Goal: Information Seeking & Learning: Learn about a topic

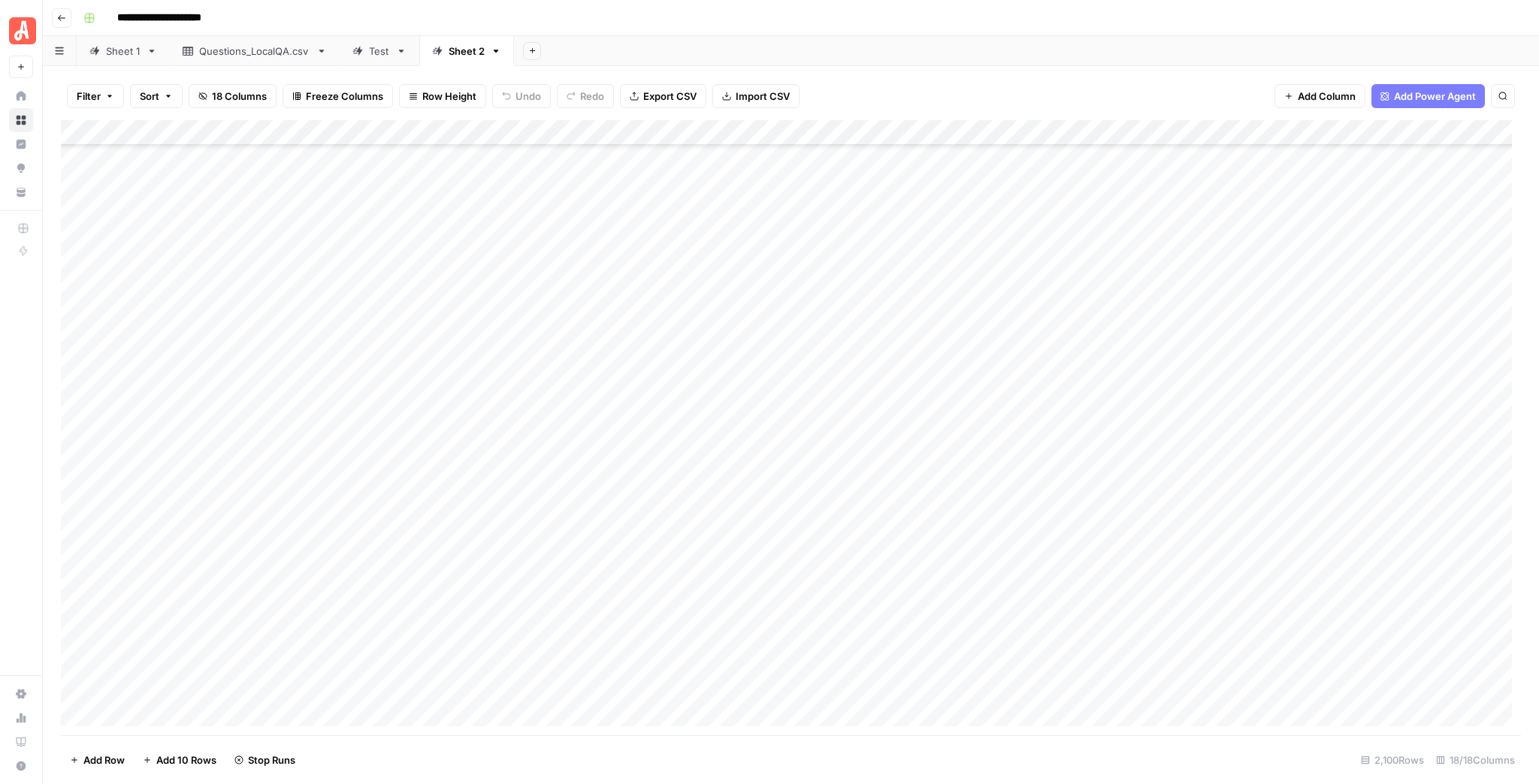
scroll to position [8113, 0]
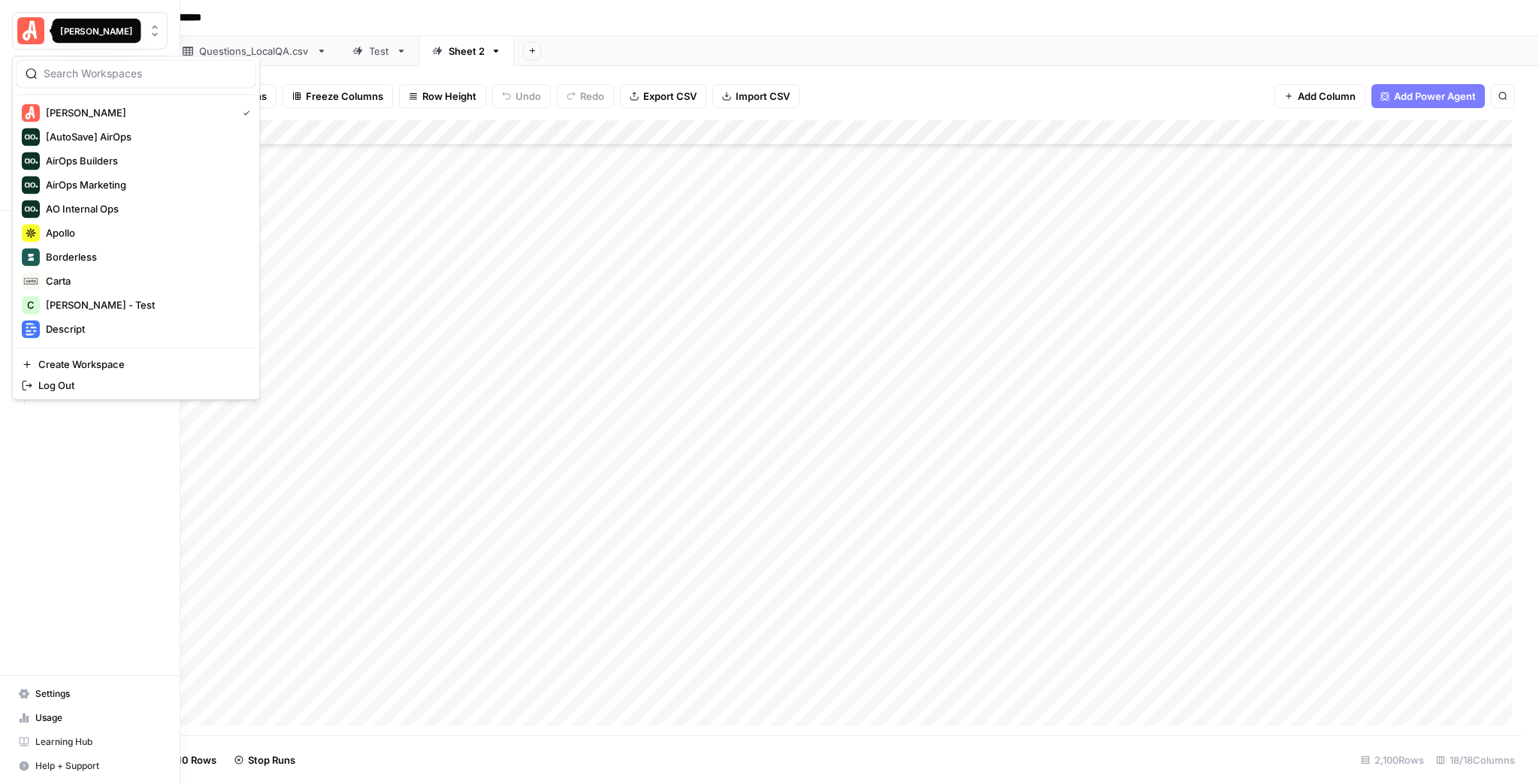
click at [27, 33] on img "Workspace: Angi" at bounding box center [30, 30] width 27 height 27
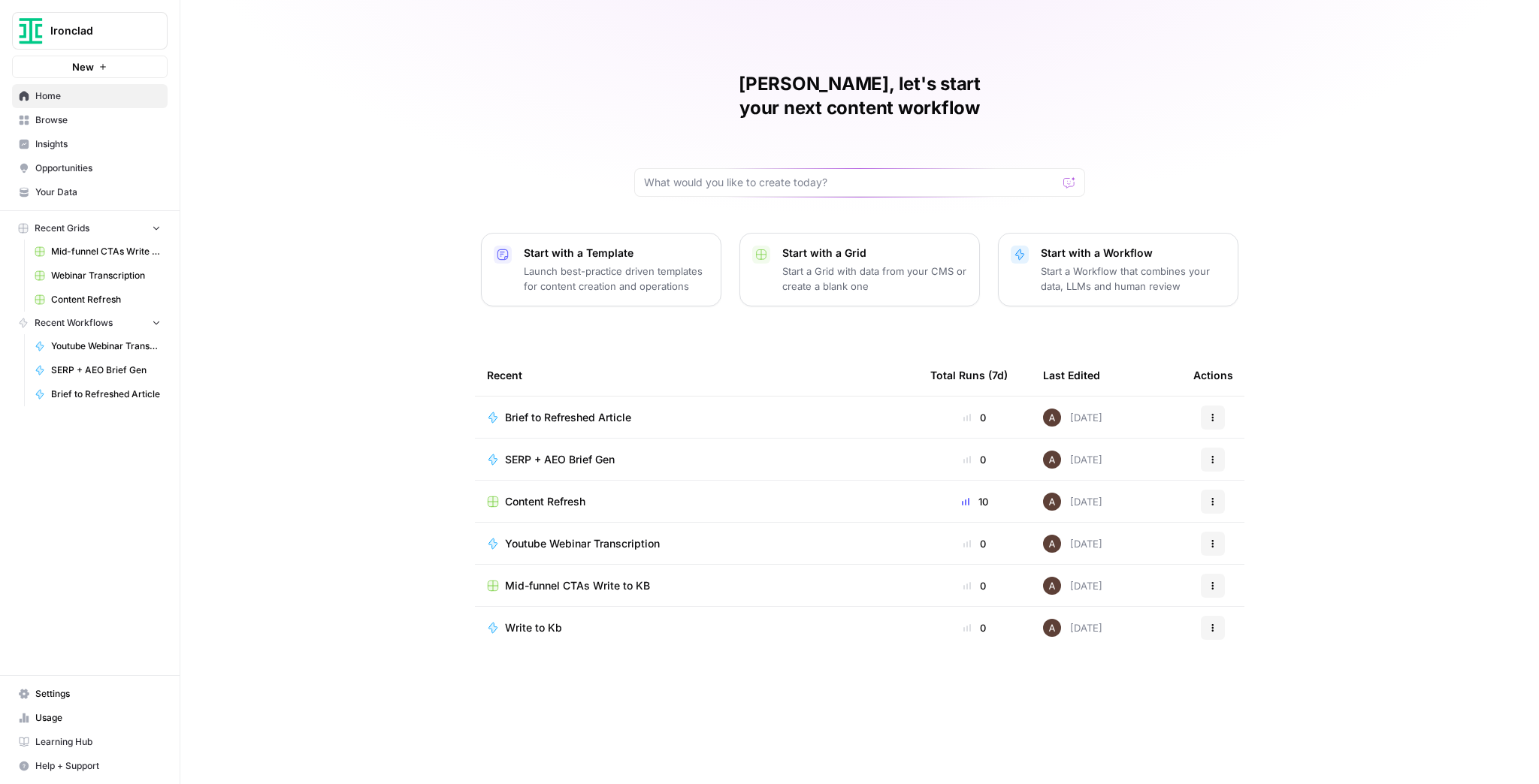
click at [88, 716] on span "Usage" at bounding box center [98, 718] width 126 height 14
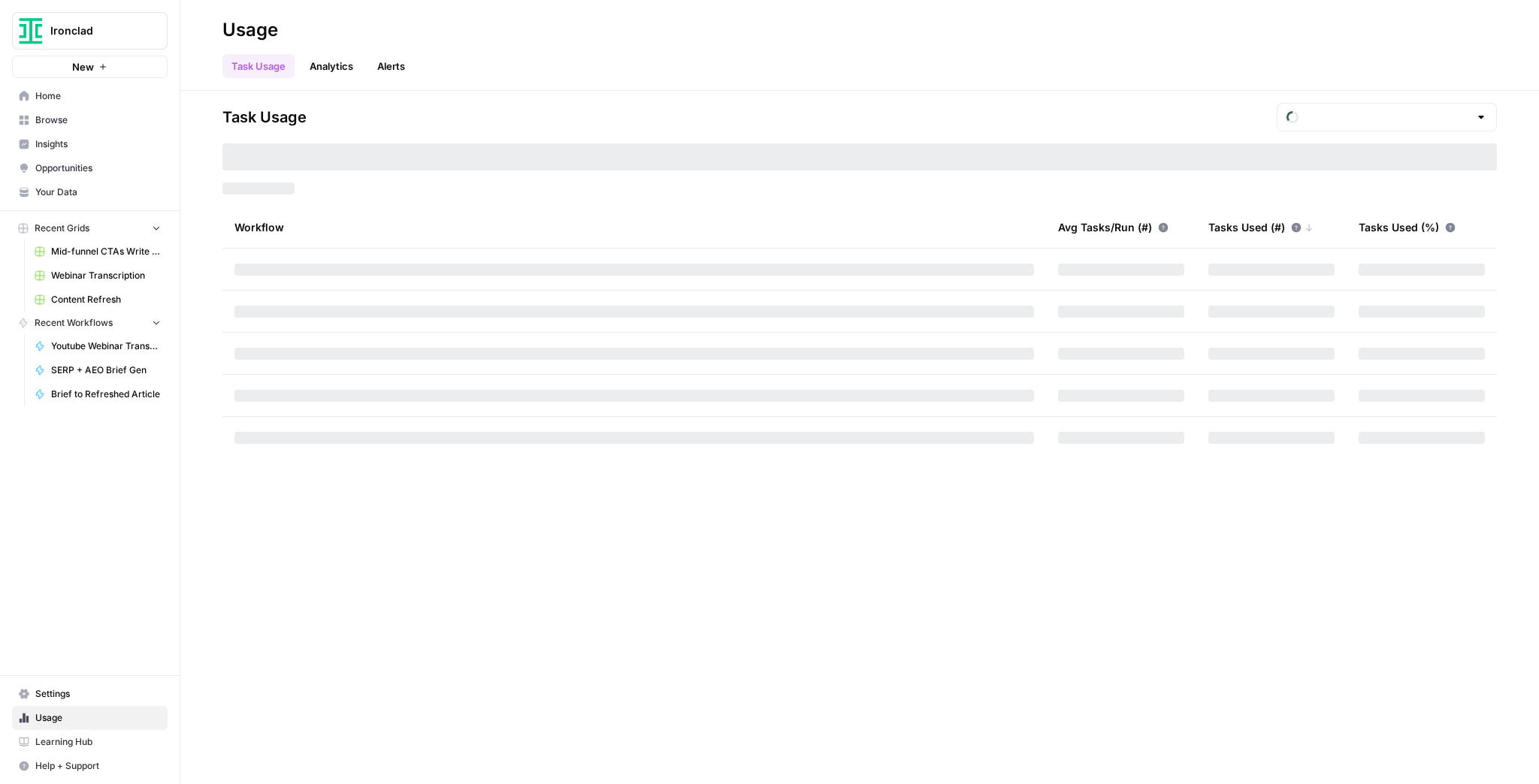
type input "October Tasks"
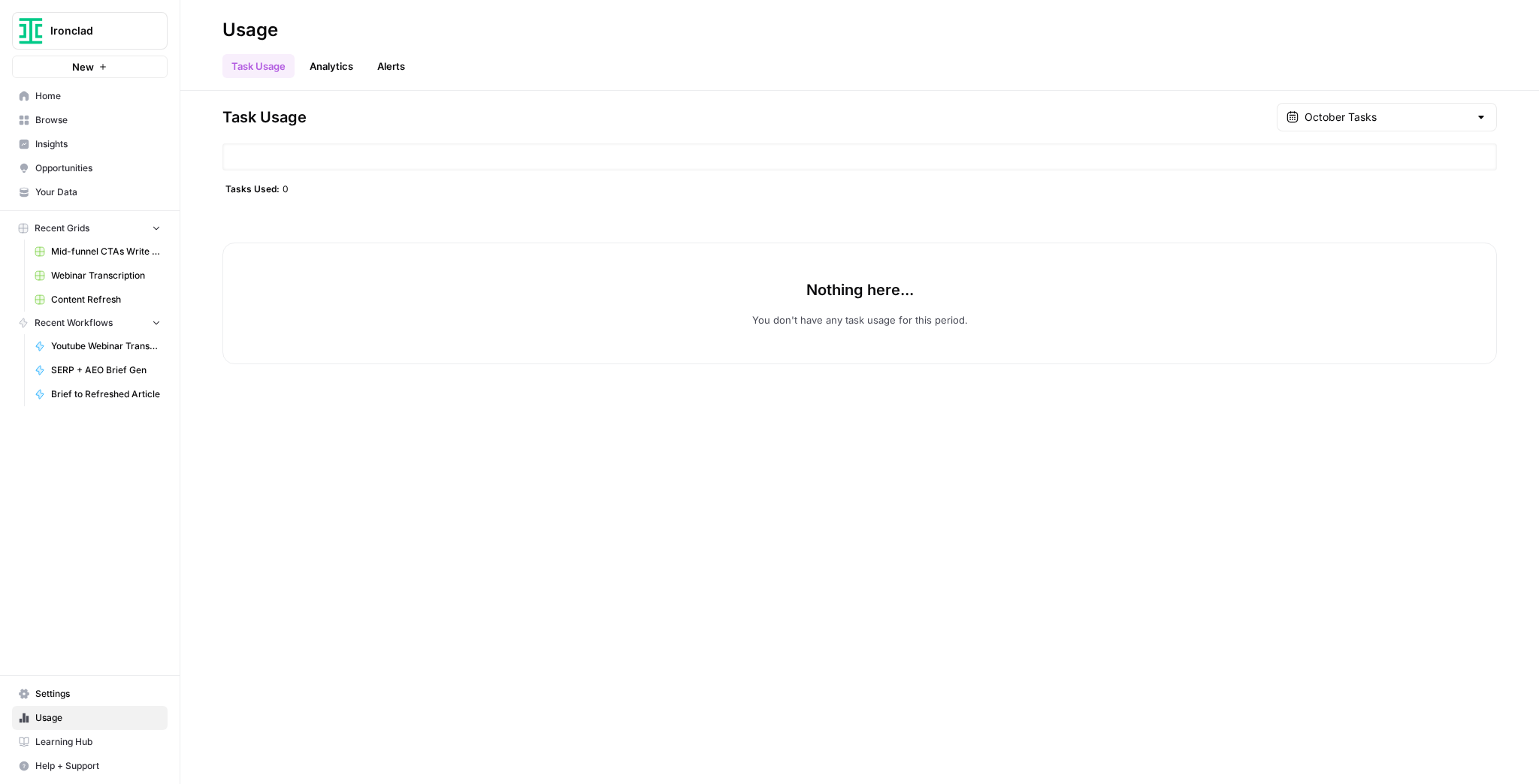
click at [341, 60] on link "Analytics" at bounding box center [331, 66] width 62 height 24
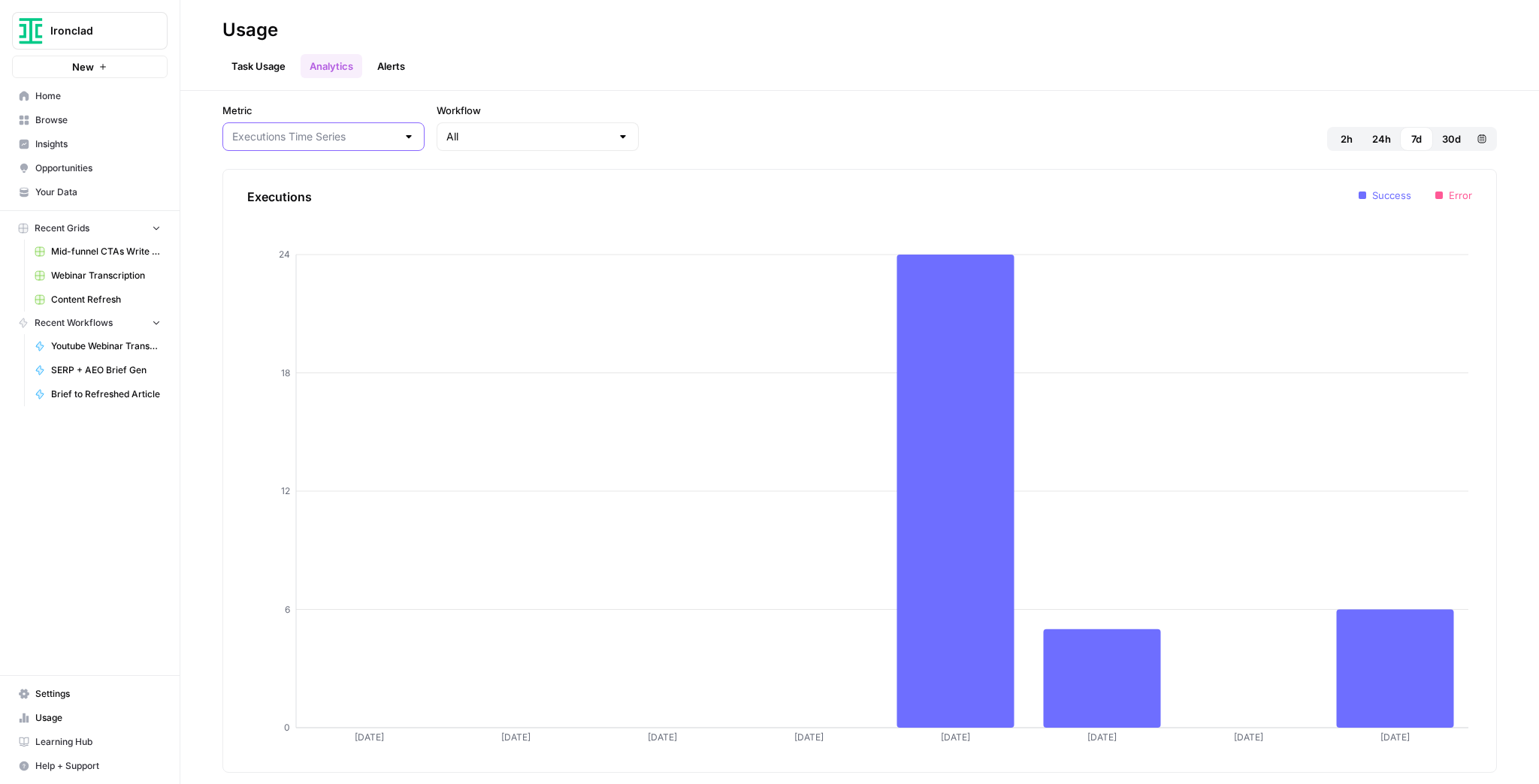
click at [360, 144] on input "Metric" at bounding box center [315, 136] width 165 height 15
click at [321, 201] on span "Latency Time Series" at bounding box center [309, 195] width 150 height 15
type input "Latency Time Series"
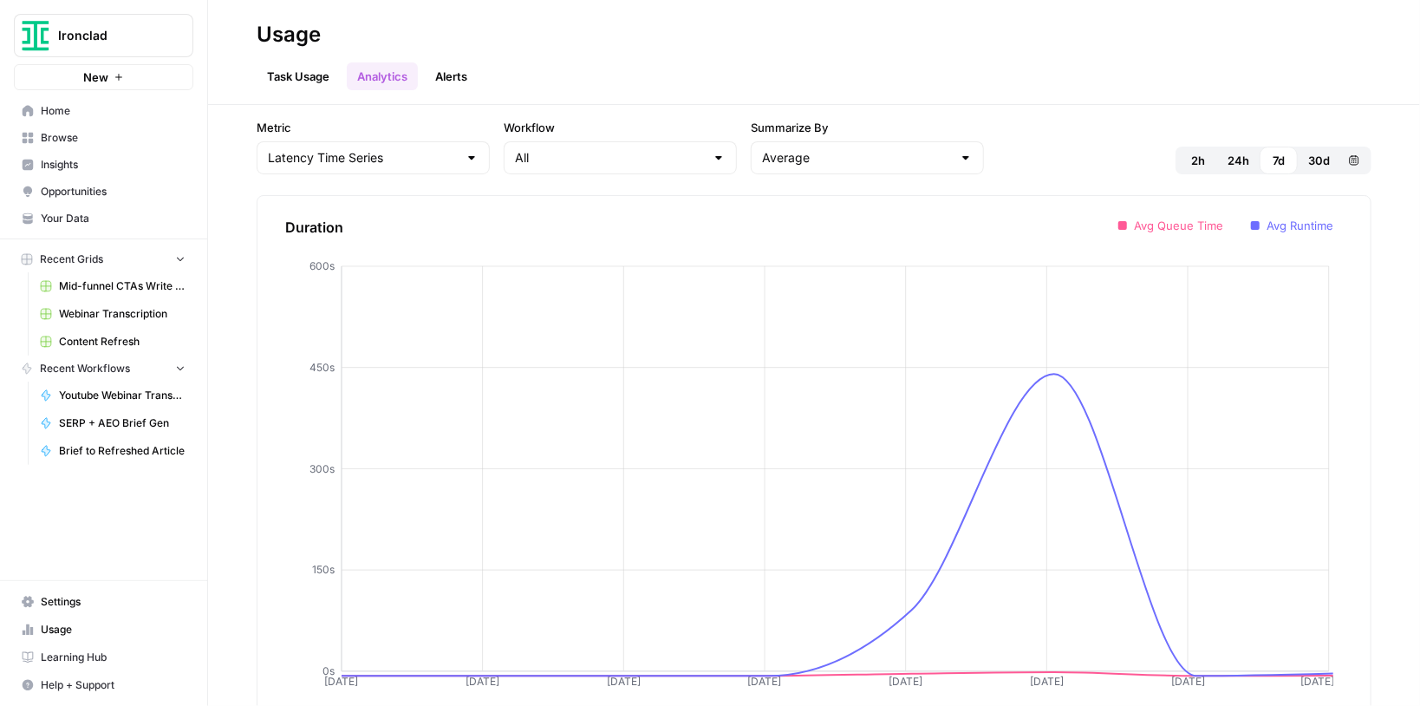
click at [83, 143] on span "Browse" at bounding box center [113, 138] width 145 height 16
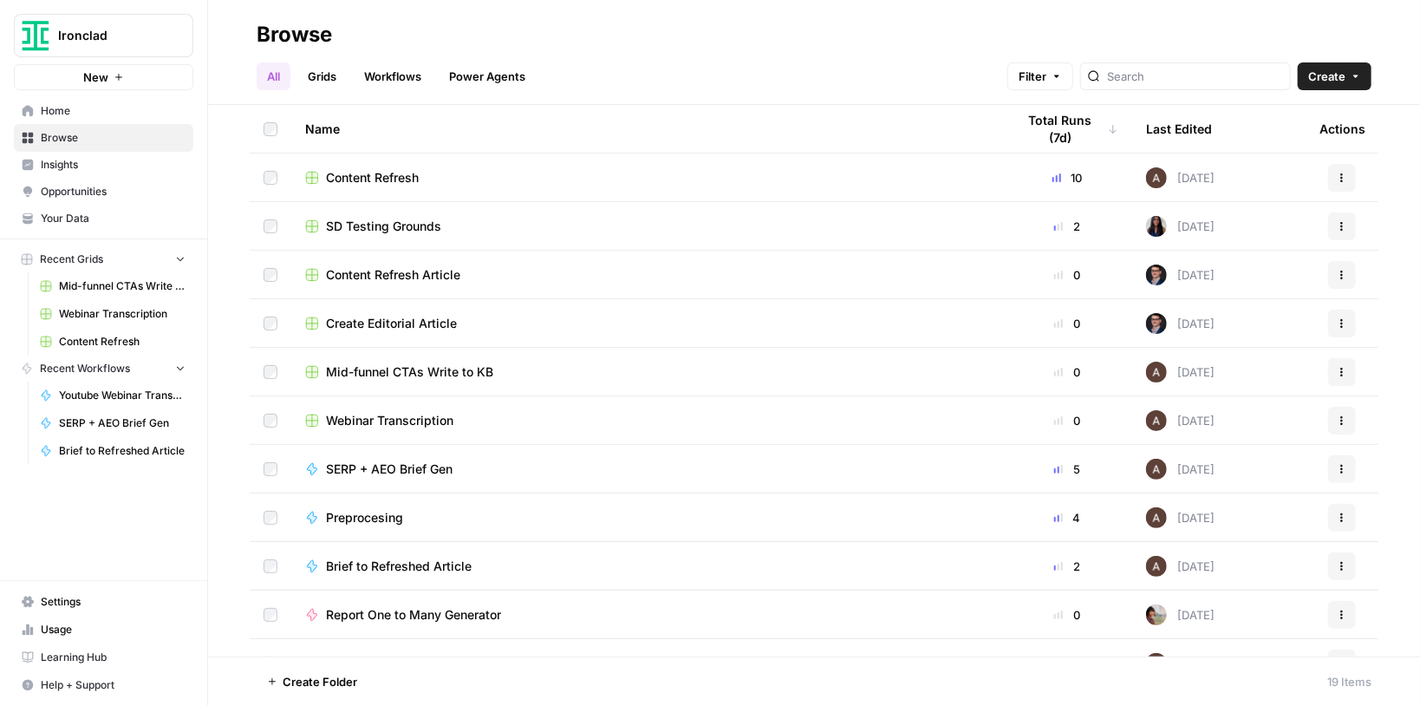
click at [95, 215] on span "Your Data" at bounding box center [113, 219] width 145 height 16
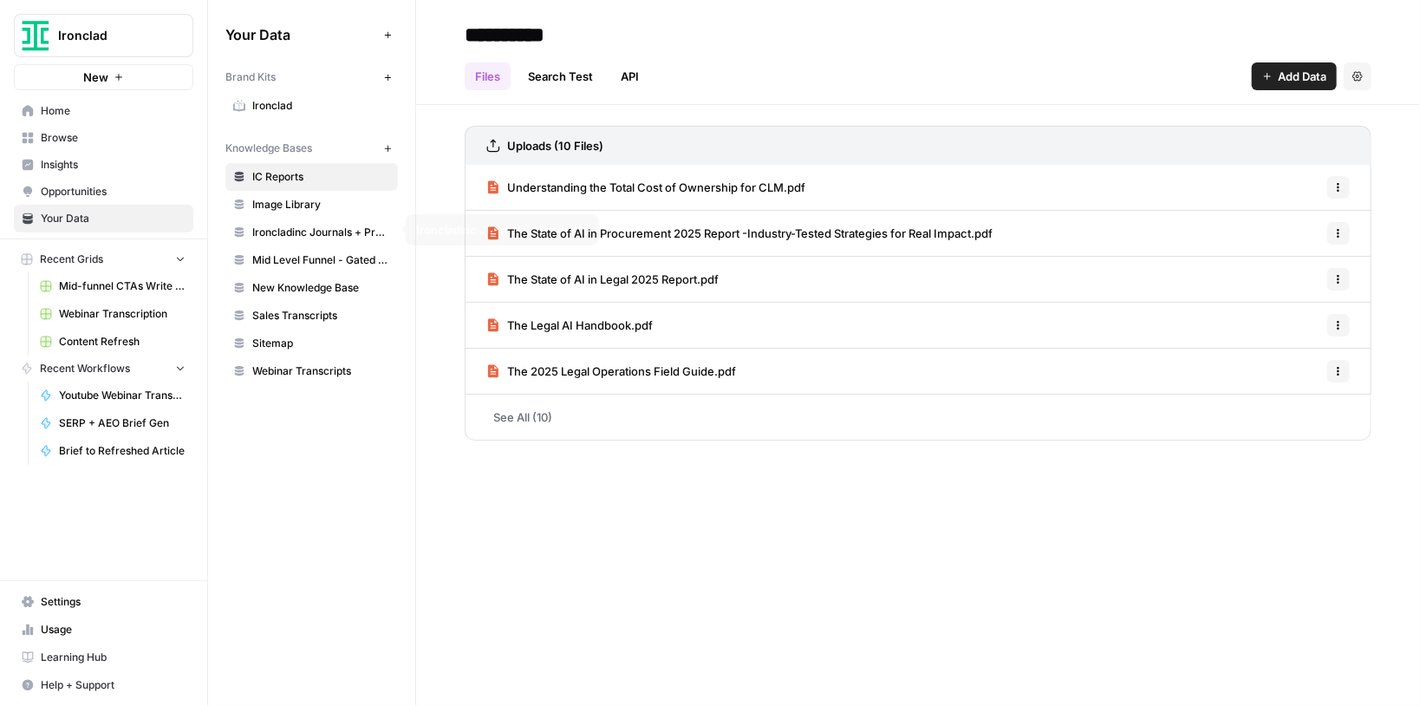
click at [326, 233] on span "Ironcladinc Journals + Products" at bounding box center [321, 233] width 138 height 16
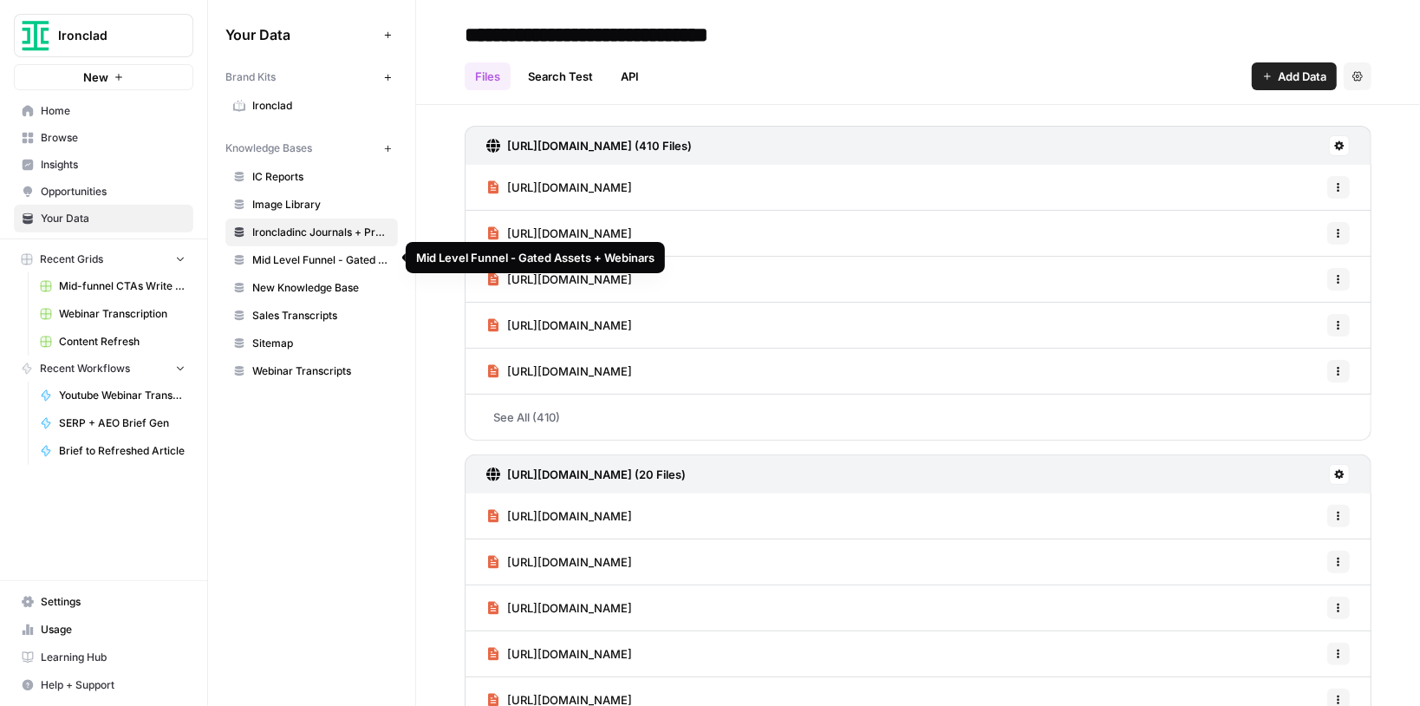
click at [324, 258] on span "Mid Level Funnel - Gated Assets + Webinars" at bounding box center [321, 260] width 138 height 16
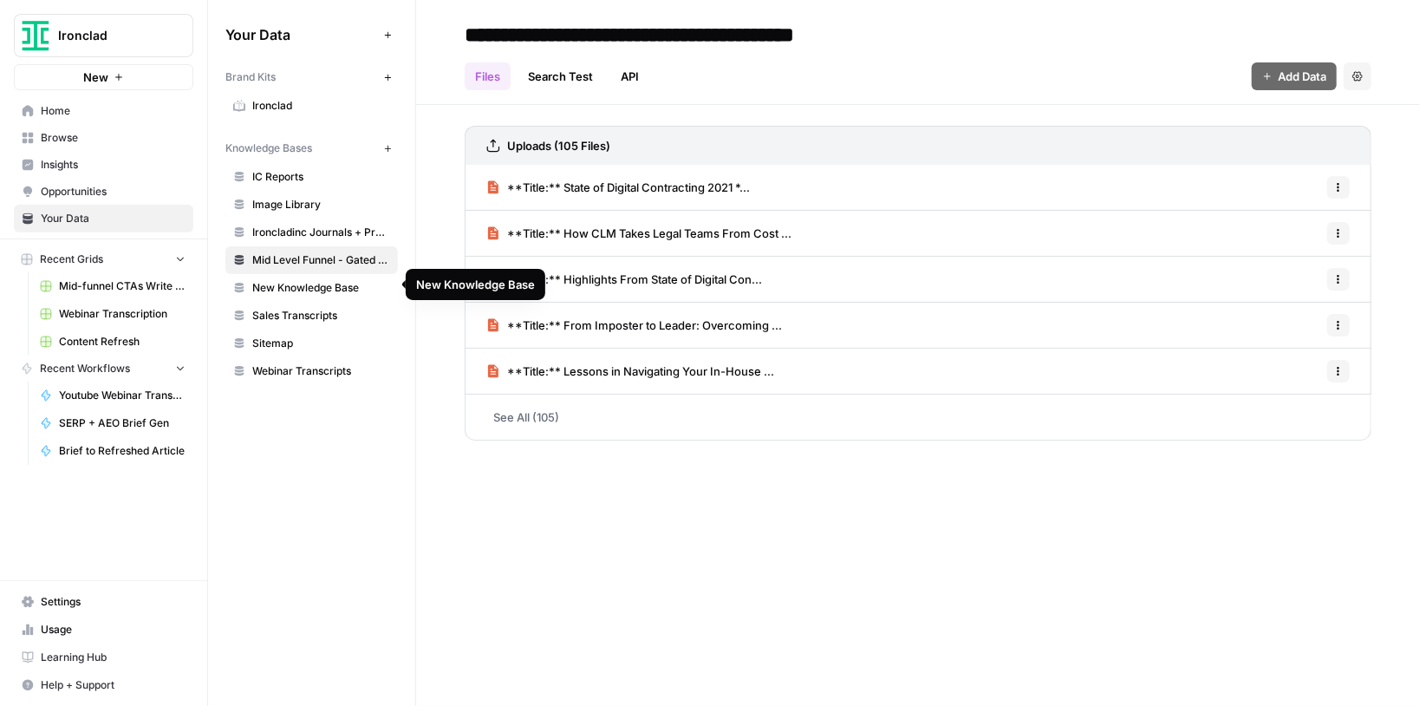
click at [326, 276] on link "New Knowledge Base" at bounding box center [311, 288] width 173 height 28
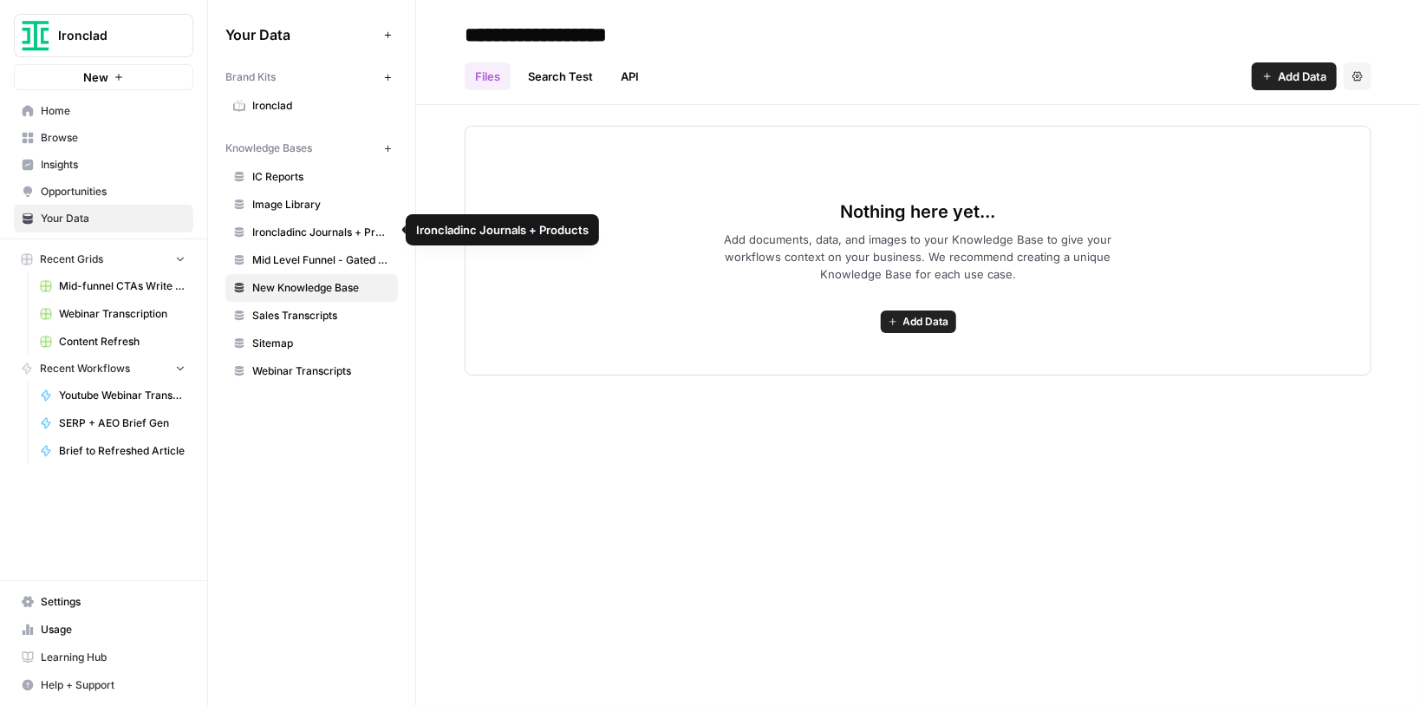
click at [337, 254] on span "Mid Level Funnel - Gated Assets + Webinars" at bounding box center [321, 260] width 138 height 16
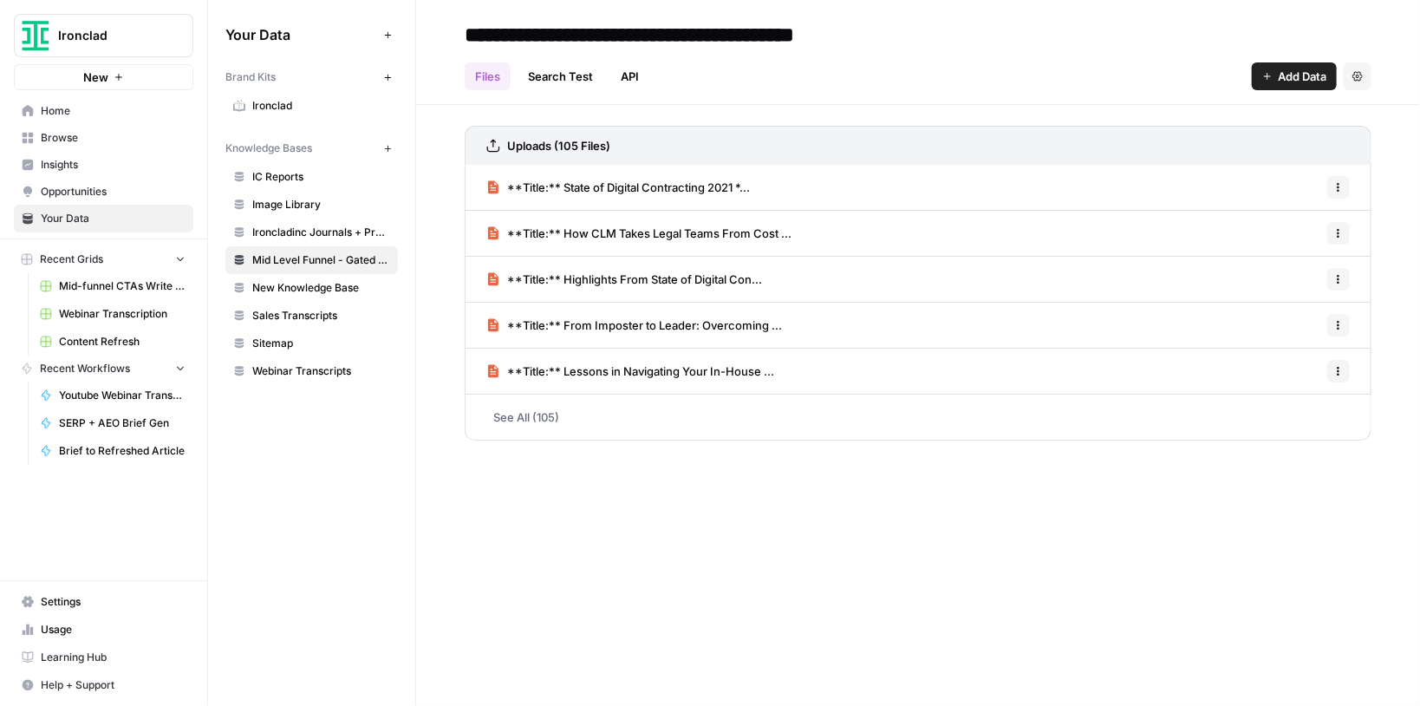
click at [673, 193] on span "**Title:** State of Digital Contracting 2021 *..." at bounding box center [628, 187] width 243 height 17
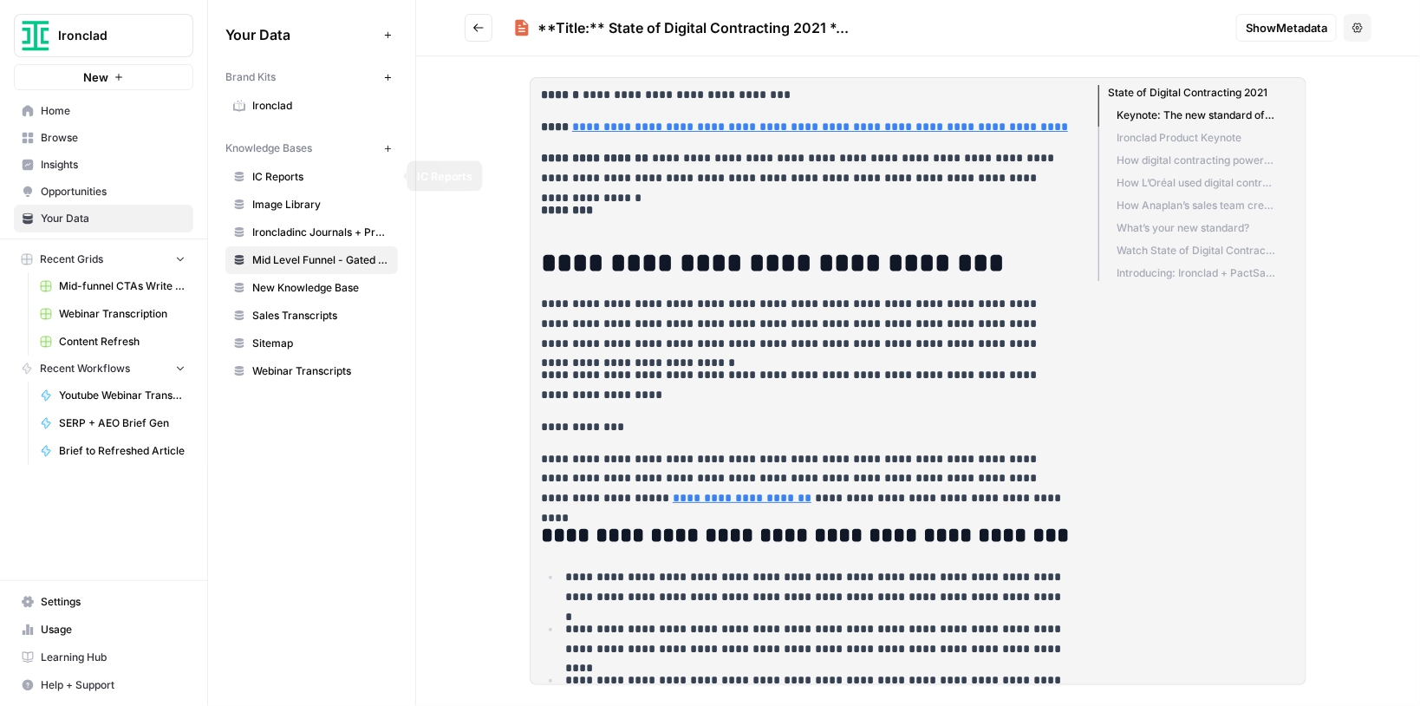
click at [330, 176] on span "IC Reports" at bounding box center [321, 177] width 138 height 16
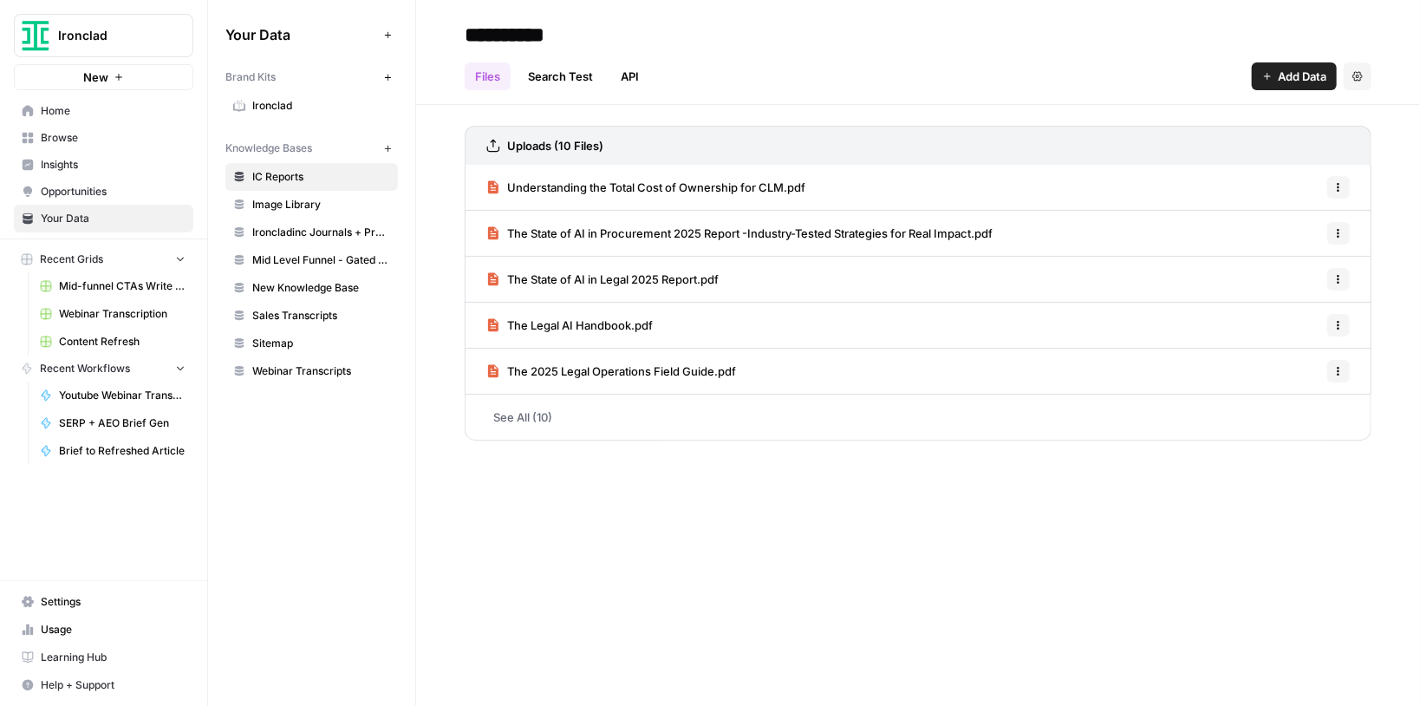
click at [532, 411] on link "See All (10)" at bounding box center [918, 417] width 907 height 45
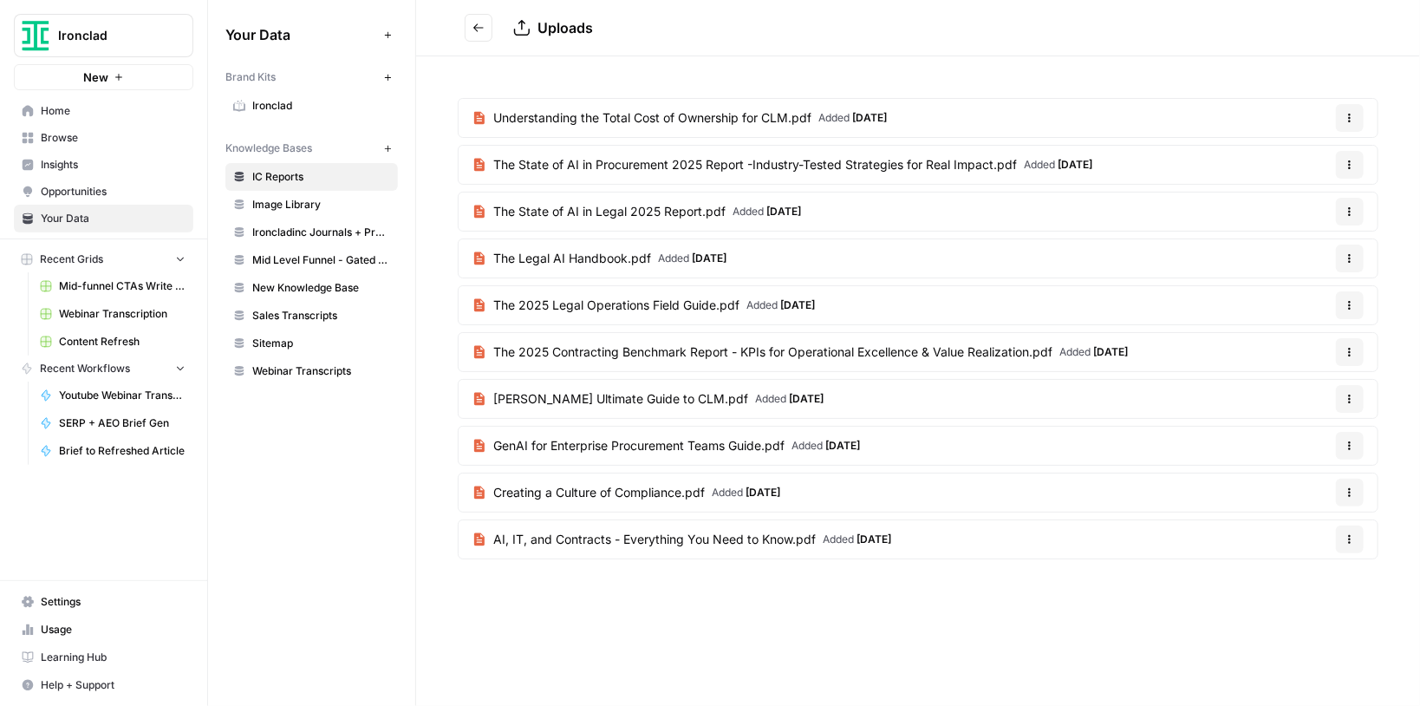
click at [781, 531] on span "AI, IT, and Contracts - Everything You Need to Know.pdf" at bounding box center [654, 539] width 323 height 17
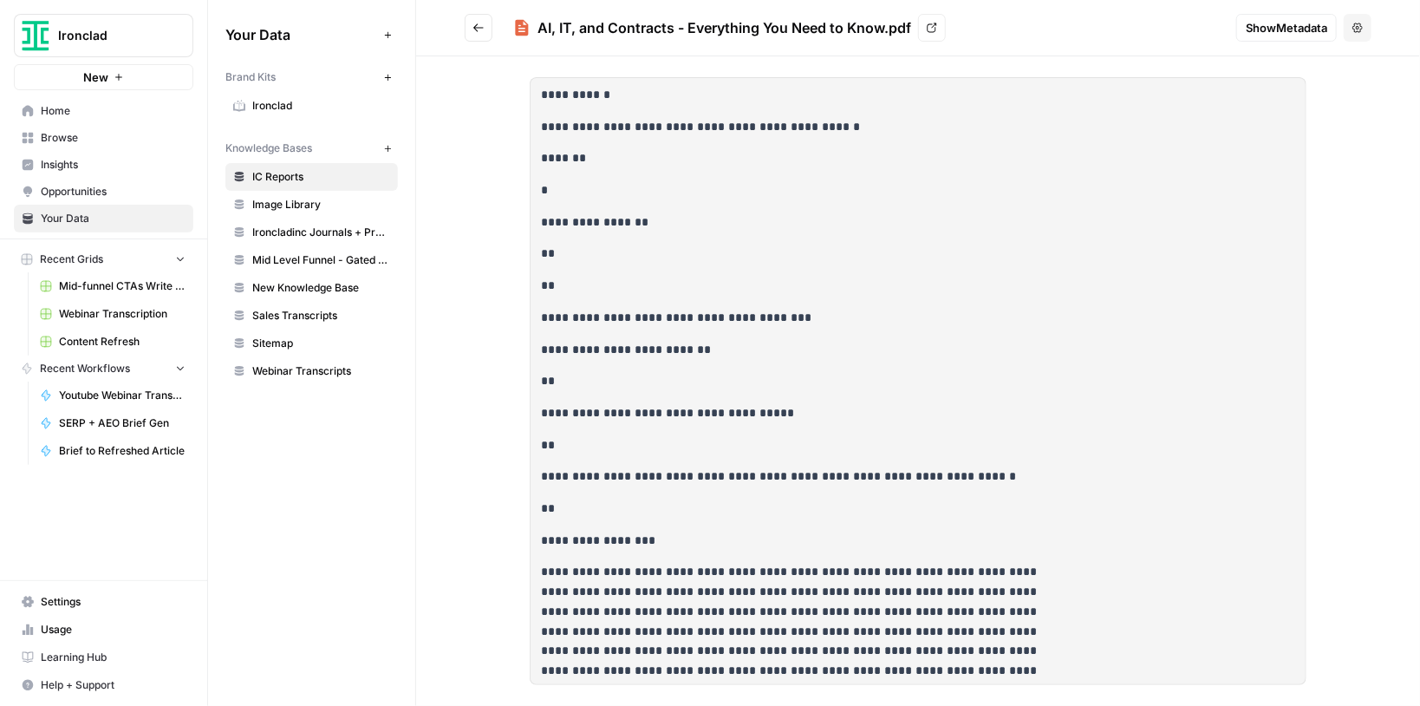
drag, startPoint x: 538, startPoint y: 29, endPoint x: 886, endPoint y: 22, distance: 348.7
click at [886, 22] on div "AI, IT, and Contracts - Everything You Need to Know.pdf" at bounding box center [725, 27] width 374 height 21
copy div "AI, IT, and Contracts - Everything You Need to Know"
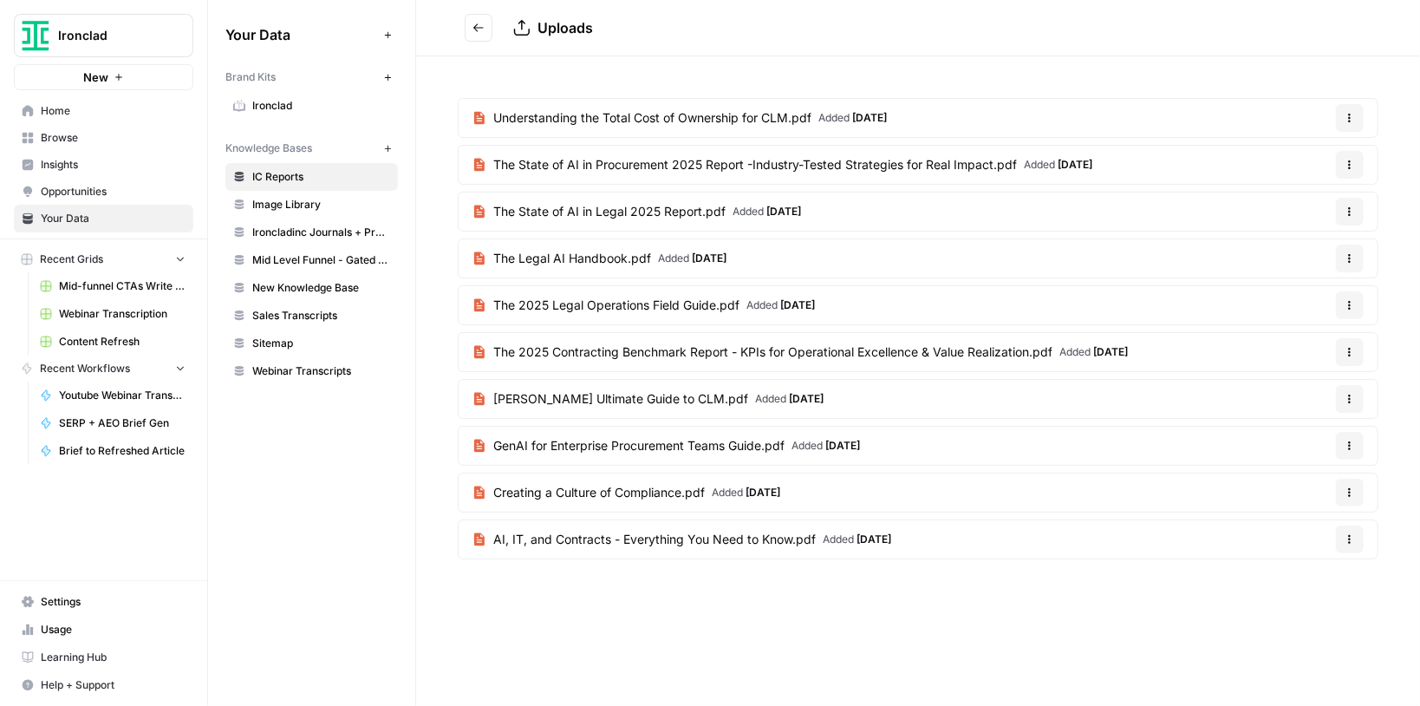
click at [702, 165] on span "The State of AI in Procurement 2025 Report -Industry-Tested Strategies for Real…" at bounding box center [755, 164] width 524 height 17
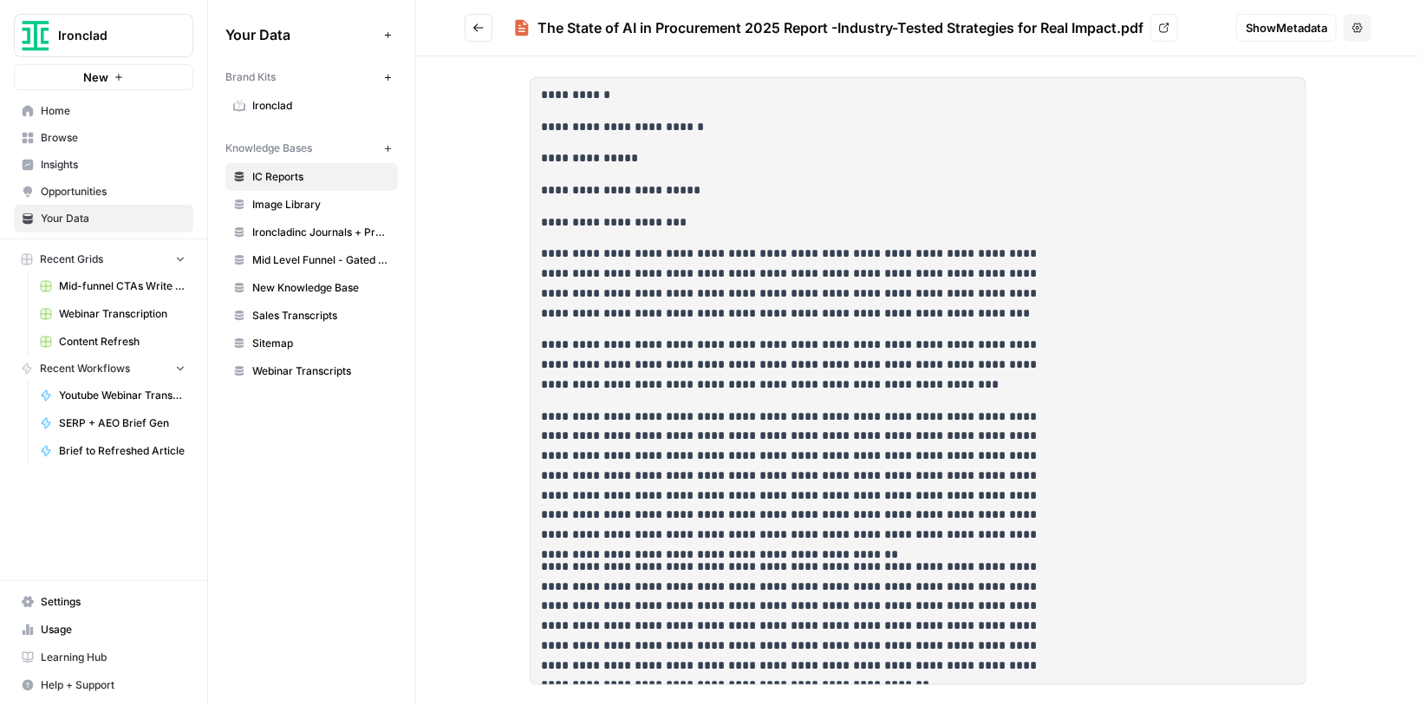
drag, startPoint x: 538, startPoint y: 26, endPoint x: 828, endPoint y: 30, distance: 290.5
click at [828, 30] on div "The State of AI in Procurement 2025 Report -Industry-Tested Strategies for Real…" at bounding box center [841, 27] width 606 height 21
click at [332, 239] on link "Ironcladinc Journals + Products" at bounding box center [311, 233] width 173 height 28
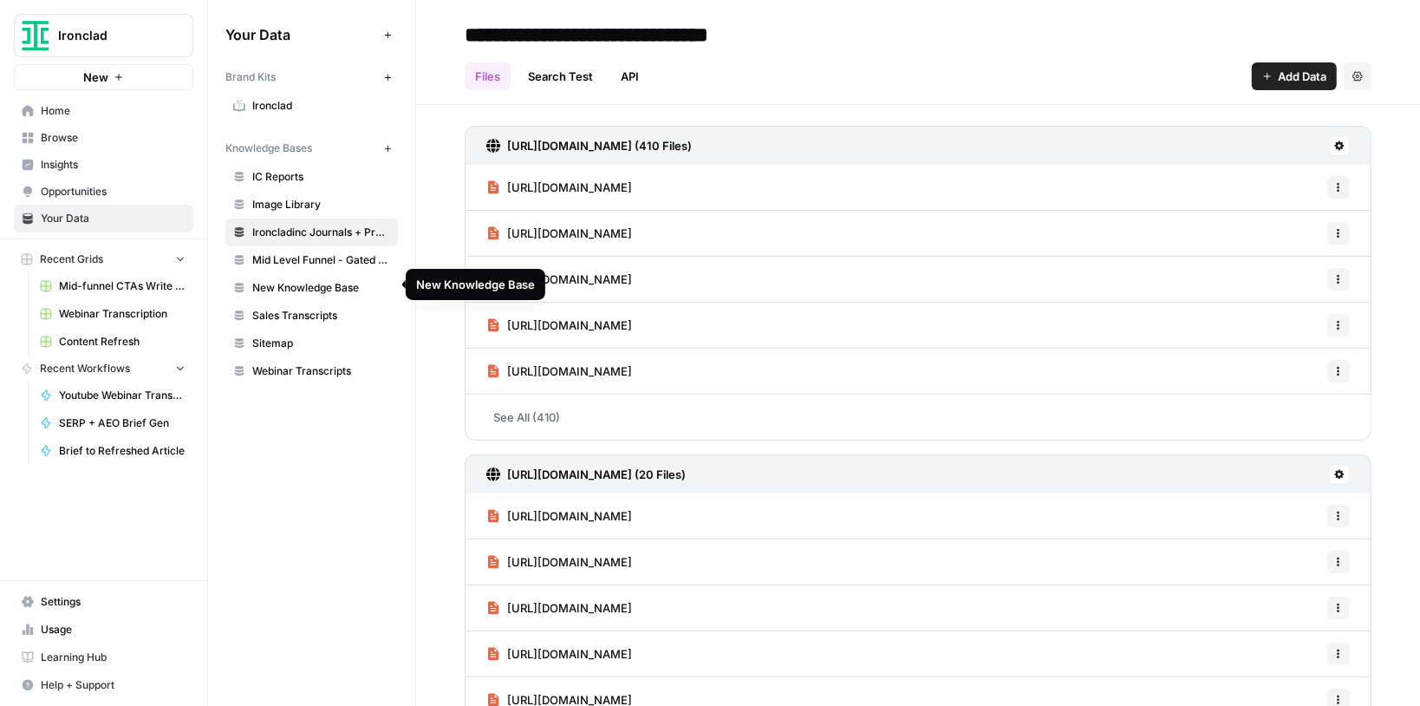
click at [330, 264] on link "Mid Level Funnel - Gated Assets + Webinars" at bounding box center [311, 260] width 173 height 28
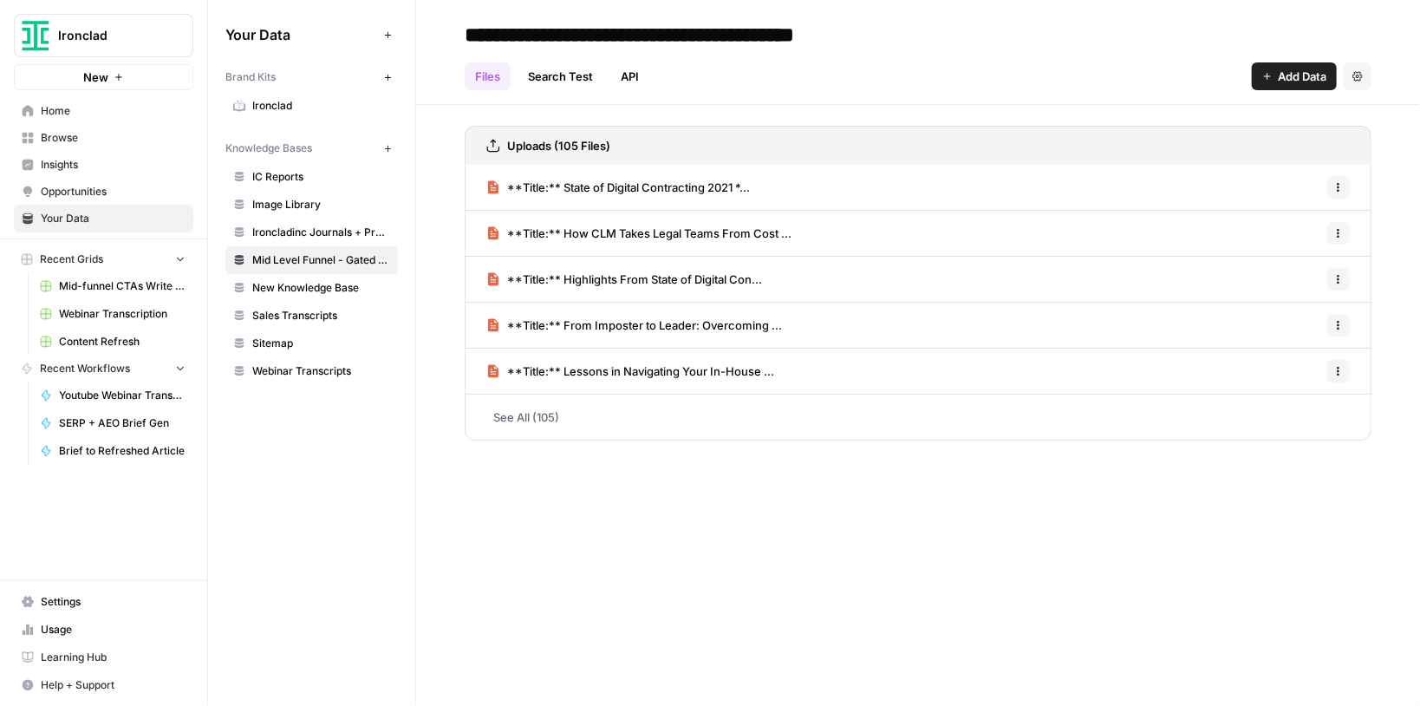
click at [670, 412] on link "See All (105)" at bounding box center [918, 417] width 907 height 45
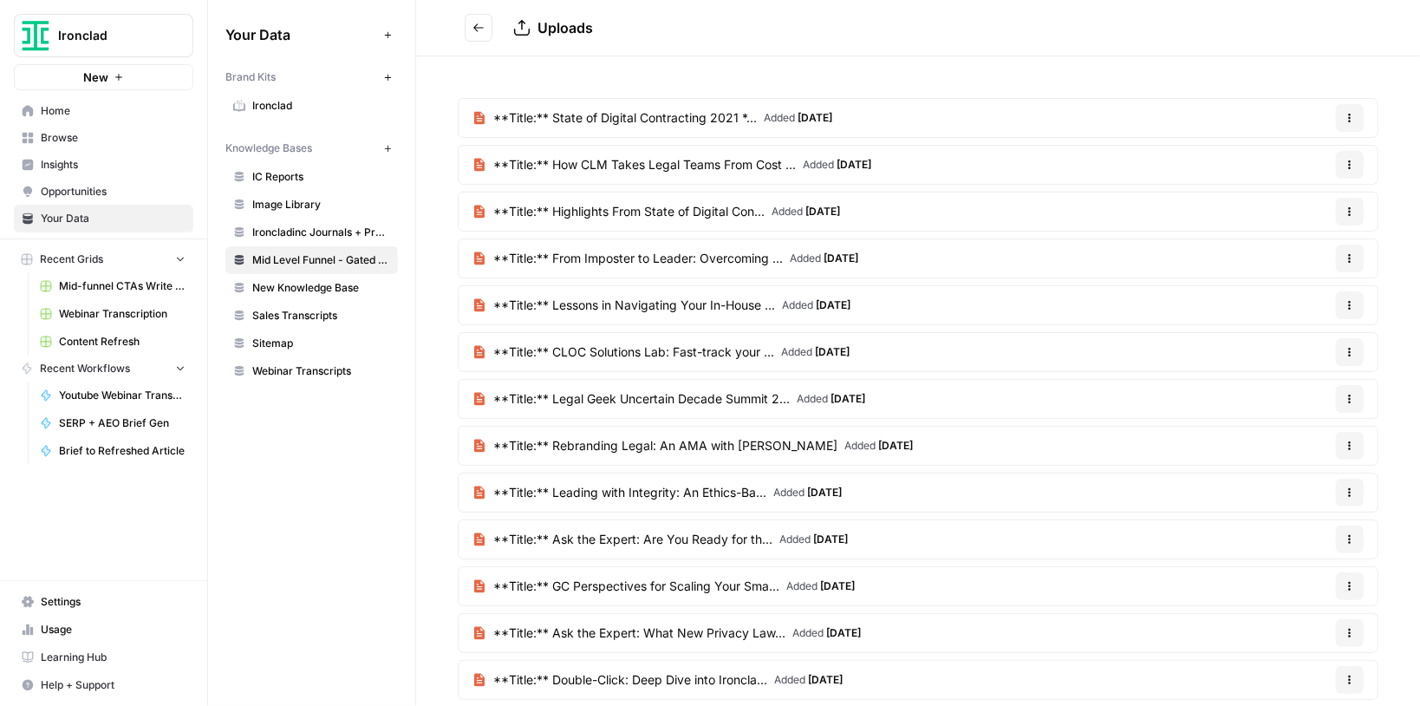
click at [396, 464] on div "Your Data Add Data Brand Kits New Ironclad Knowledge Bases New IC Reports Image…" at bounding box center [311, 353] width 207 height 706
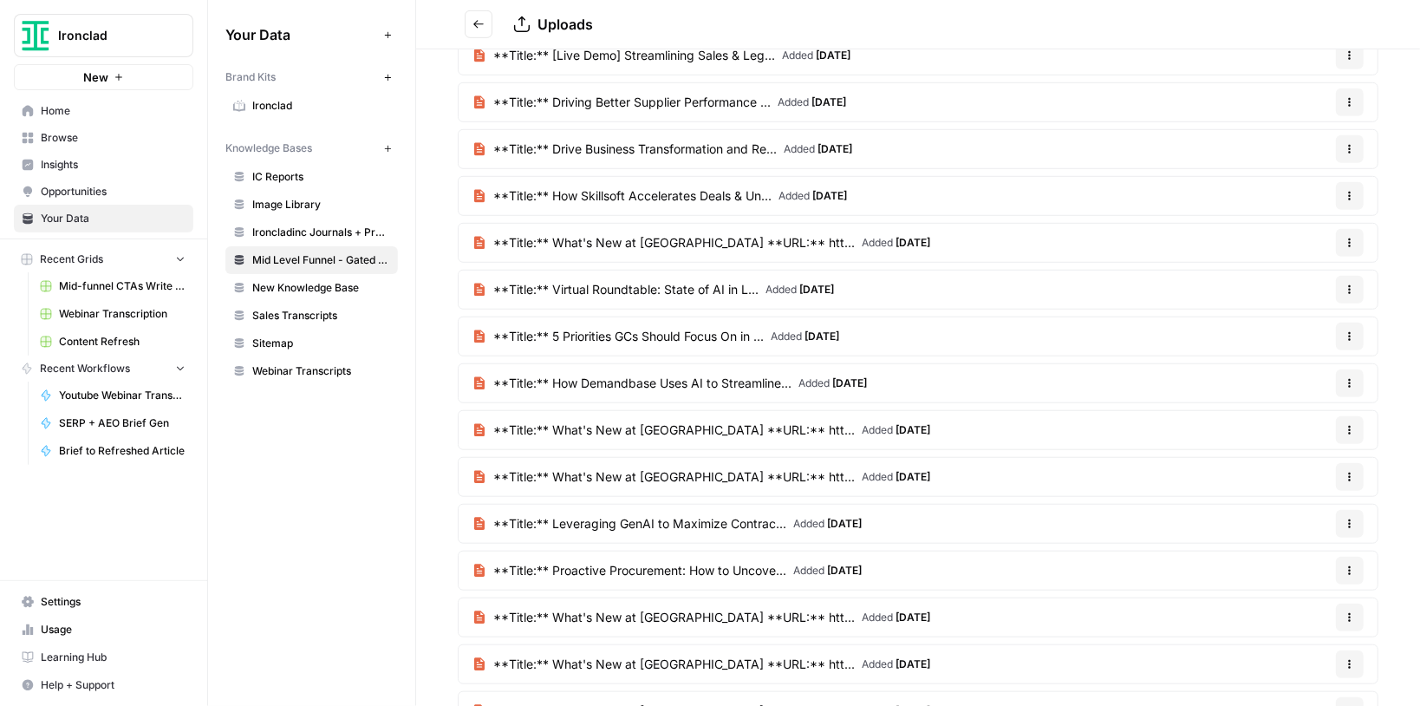
scroll to position [4284, 0]
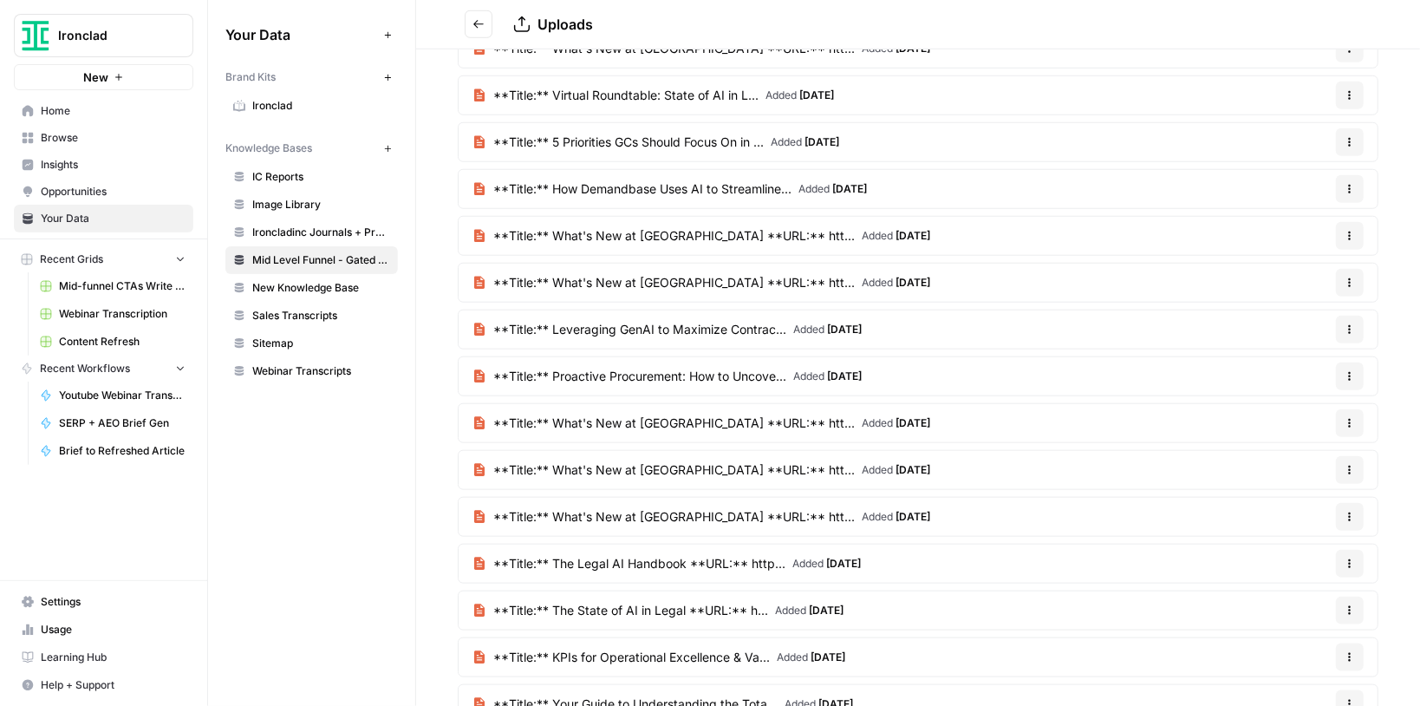
click at [661, 649] on span "**Title:** KPIs for Operational Excellence & Va..." at bounding box center [631, 657] width 277 height 17
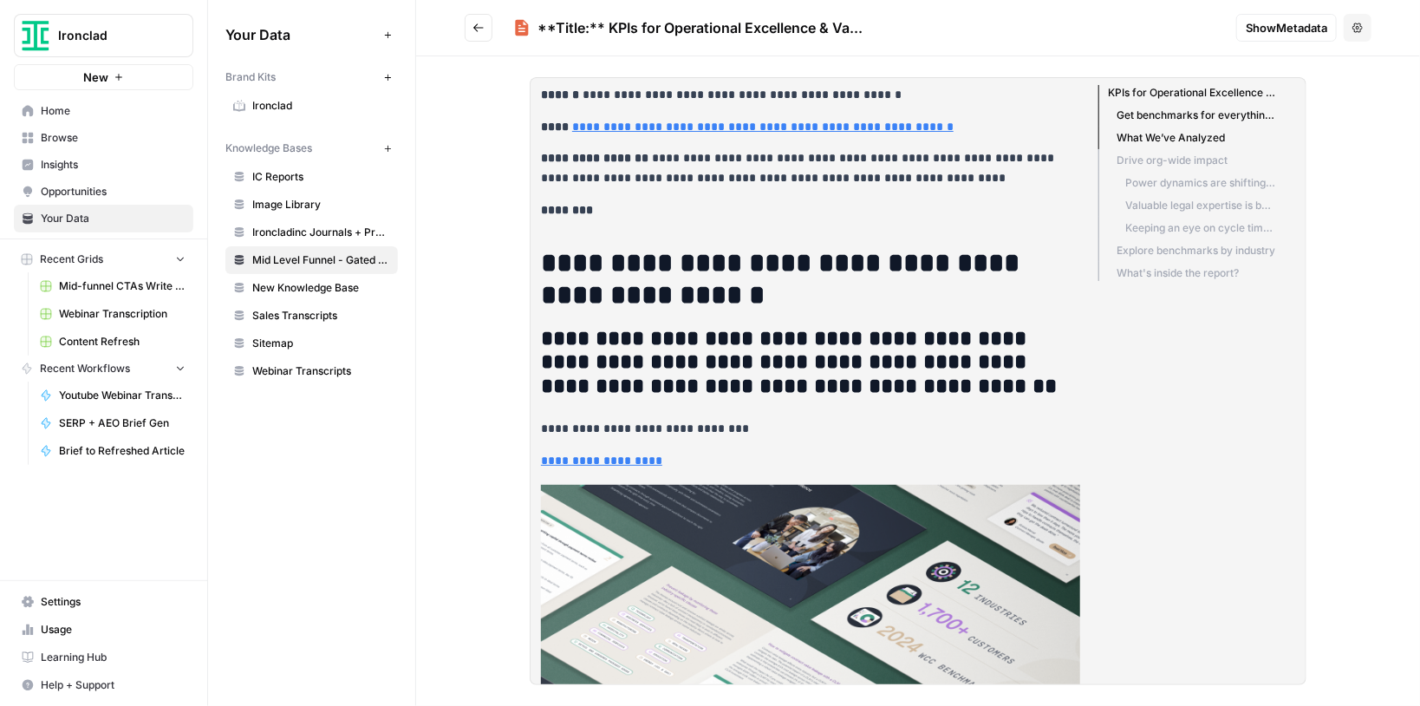
click at [575, 91] on p "**********" at bounding box center [806, 95] width 530 height 20
click at [134, 289] on span "Mid-funnel CTAs Write to KB" at bounding box center [122, 286] width 127 height 16
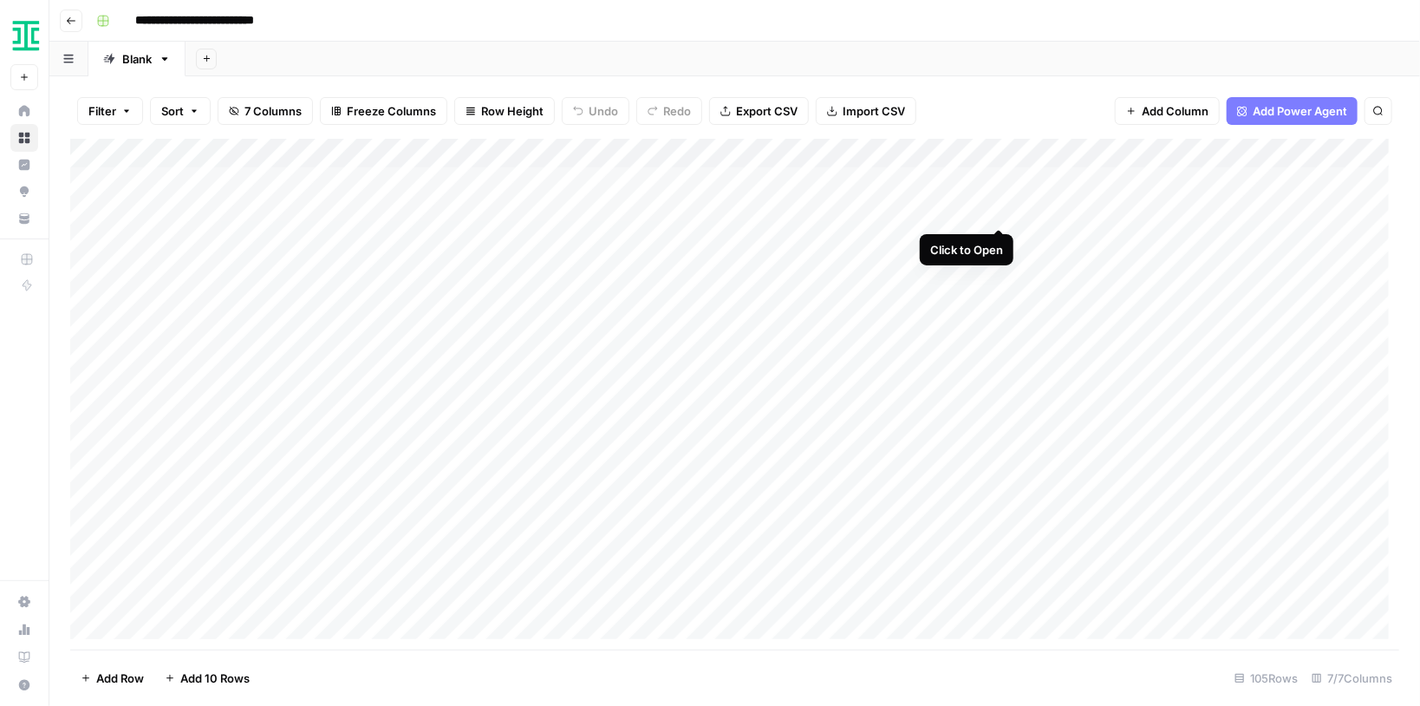
click at [995, 212] on div "Add Column" at bounding box center [734, 394] width 1329 height 511
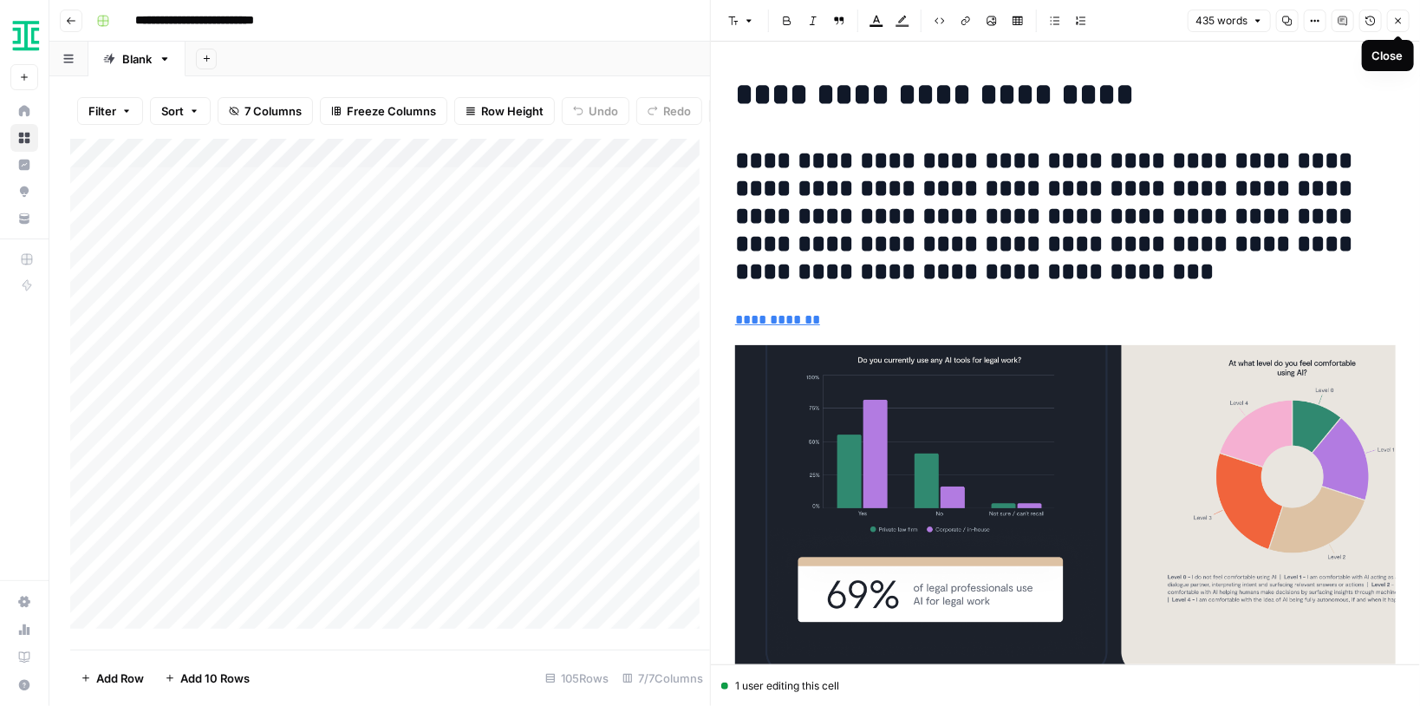
click at [1407, 23] on button "Close" at bounding box center [1398, 21] width 23 height 23
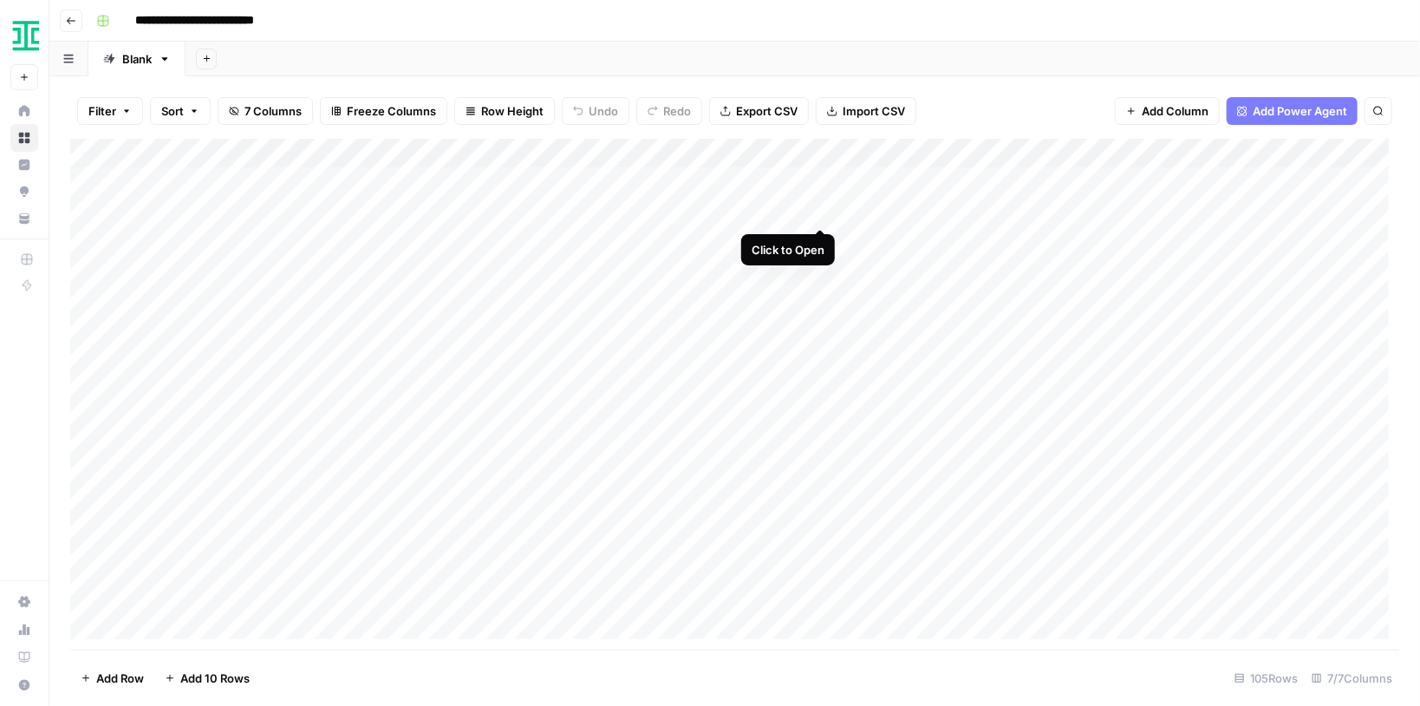
click at [818, 212] on div "Add Column" at bounding box center [734, 394] width 1329 height 511
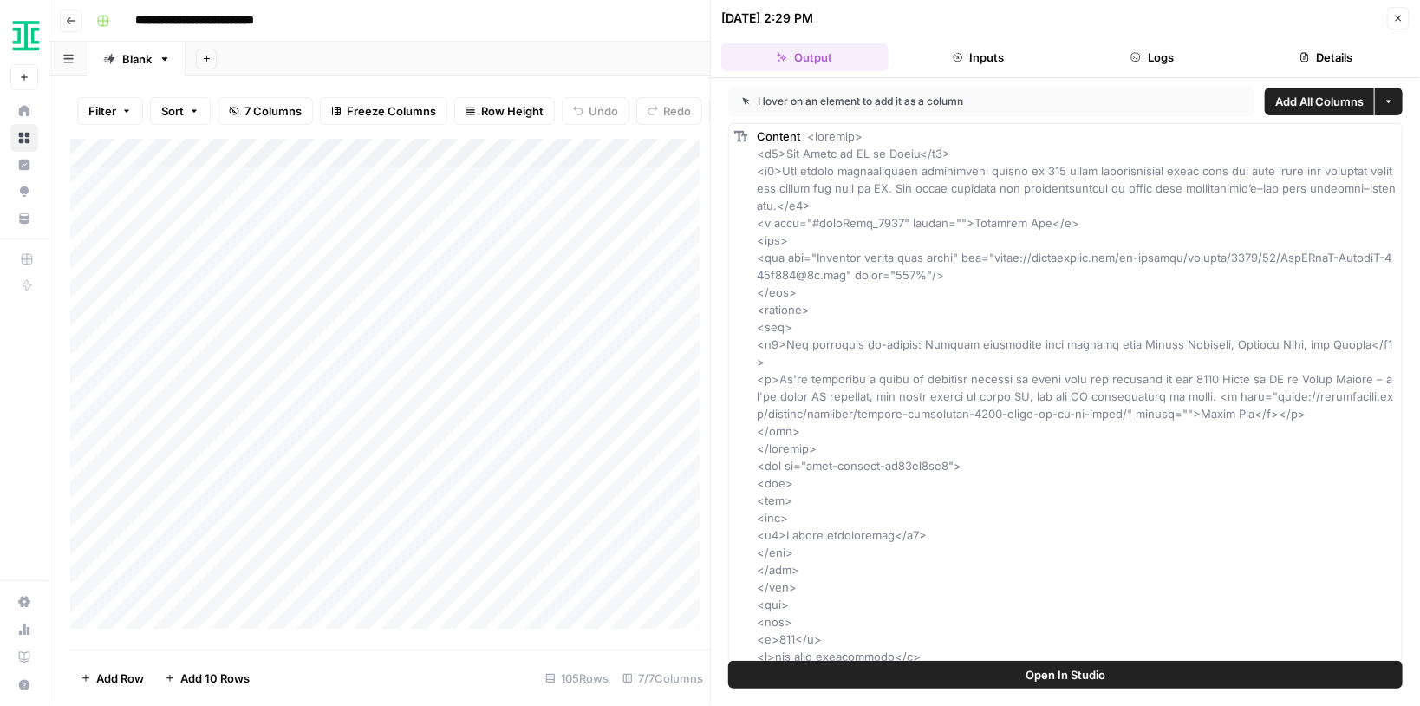
drag, startPoint x: 869, startPoint y: 166, endPoint x: 871, endPoint y: 204, distance: 38.2
click at [1068, 671] on span "Open In Studio" at bounding box center [1066, 674] width 80 height 17
click at [1392, 21] on button "Close" at bounding box center [1398, 18] width 23 height 23
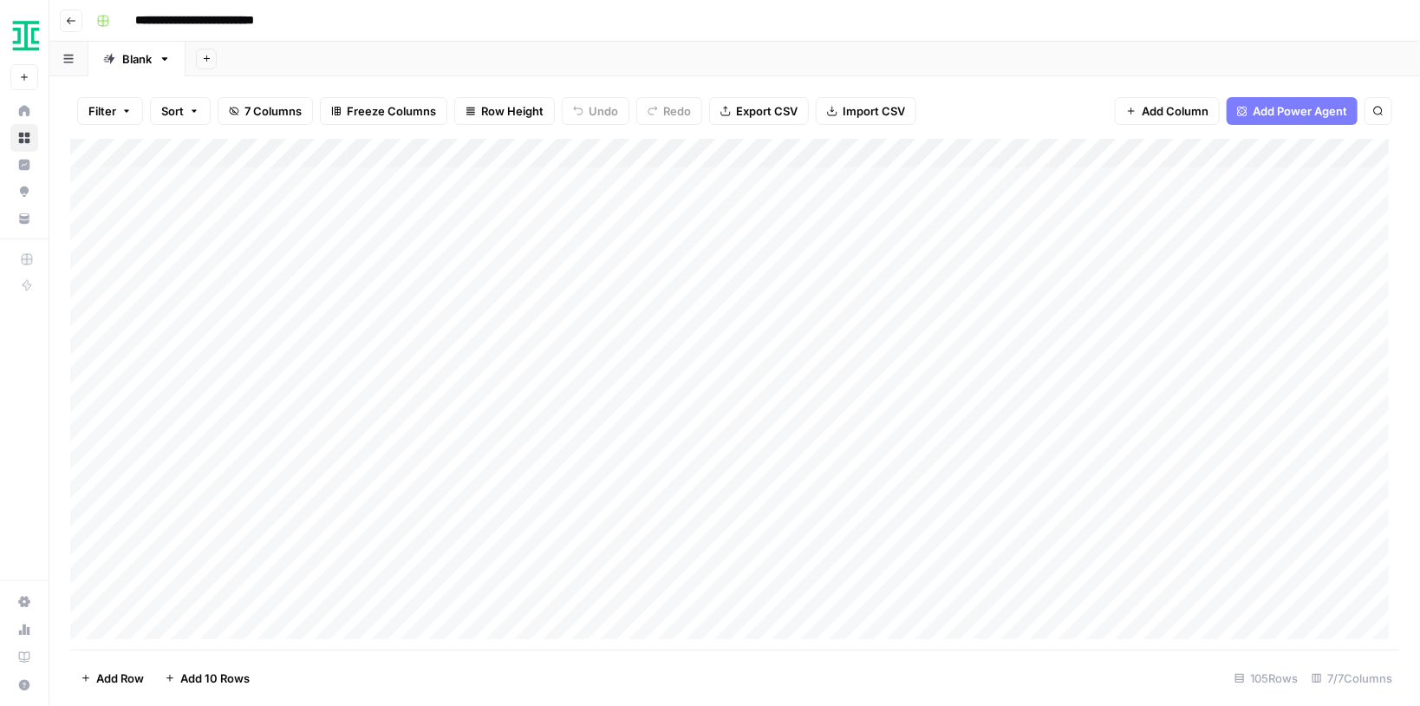
click at [512, 239] on div "Add Column" at bounding box center [734, 394] width 1329 height 511
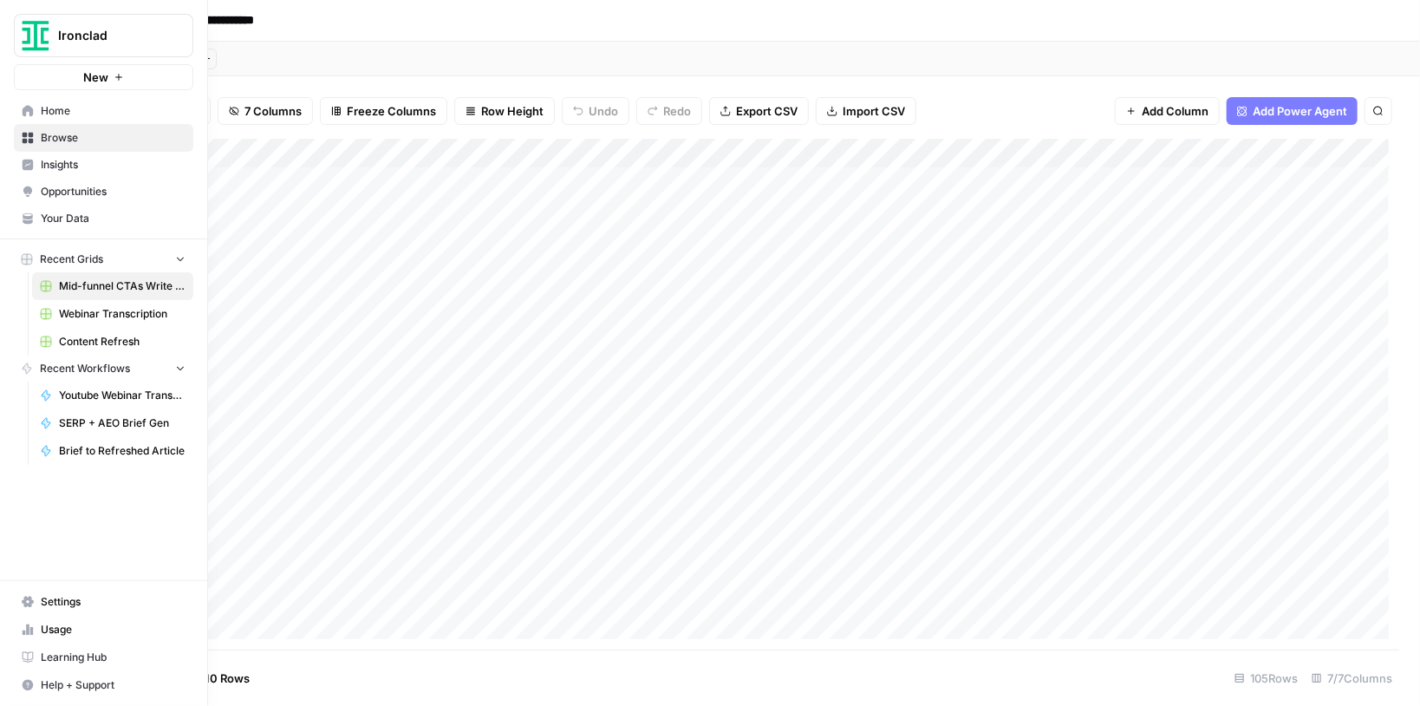
click at [82, 214] on span "Your Data" at bounding box center [113, 219] width 145 height 16
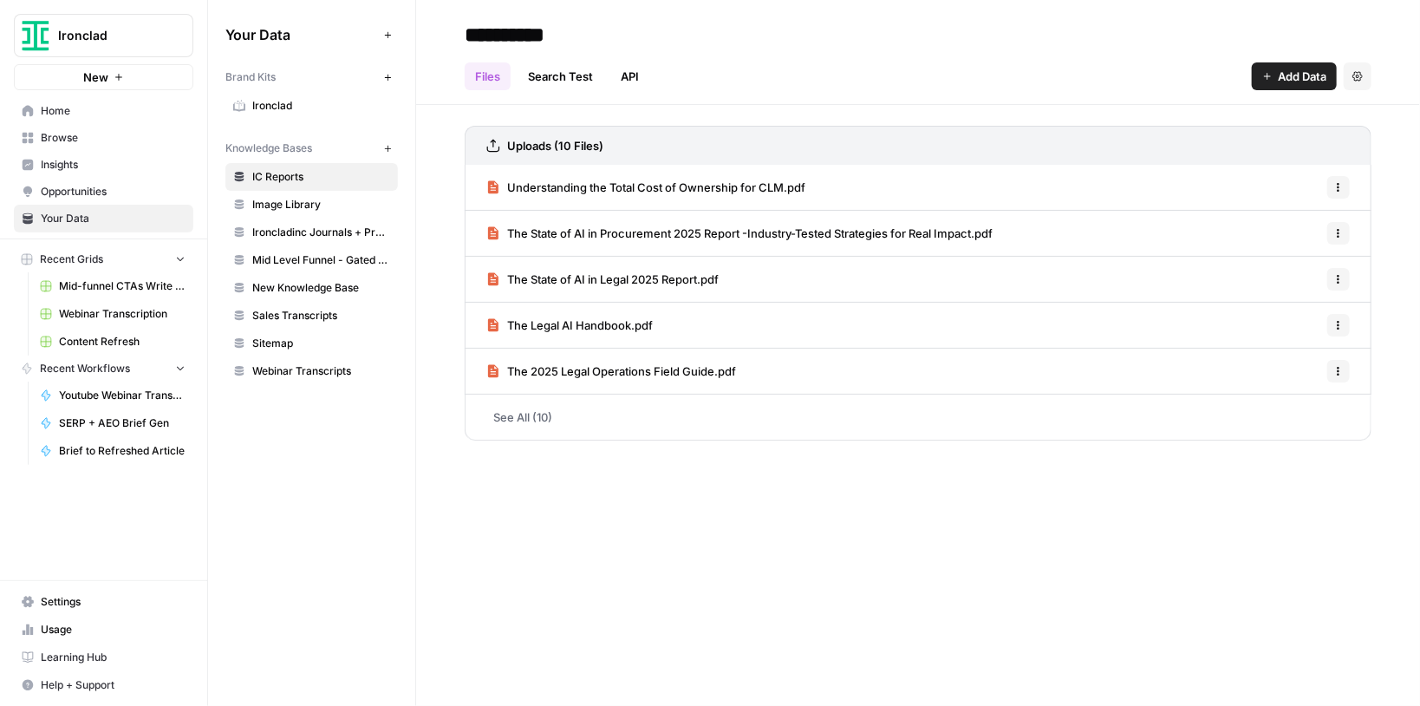
click at [602, 422] on link "See All (10)" at bounding box center [918, 417] width 907 height 45
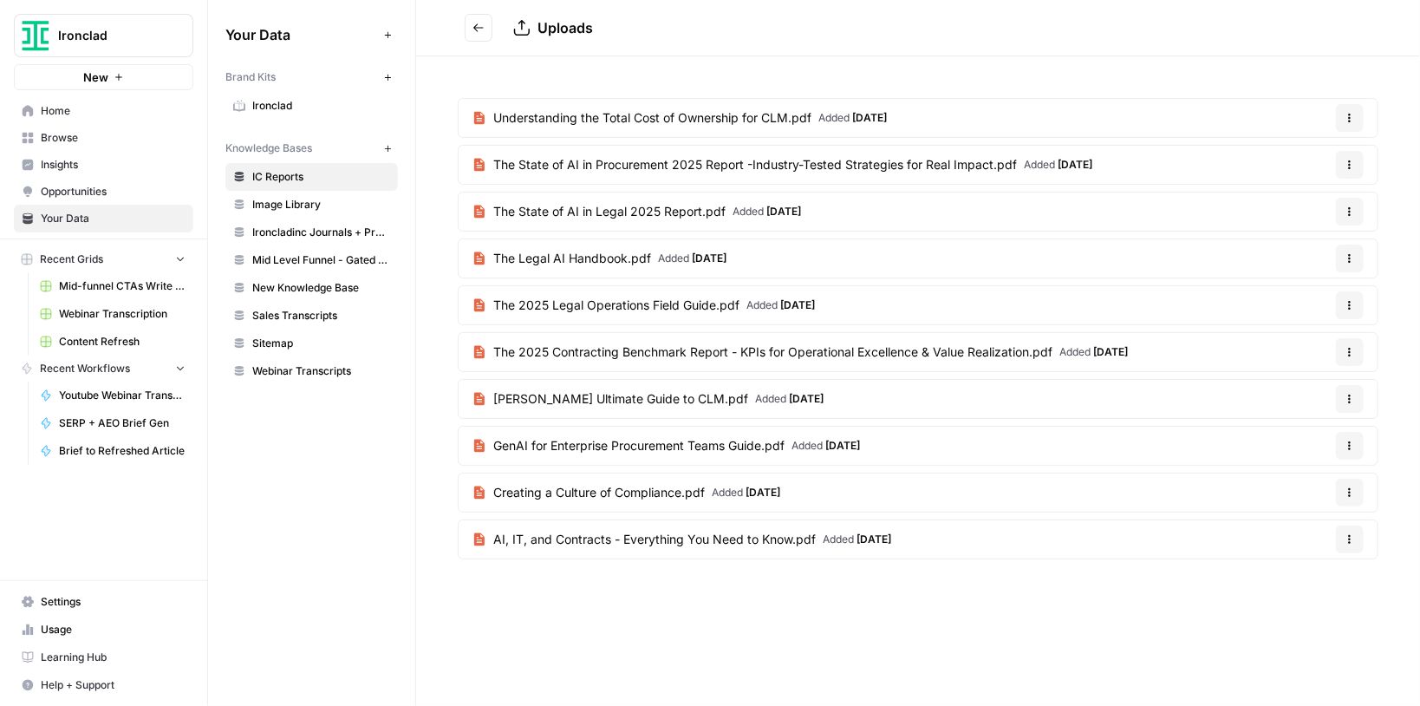
click at [715, 168] on span "The State of AI in Procurement 2025 Report -Industry-Tested Strategies for Real…" at bounding box center [755, 164] width 524 height 17
click at [752, 531] on span "AI, IT, and Contracts - Everything You Need to Know.pdf" at bounding box center [654, 539] width 323 height 17
click at [708, 440] on span "GenAI for Enterprise Procurement Teams Guide.pdf" at bounding box center [638, 445] width 291 height 17
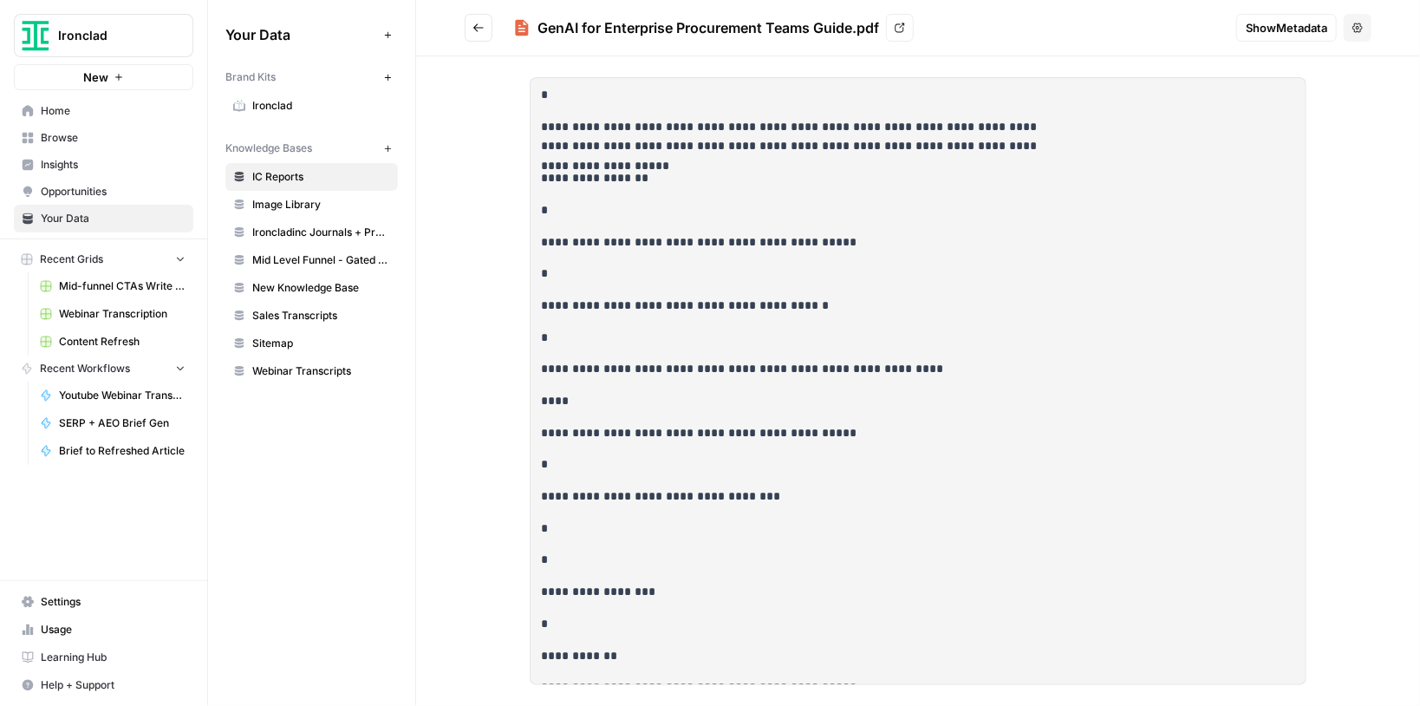
drag, startPoint x: 853, startPoint y: 26, endPoint x: 537, endPoint y: 16, distance: 316.7
click at [537, 16] on div "GenAI for Enterprise Procurement Teams Guide.pdf View" at bounding box center [867, 28] width 709 height 28
copy div "GenAI for Enterprise Procurement Teams Guide"
click at [151, 282] on span "Mid-funnel CTAs Write to KB" at bounding box center [122, 286] width 127 height 16
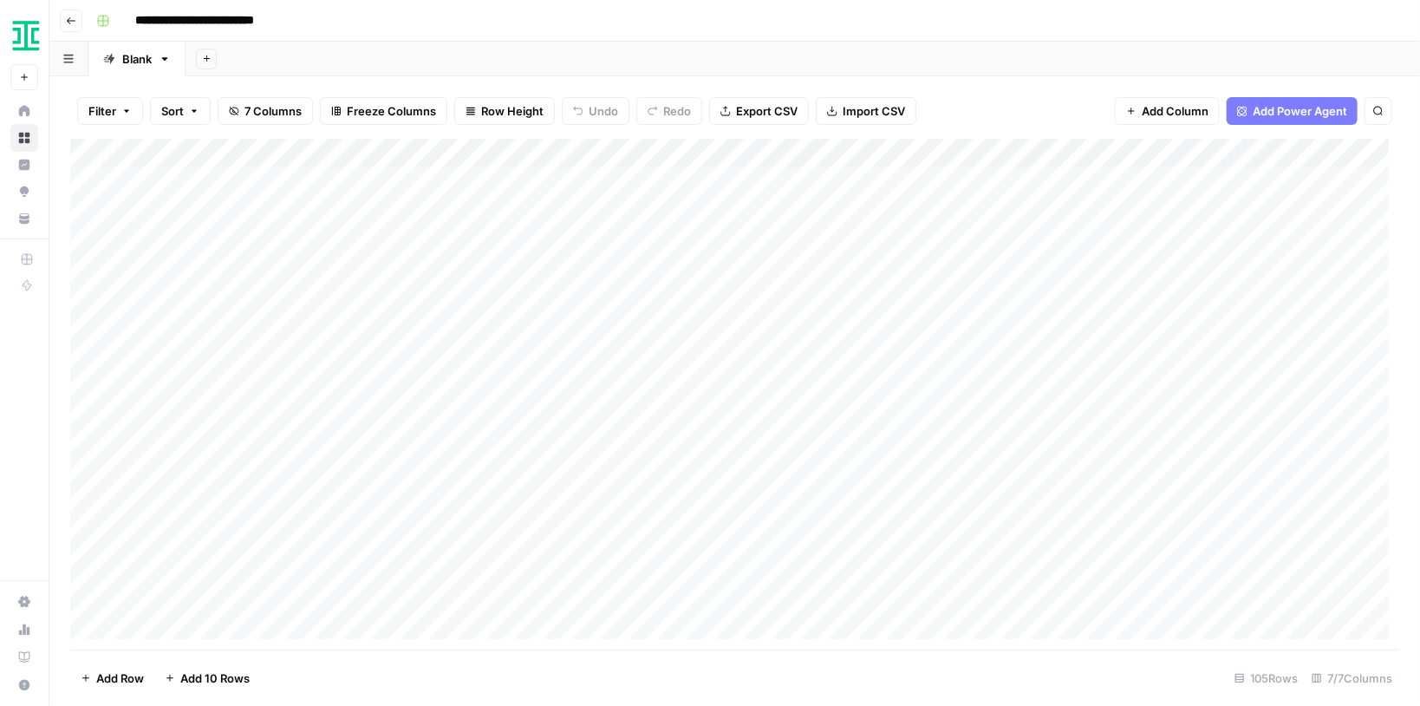
click at [995, 208] on div "Add Column" at bounding box center [734, 394] width 1329 height 511
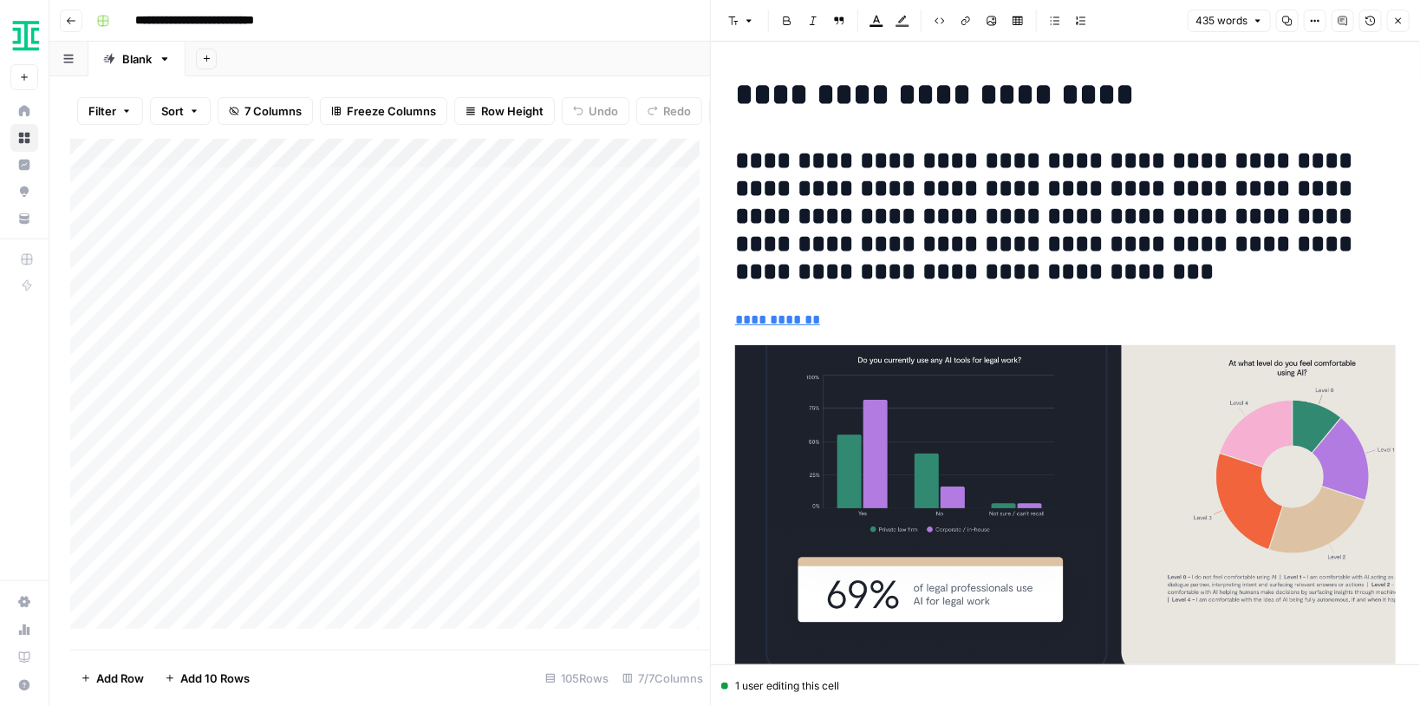
click at [1400, 26] on button "Close" at bounding box center [1398, 21] width 23 height 23
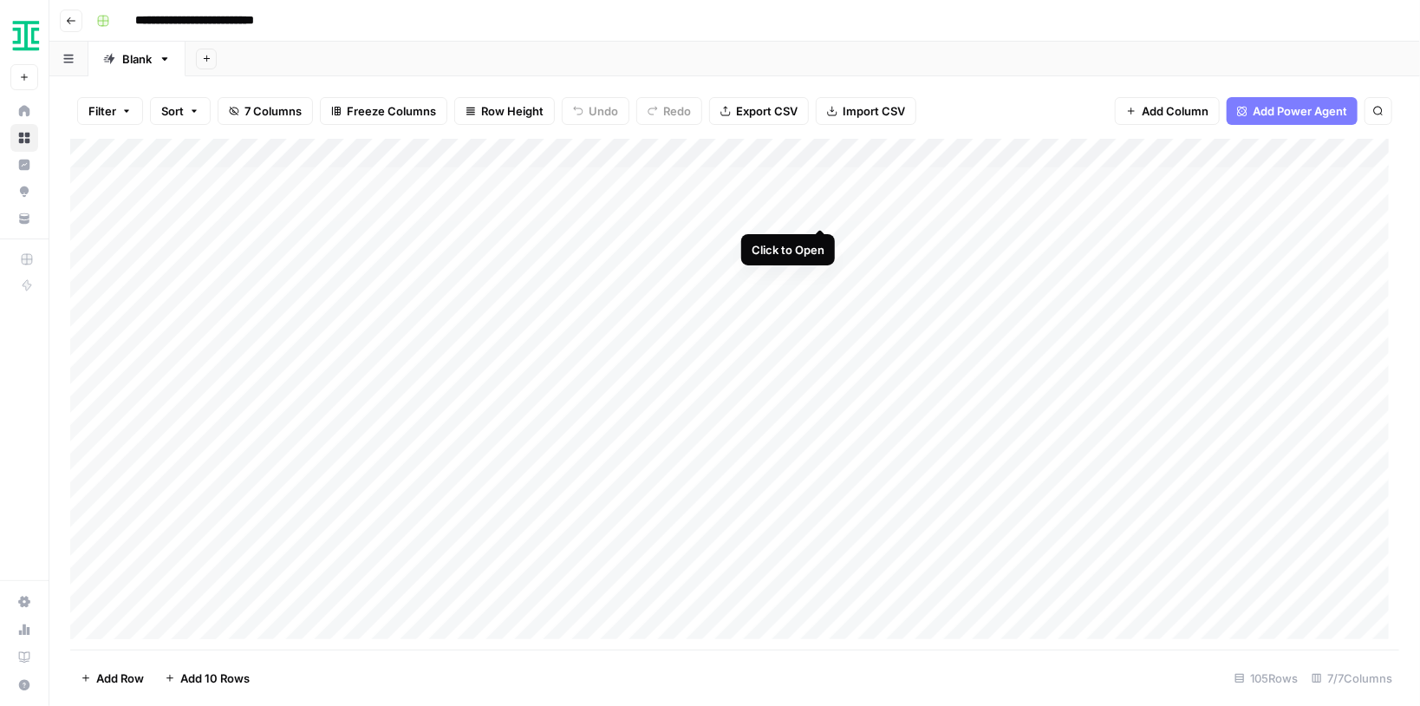
click at [823, 210] on div "Add Column" at bounding box center [734, 394] width 1329 height 511
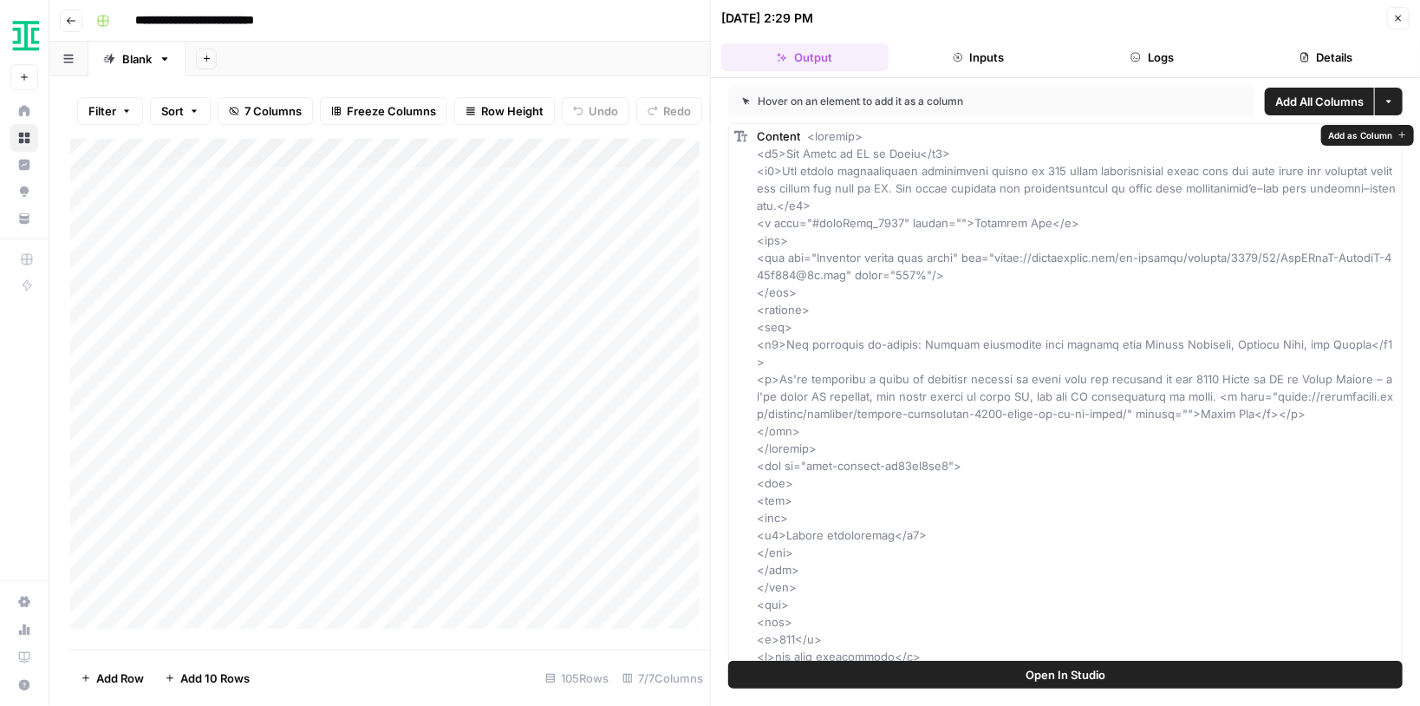
click at [1093, 669] on span "Open In Studio" at bounding box center [1066, 674] width 80 height 17
click at [458, 219] on div "Add Column" at bounding box center [390, 389] width 640 height 500
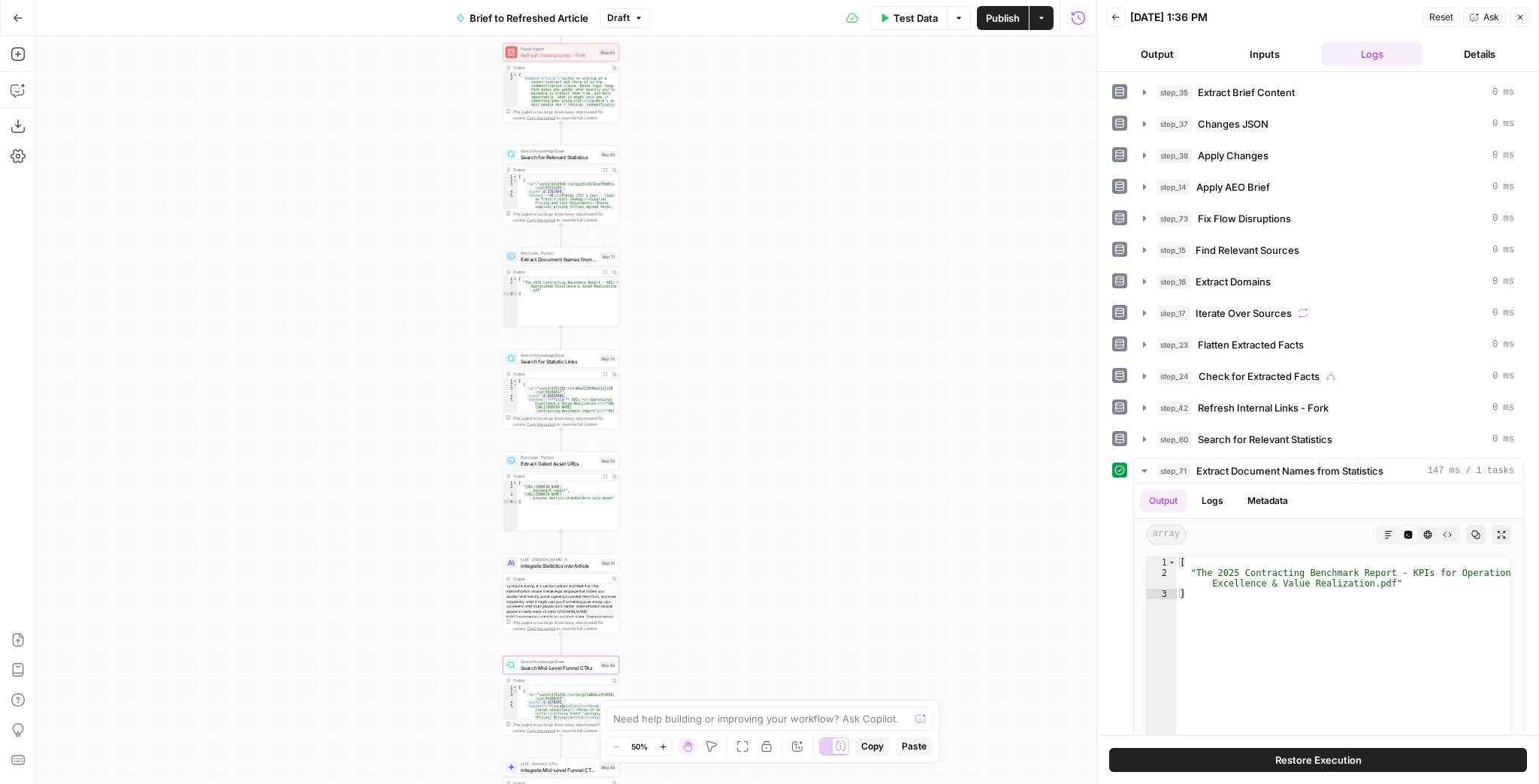
drag, startPoint x: 639, startPoint y: 379, endPoint x: 673, endPoint y: 403, distance: 41.6
click at [673, 403] on div "true false false true false true Workflow Input Settings Inputs LLM · GPT-4.1 E…" at bounding box center [567, 411] width 1061 height 748
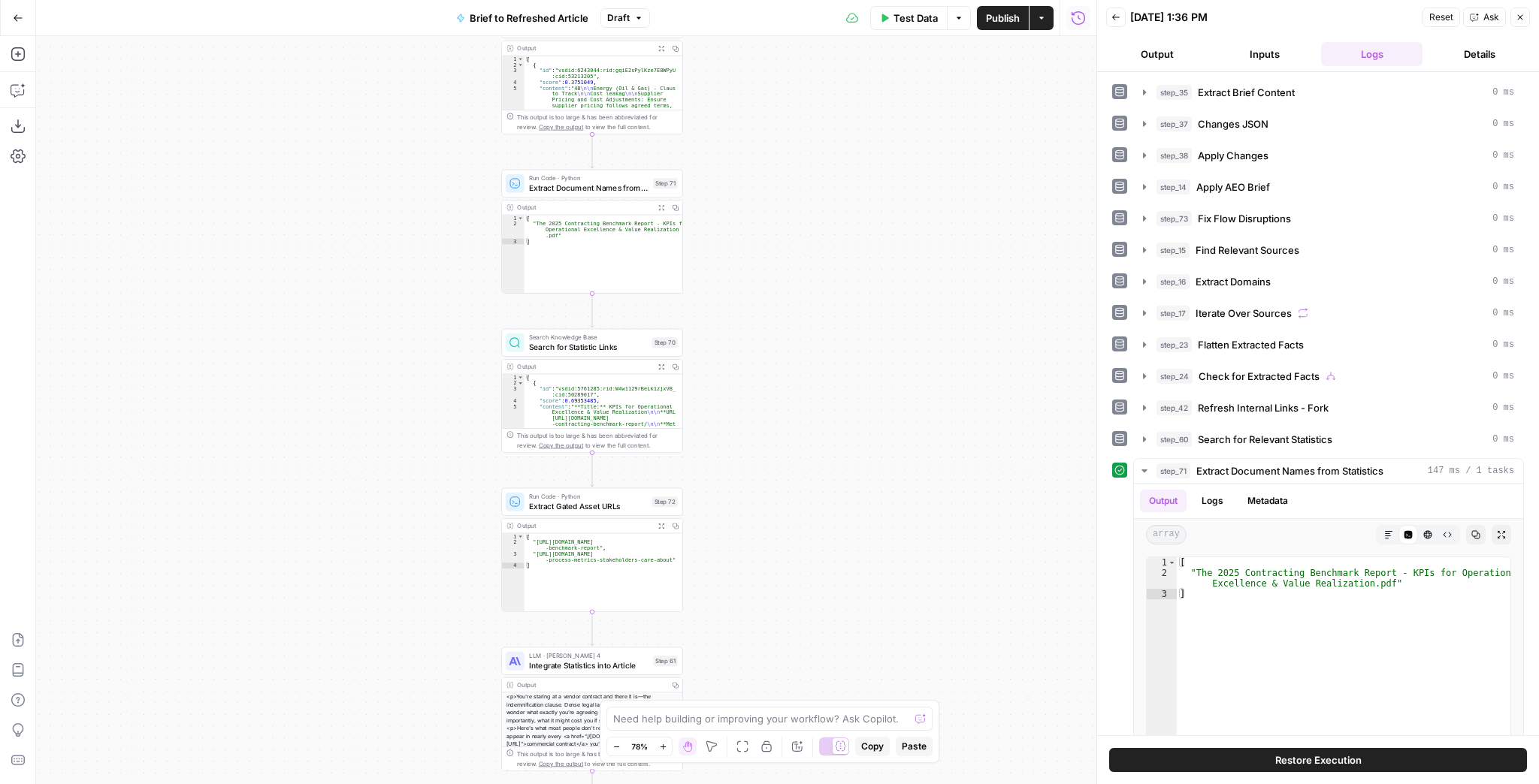
drag, startPoint x: 828, startPoint y: 204, endPoint x: 844, endPoint y: 195, distance: 18.4
click at [844, 195] on div "true false false true false true Workflow Input Settings Inputs LLM · GPT-4.1 E…" at bounding box center [567, 411] width 1061 height 748
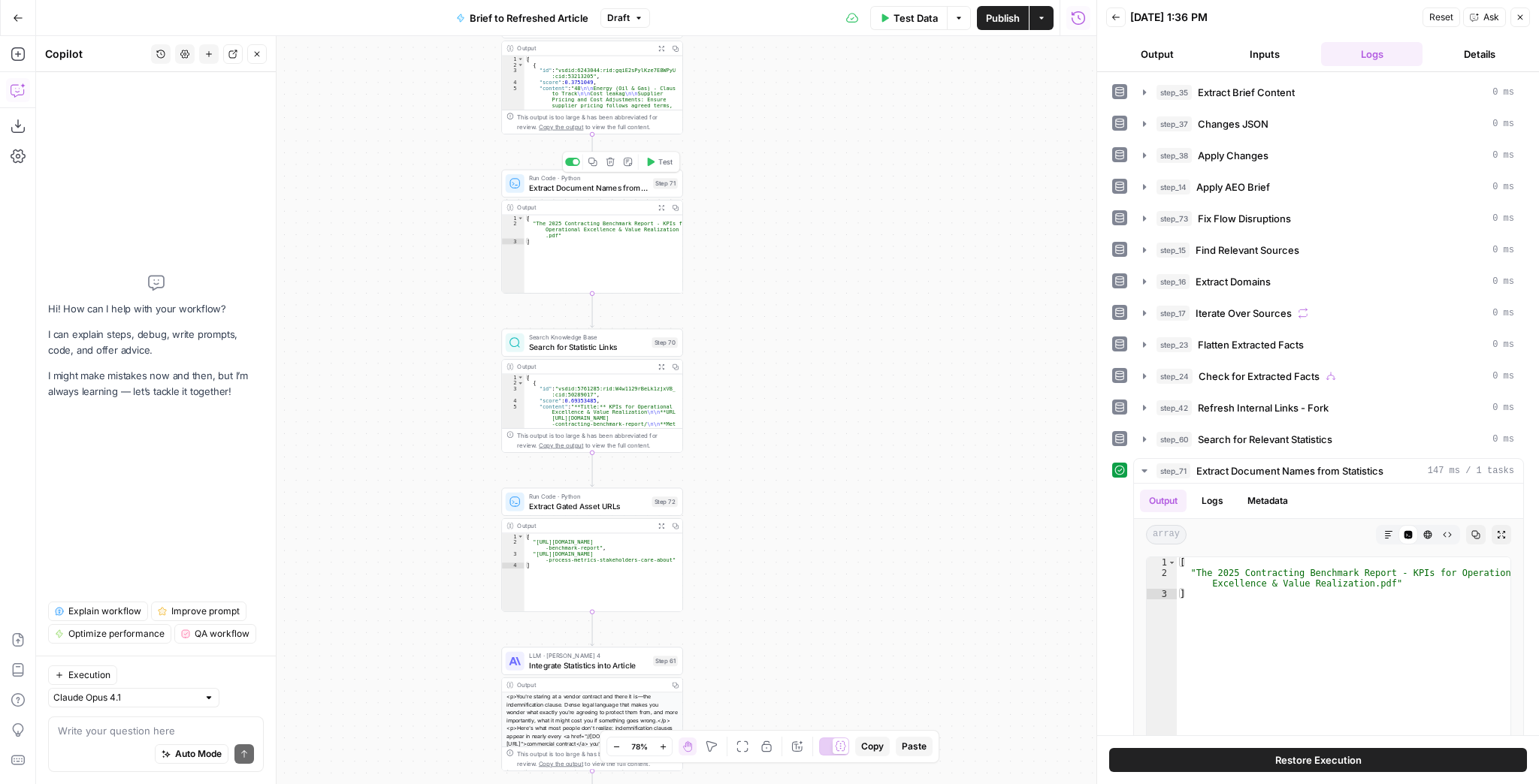
click at [655, 162] on button "Test" at bounding box center [659, 161] width 36 height 15
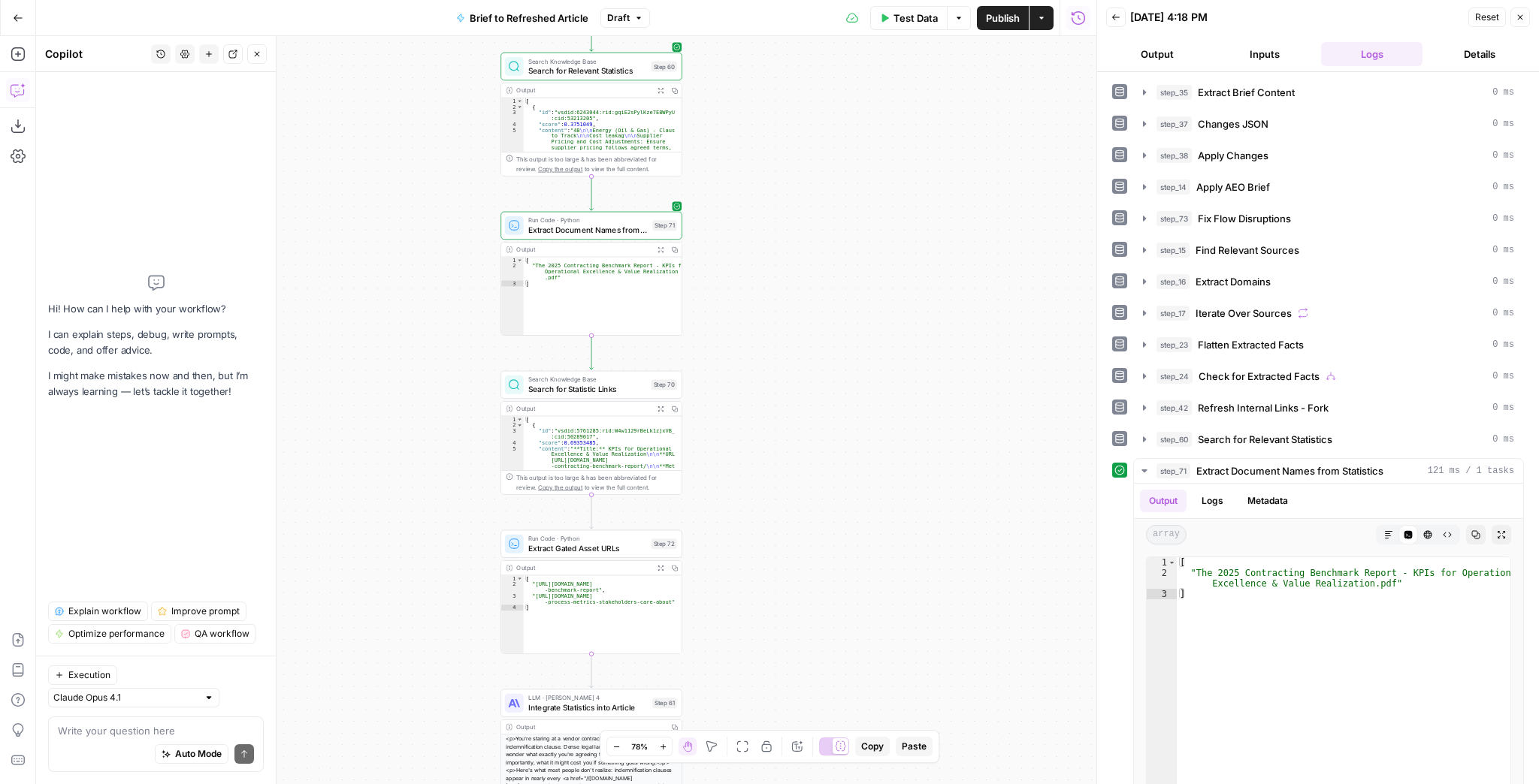
drag, startPoint x: 720, startPoint y: 282, endPoint x: 721, endPoint y: 336, distance: 54.0
click at [721, 336] on div "true false false true false true Workflow Input Settings Inputs LLM · GPT-4.1 E…" at bounding box center [567, 411] width 1061 height 748
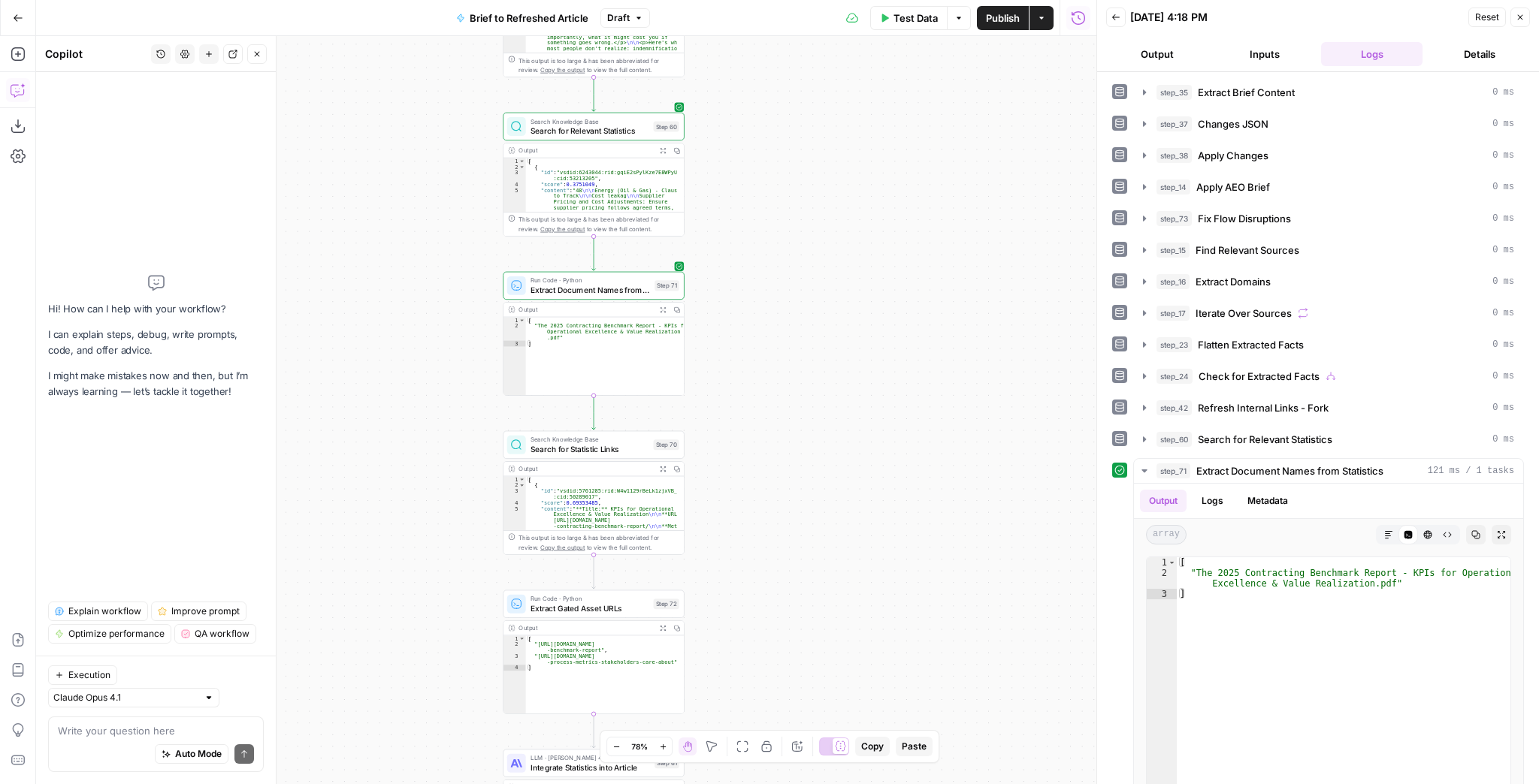
drag, startPoint x: 723, startPoint y: 338, endPoint x: 726, endPoint y: 420, distance: 82.1
click at [727, 422] on div "true false false true false true Workflow Input Settings Inputs LLM · GPT-4.1 E…" at bounding box center [567, 411] width 1061 height 748
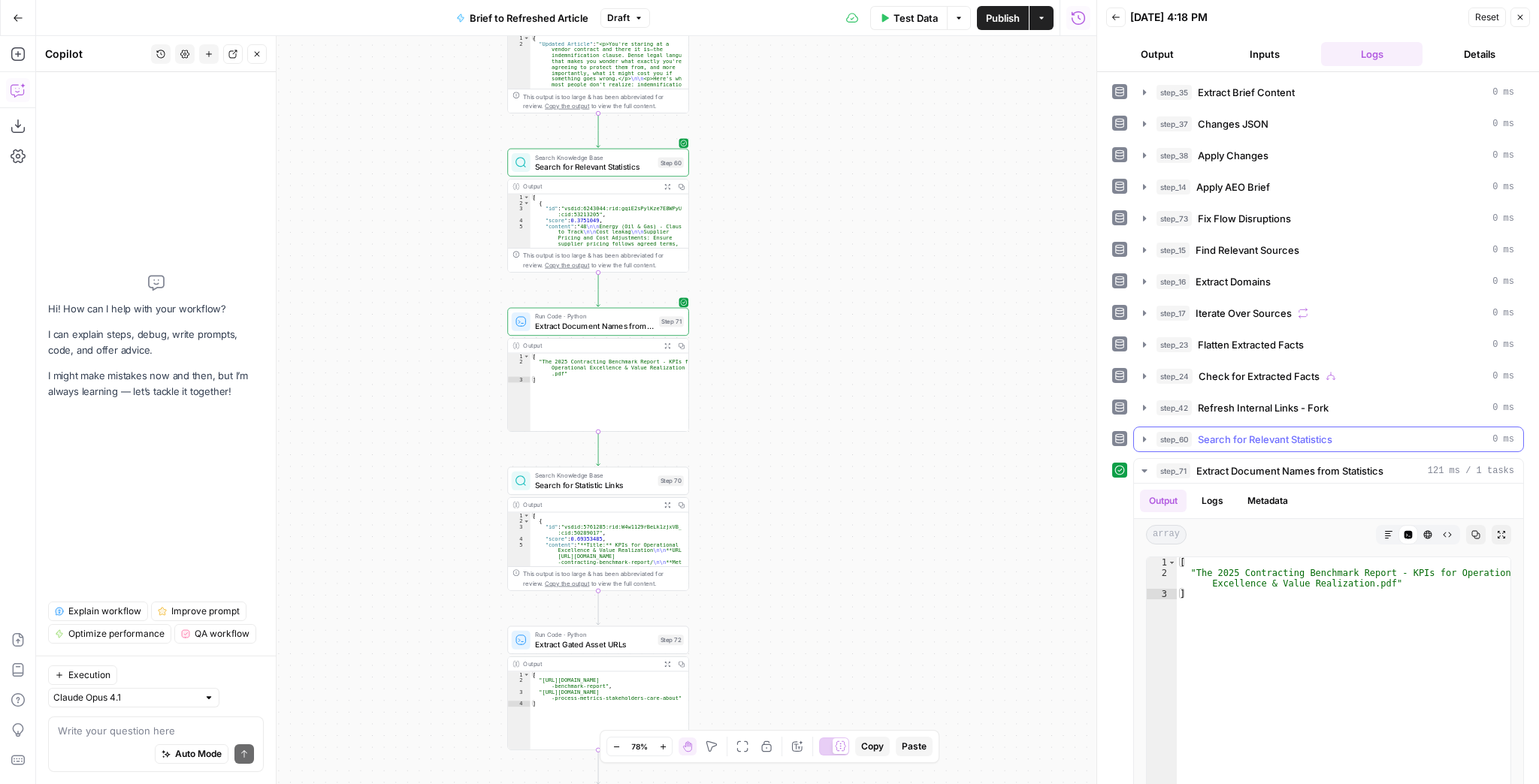
click at [1146, 433] on icon "button" at bounding box center [1145, 439] width 12 height 12
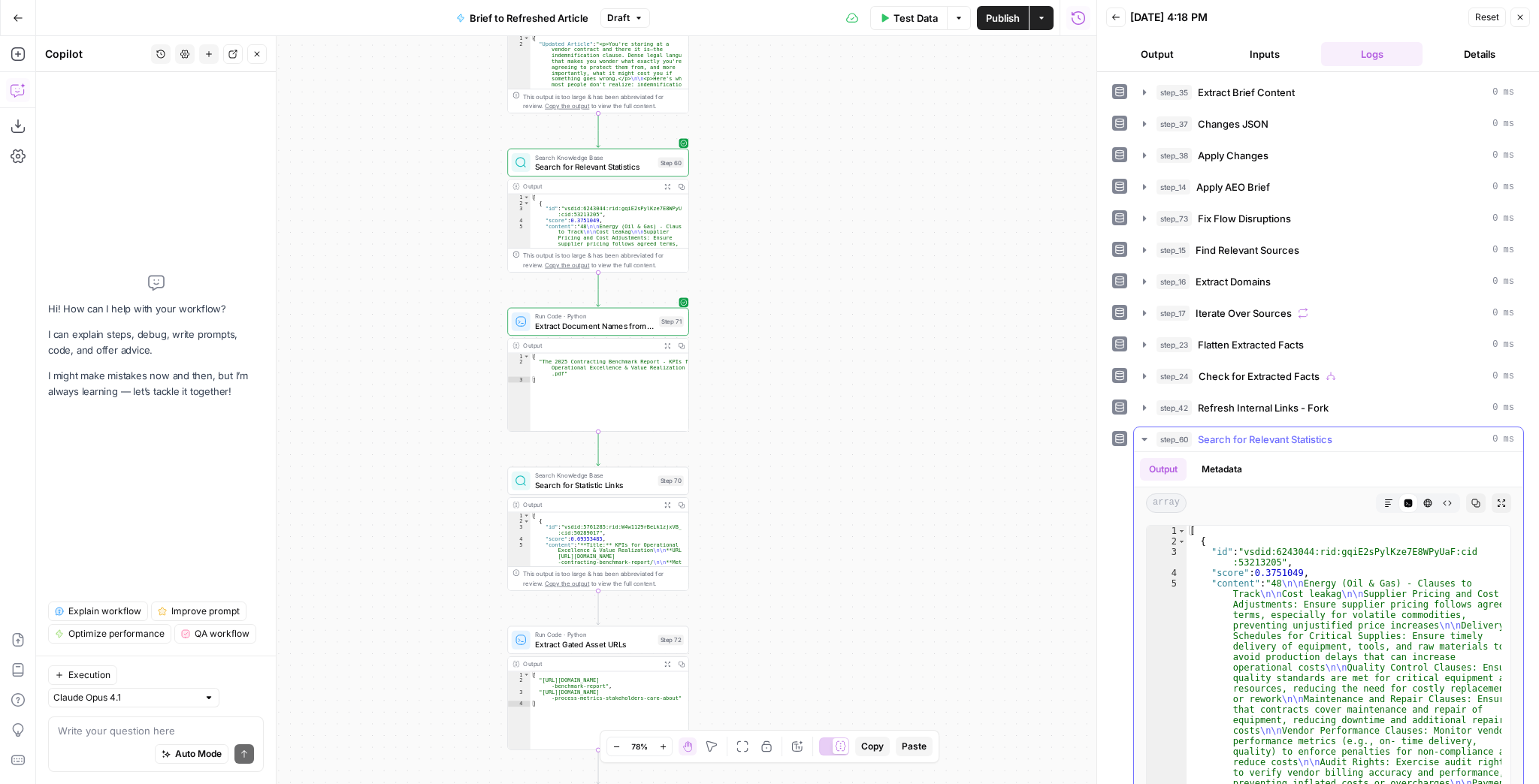
click at [1497, 501] on button "Expand Output" at bounding box center [1501, 503] width 20 height 20
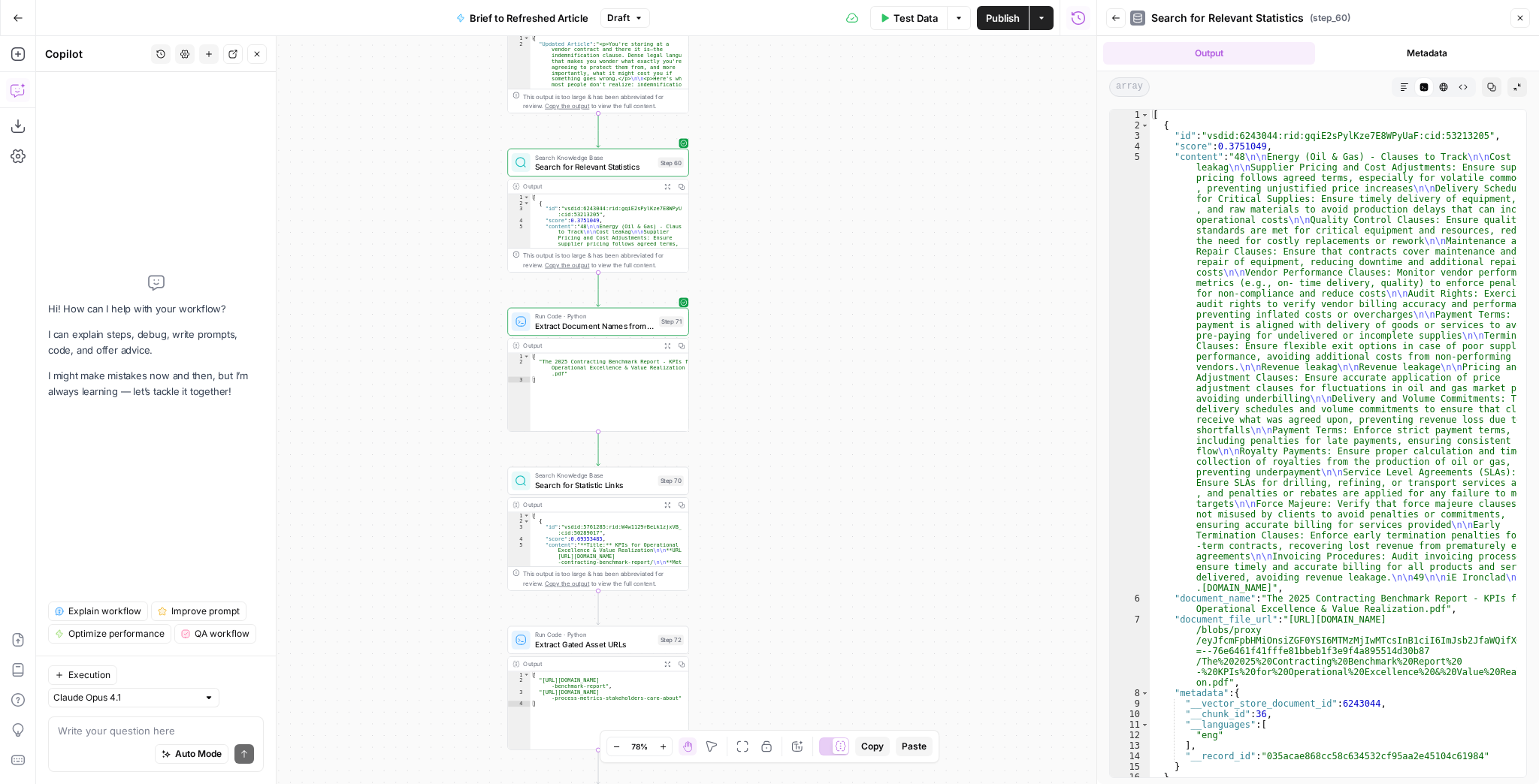
click at [1406, 87] on icon "button" at bounding box center [1405, 87] width 9 height 9
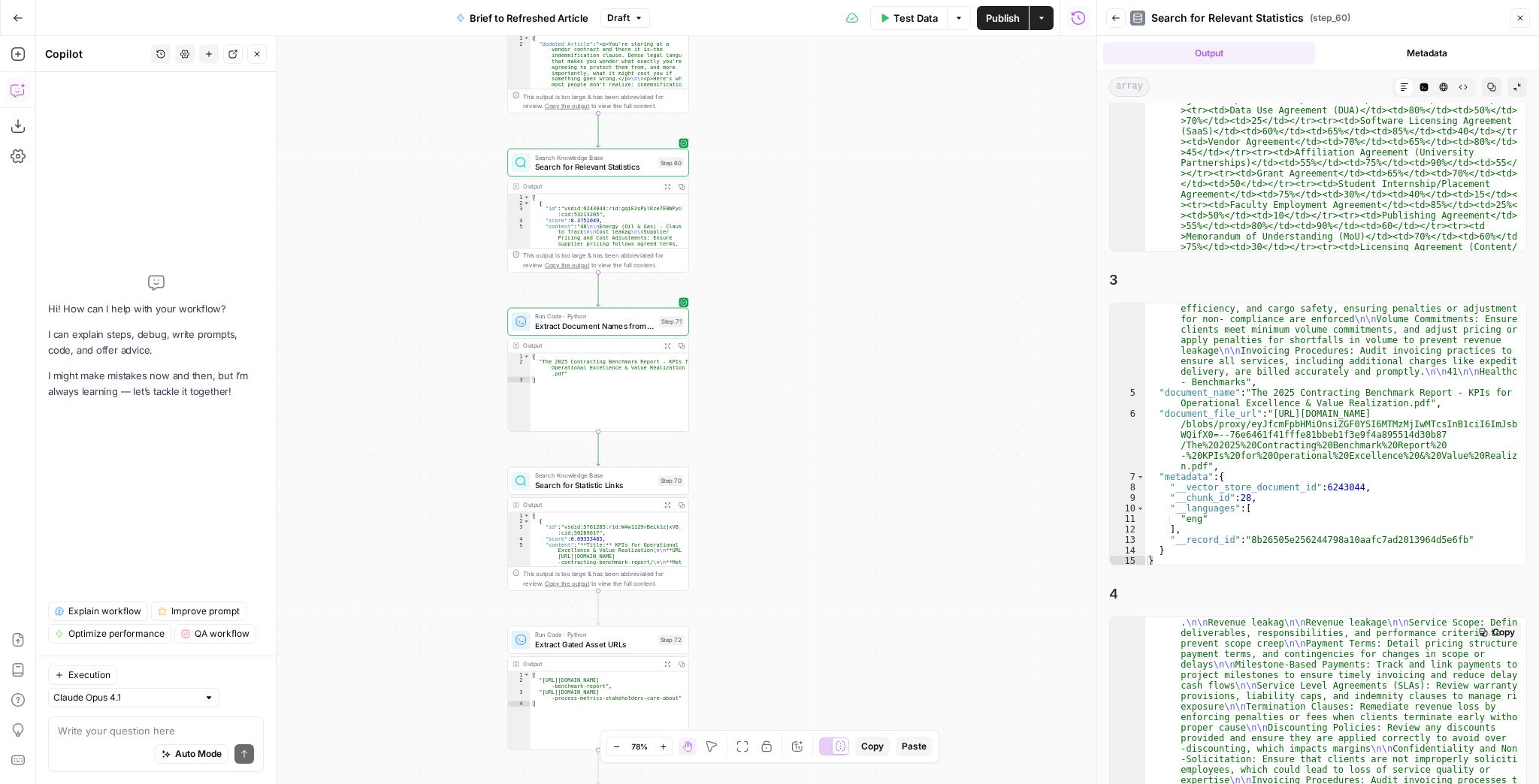
scroll to position [367, 0]
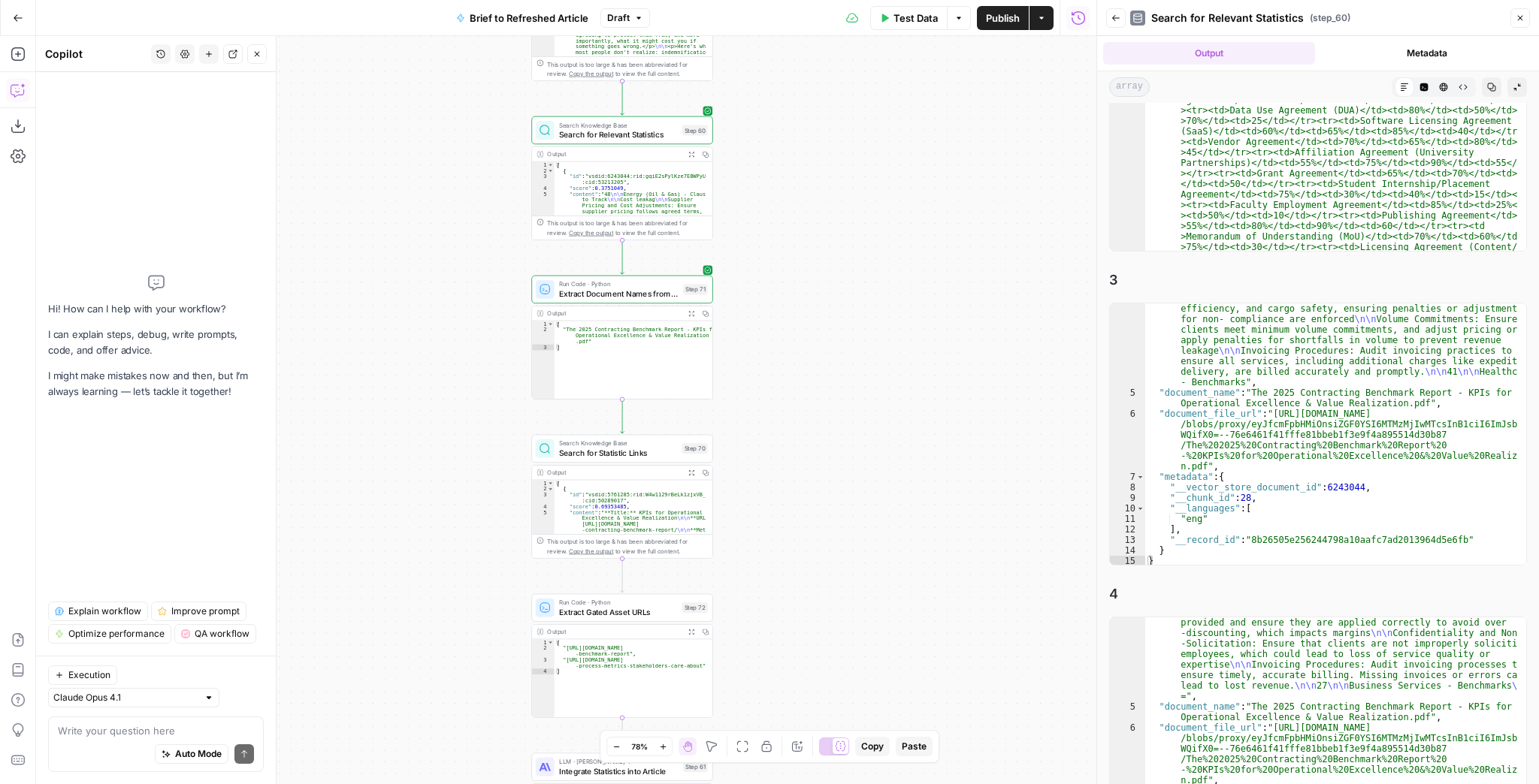
drag, startPoint x: 808, startPoint y: 270, endPoint x: 863, endPoint y: 217, distance: 76.4
click at [863, 217] on div "true false false true false true Workflow Input Settings Inputs LLM · GPT-4.1 E…" at bounding box center [567, 411] width 1061 height 748
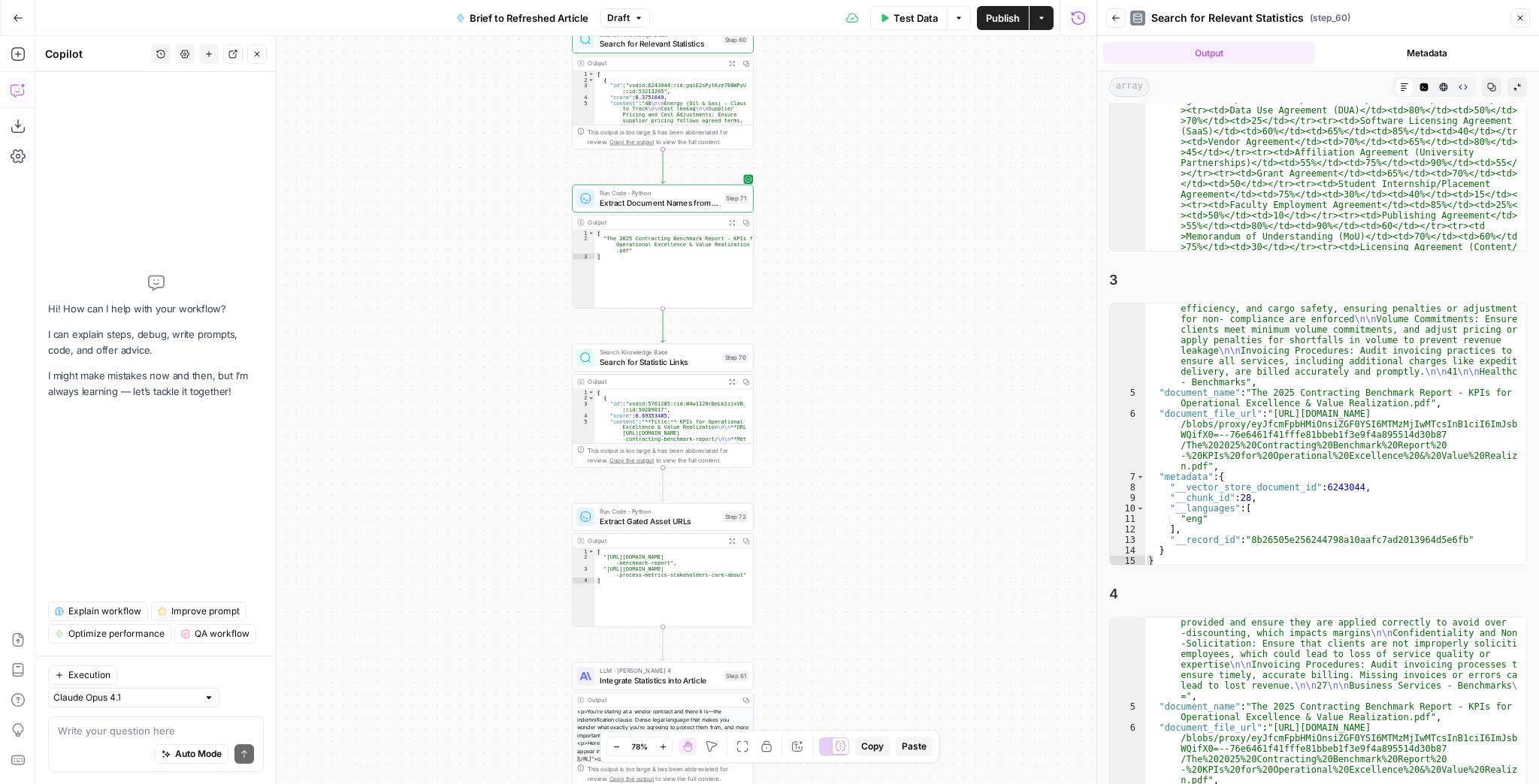
drag, startPoint x: 833, startPoint y: 358, endPoint x: 835, endPoint y: 303, distance: 55.0
click at [835, 303] on div "true false false true false true Workflow Input Settings Inputs LLM · GPT-4.1 E…" at bounding box center [567, 411] width 1061 height 748
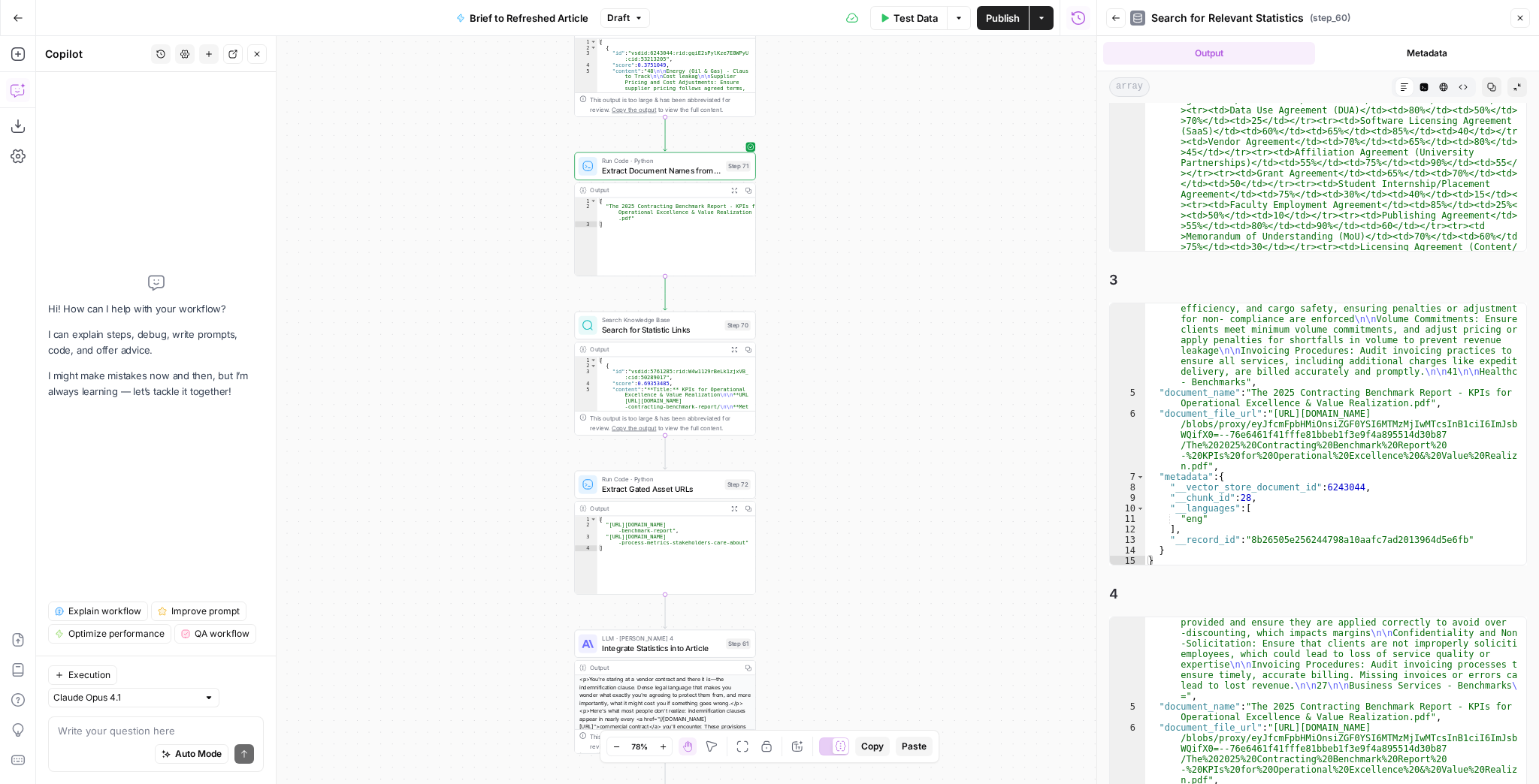
click at [686, 334] on span "Search for Statistic Links" at bounding box center [661, 330] width 118 height 12
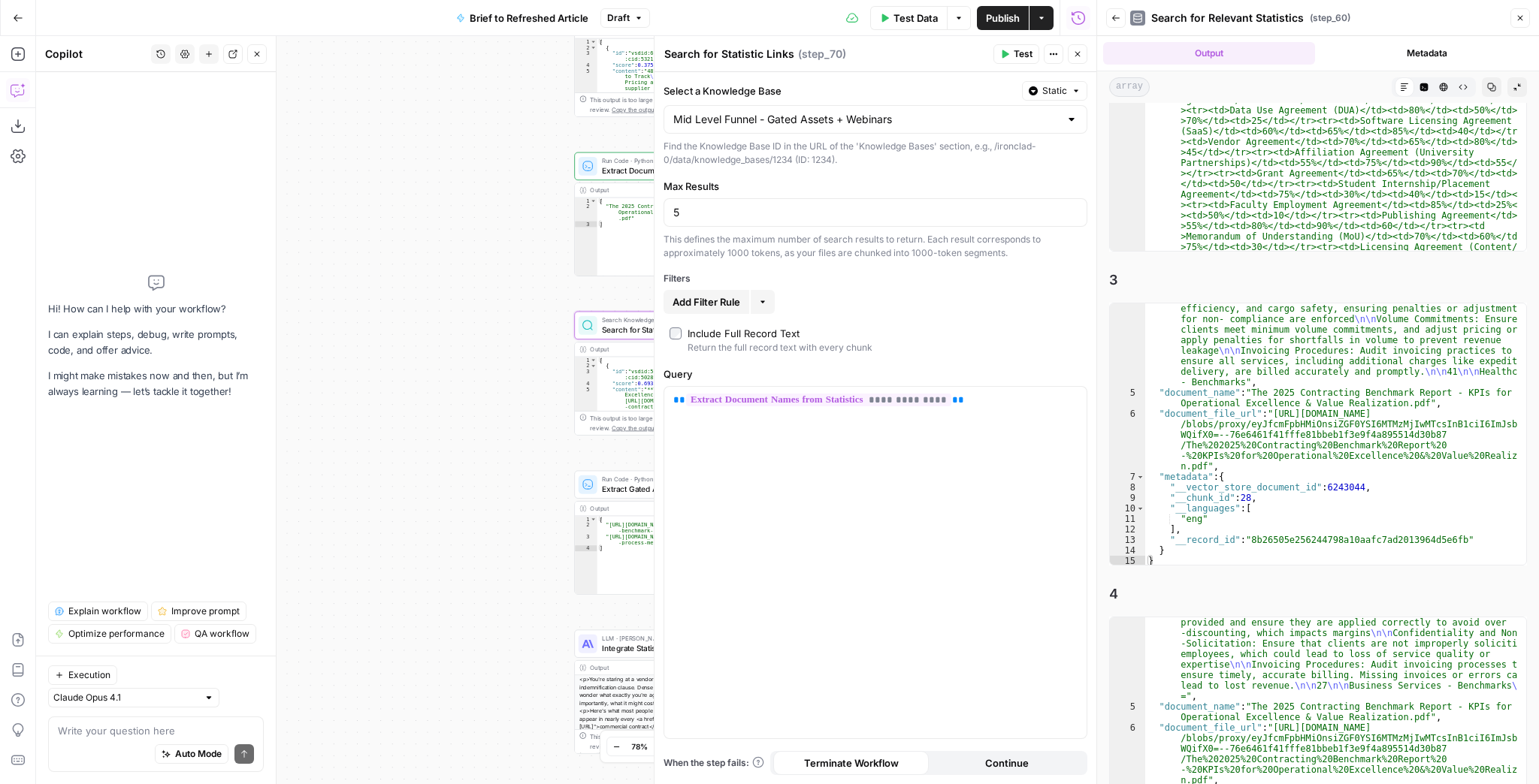
click at [1085, 54] on button "Close" at bounding box center [1077, 54] width 20 height 20
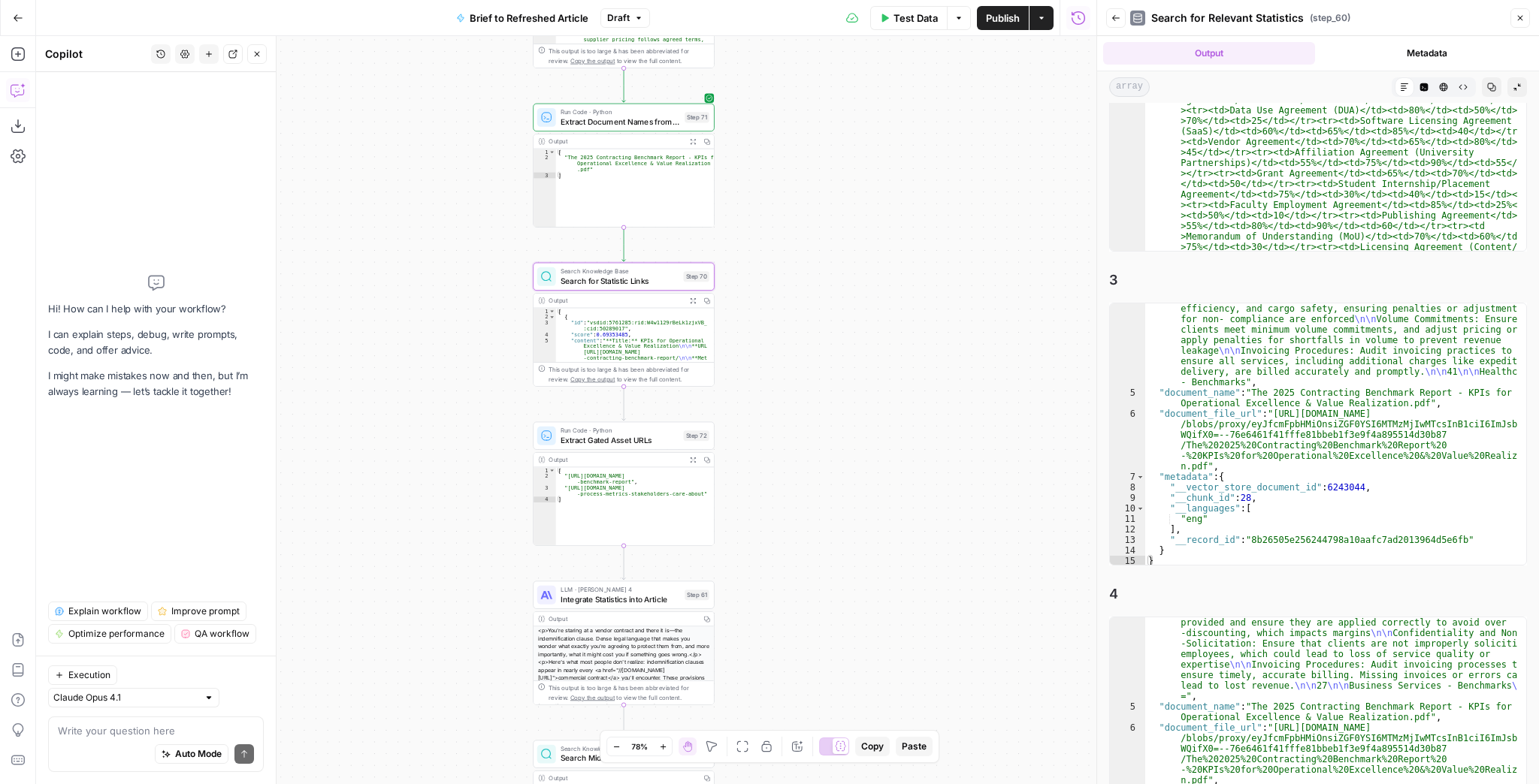
drag, startPoint x: 913, startPoint y: 312, endPoint x: 873, endPoint y: 263, distance: 63.3
click at [873, 263] on div "true false false true false true Workflow Input Settings Inputs LLM · GPT-4.1 E…" at bounding box center [567, 411] width 1061 height 748
click at [1117, 19] on icon "button" at bounding box center [1116, 18] width 9 height 9
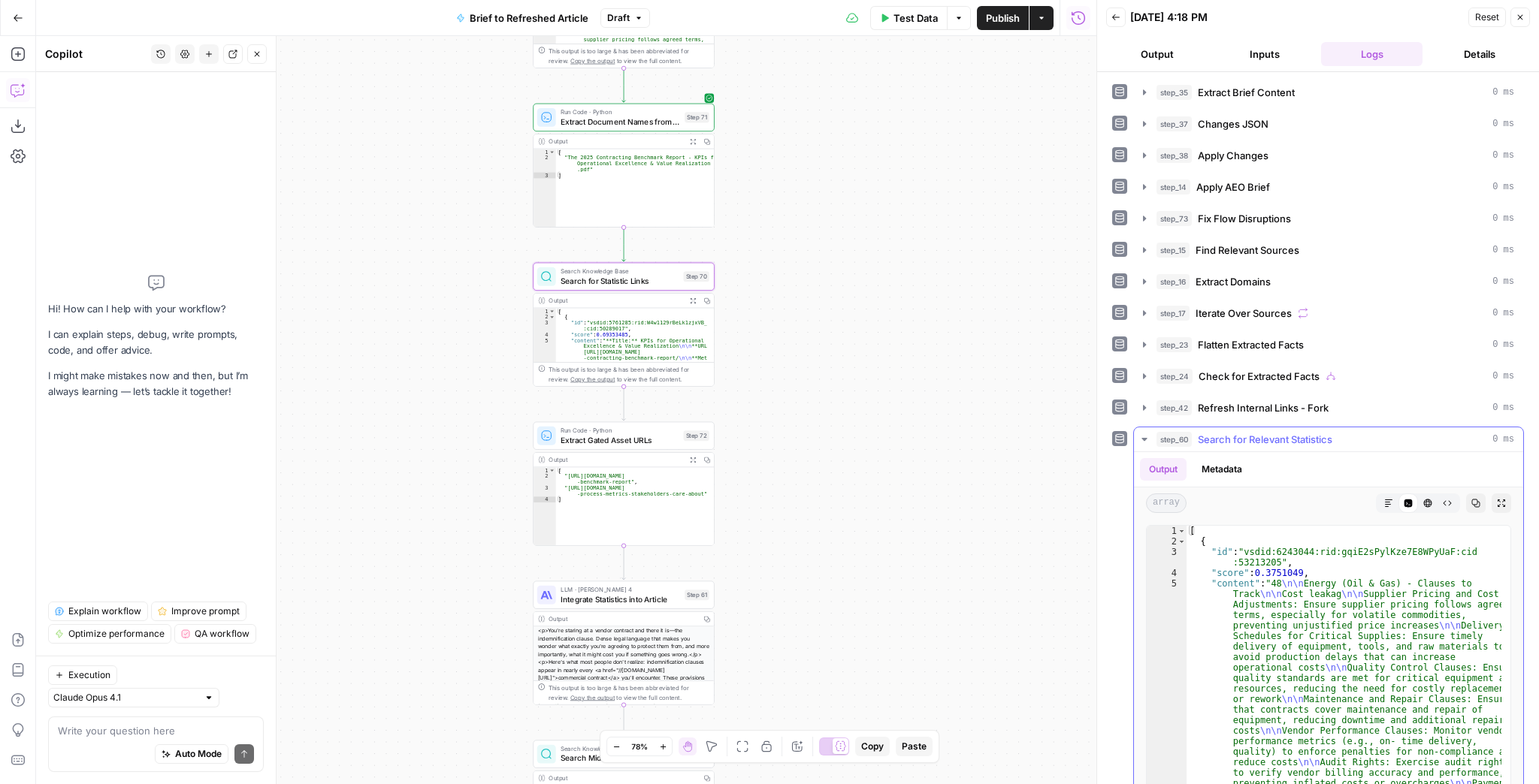
click at [1134, 431] on button "step_60 Search for Relevant Statistics 0 ms" at bounding box center [1328, 439] width 389 height 24
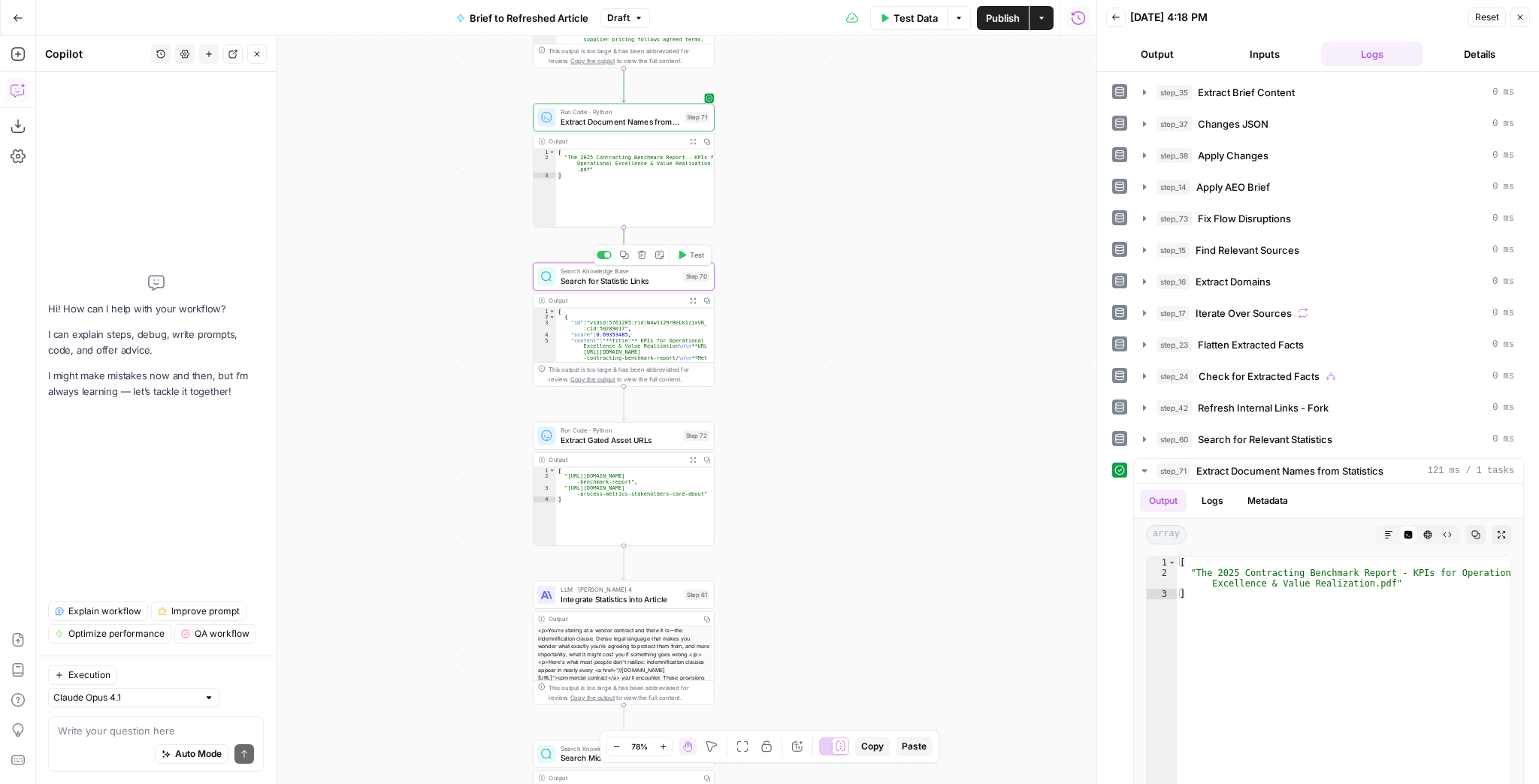
click at [687, 254] on button "Test" at bounding box center [691, 254] width 36 height 15
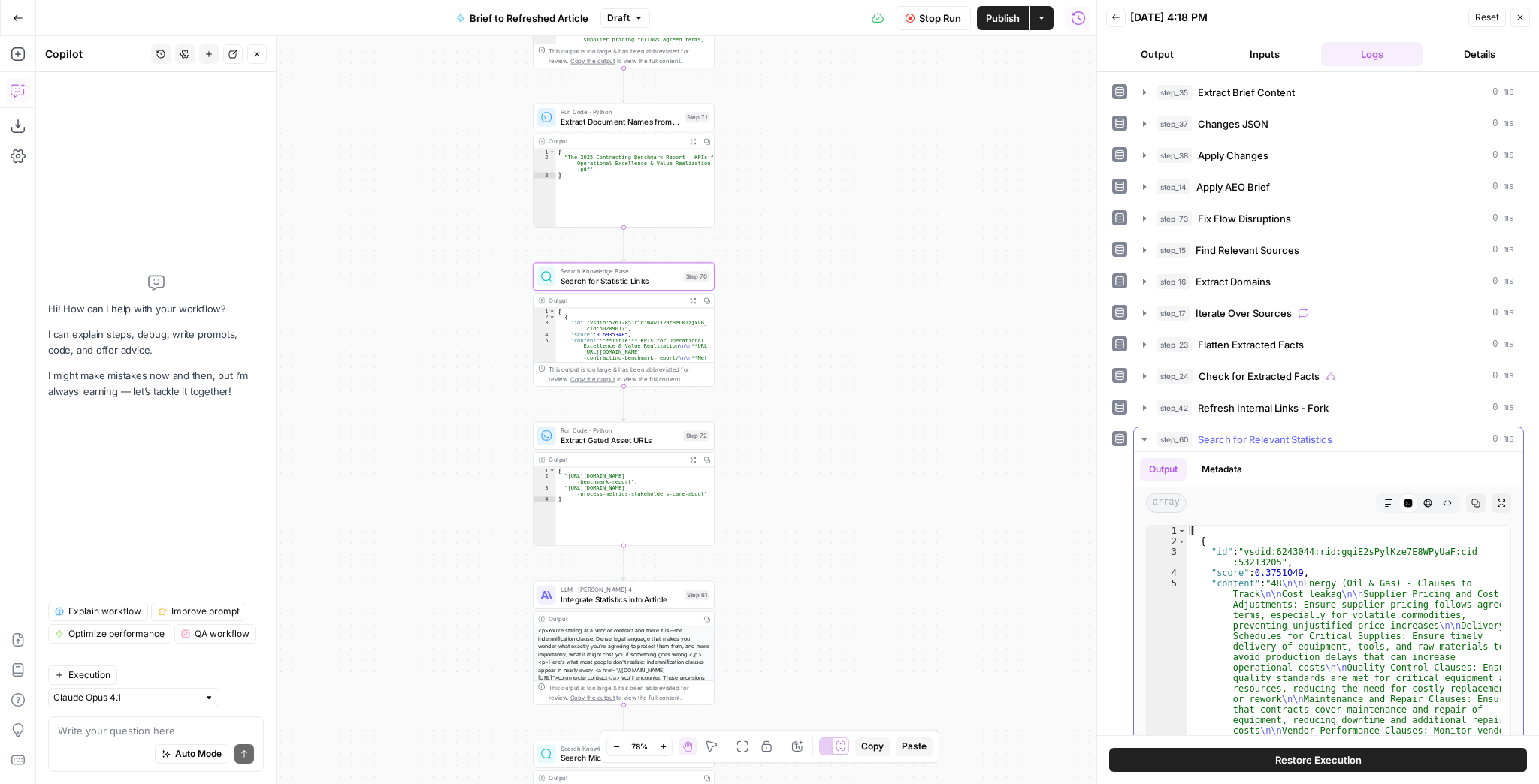
click at [1497, 499] on icon "button" at bounding box center [1501, 503] width 9 height 9
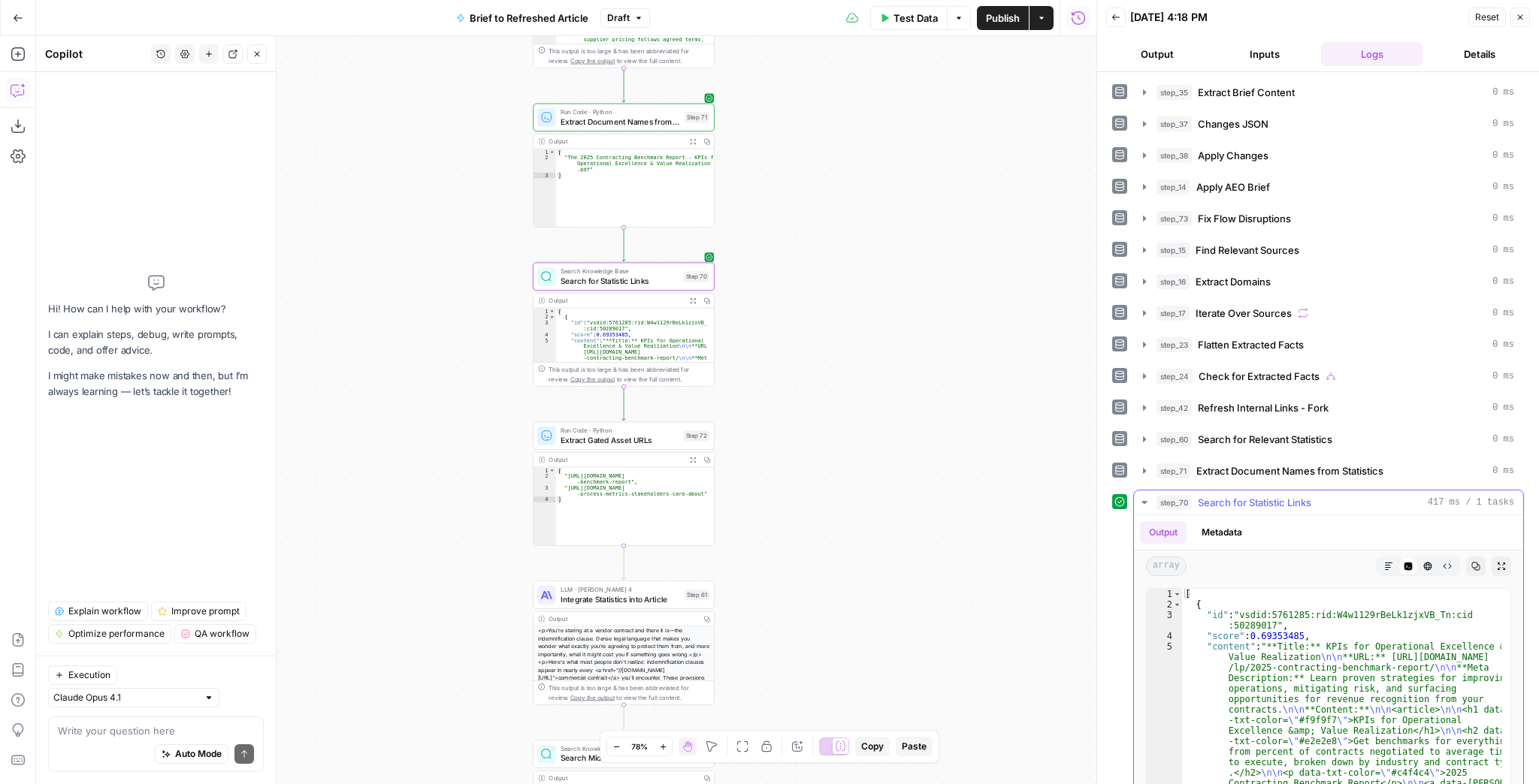
click at [1491, 562] on button "Expand Output" at bounding box center [1501, 567] width 20 height 20
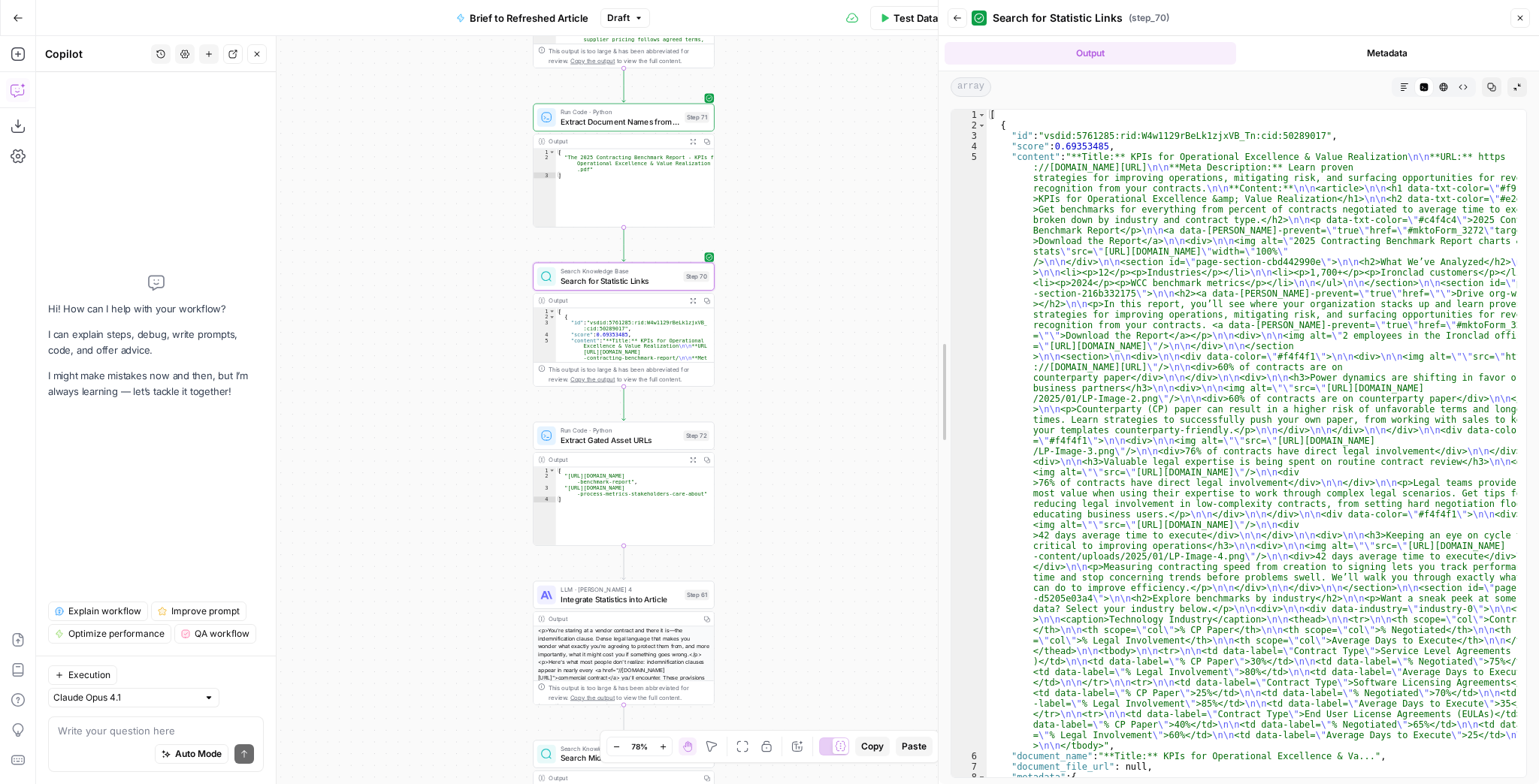
drag, startPoint x: 1101, startPoint y: 227, endPoint x: 838, endPoint y: 240, distance: 263.3
click at [838, 240] on body "Ironclad New Home Browse Insights Opportunities Your Data Recent Grids Mid-funn…" at bounding box center [770, 392] width 1539 height 784
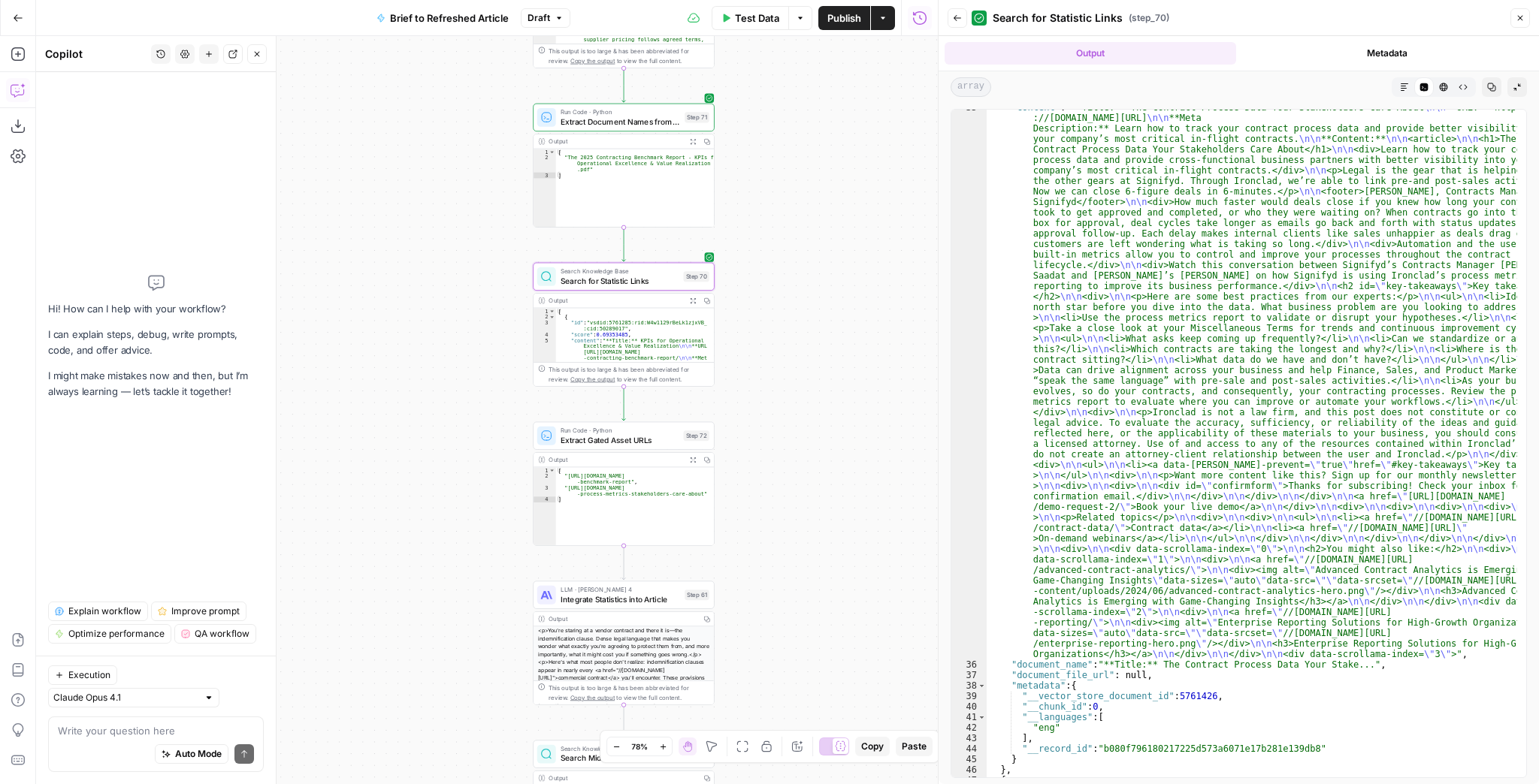
scroll to position [1442, 0]
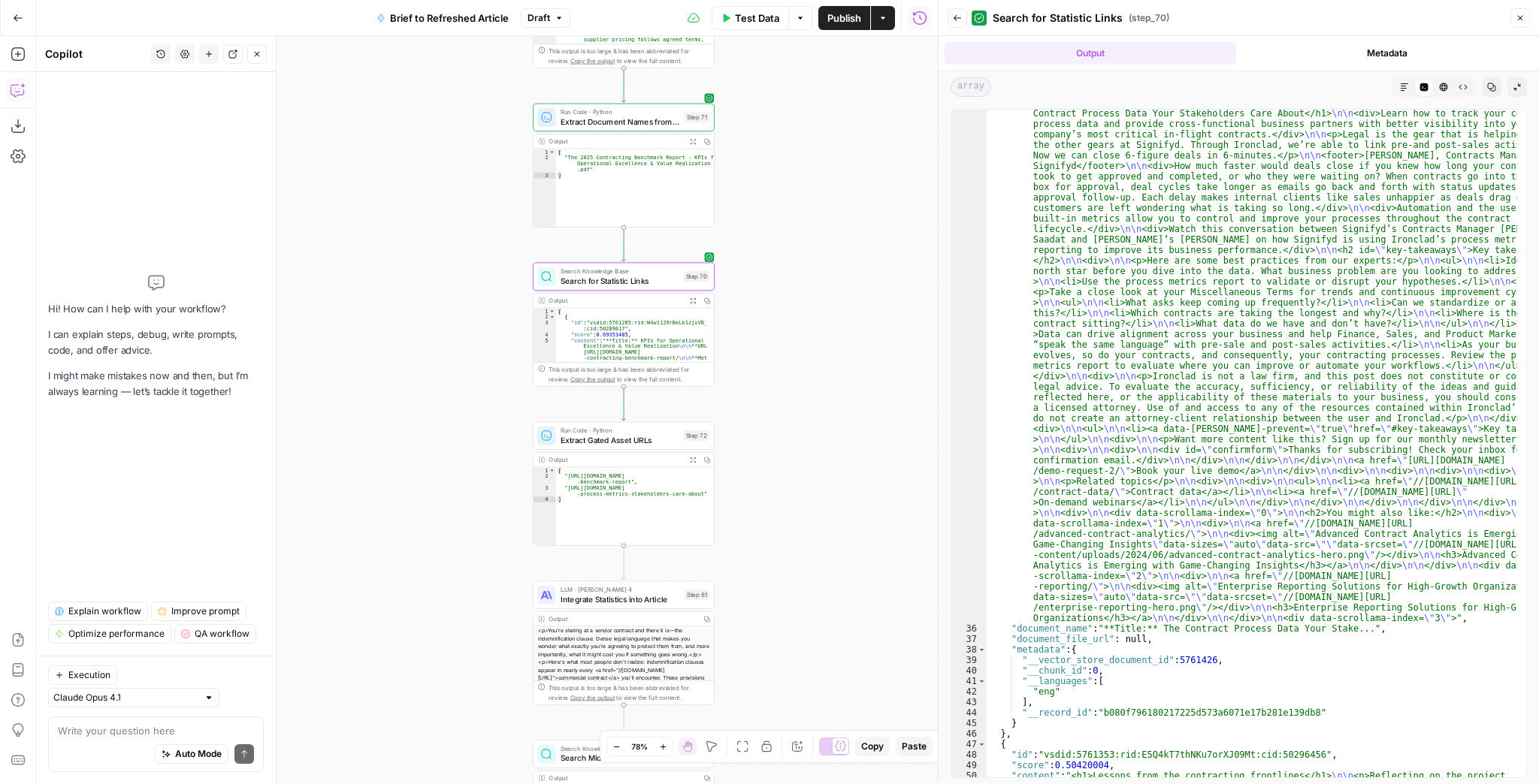
click at [954, 19] on icon "button" at bounding box center [957, 17] width 8 height 6
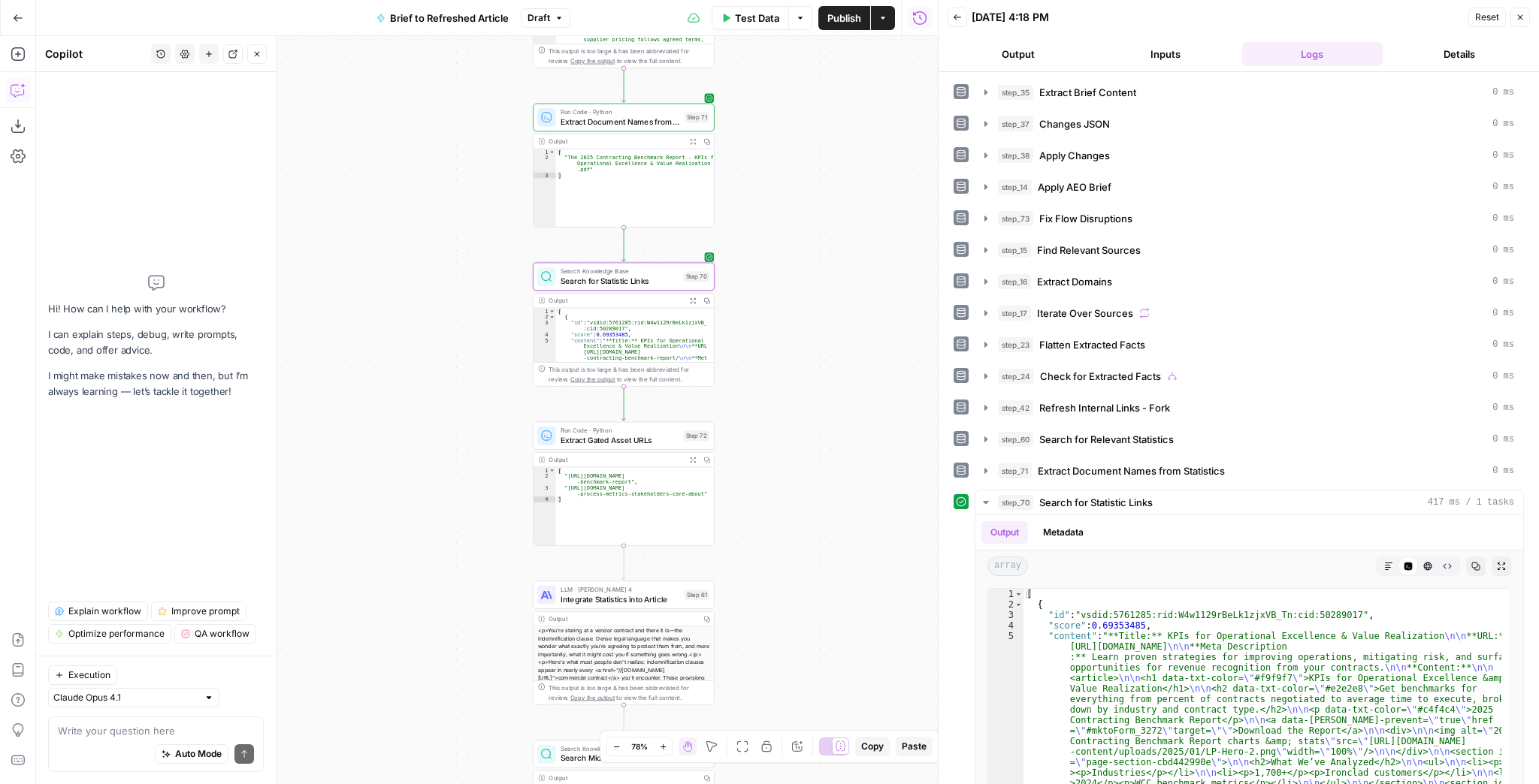
click at [631, 274] on span "Search Knowledge Base" at bounding box center [620, 271] width 118 height 9
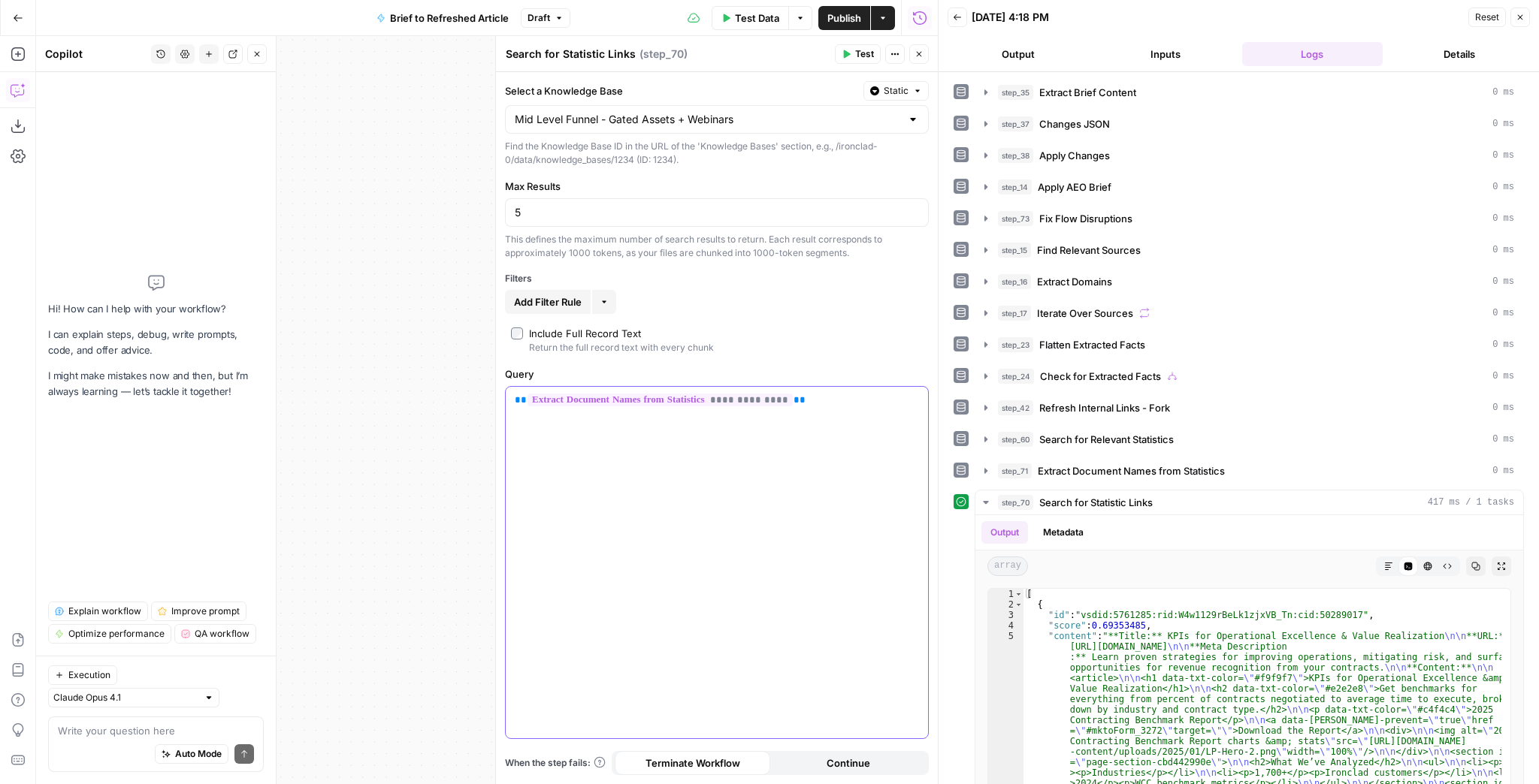
click at [833, 409] on div "**********" at bounding box center [717, 563] width 422 height 352
click at [871, 48] on span "Test" at bounding box center [865, 55] width 19 height 14
click at [1499, 565] on button "Expand Output" at bounding box center [1501, 567] width 20 height 20
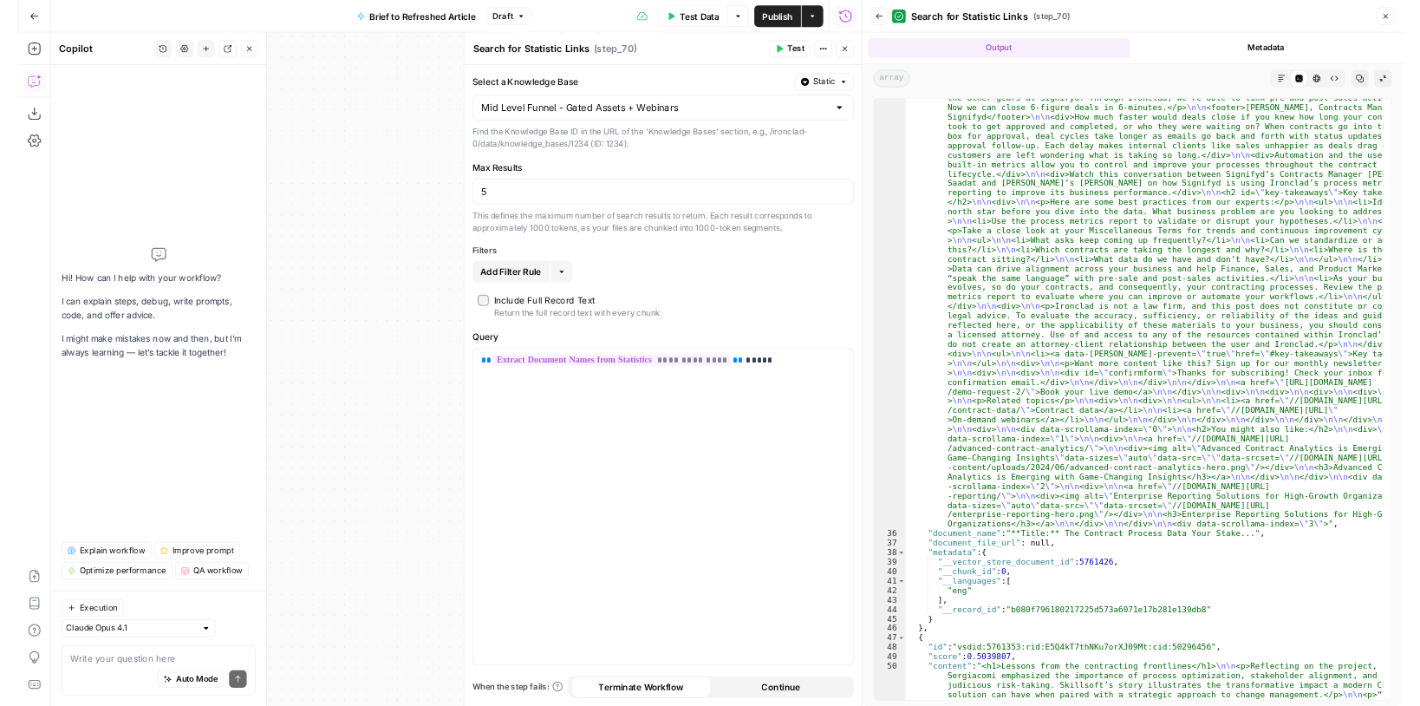
scroll to position [2081, 0]
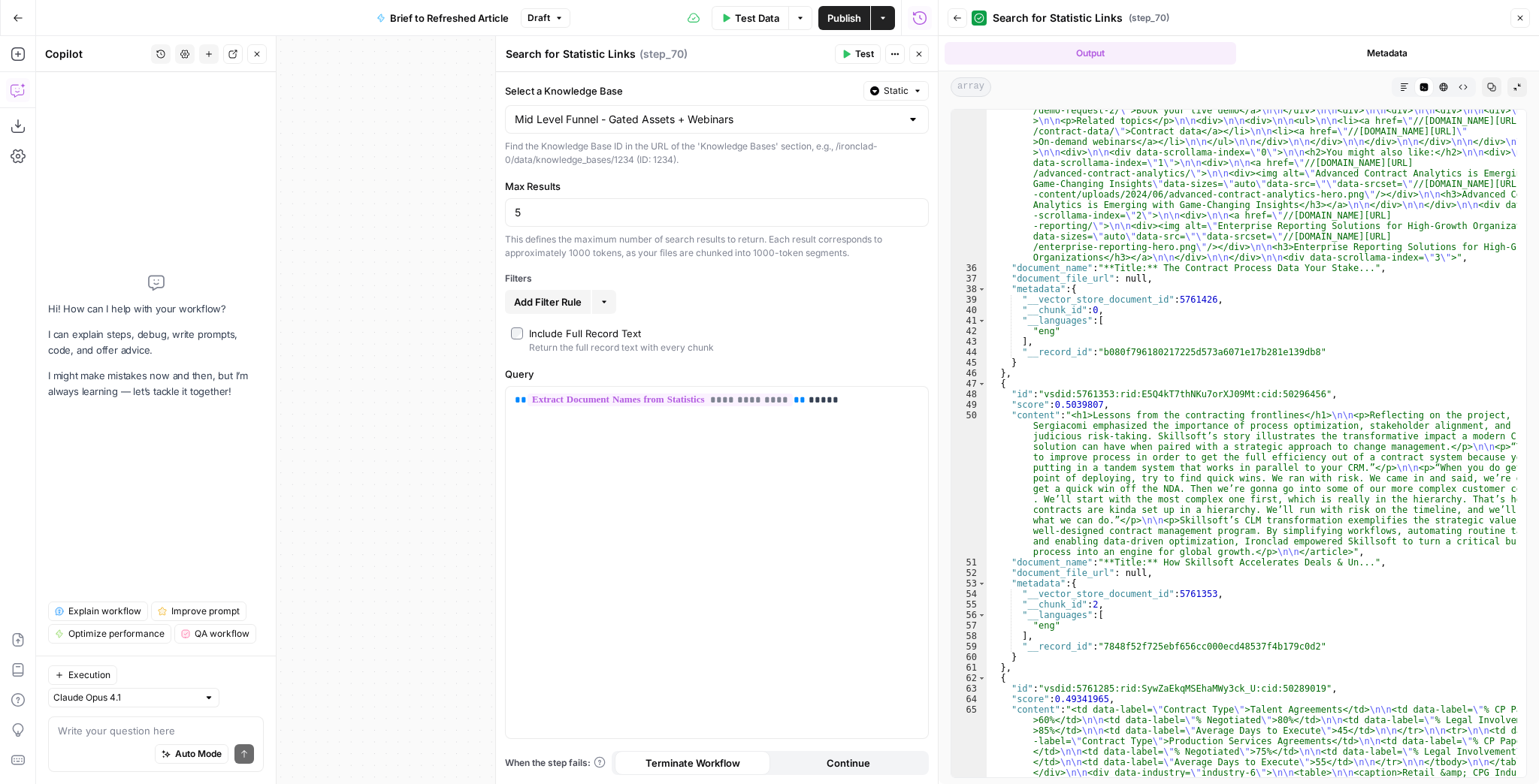
click at [918, 50] on icon "button" at bounding box center [919, 54] width 9 height 9
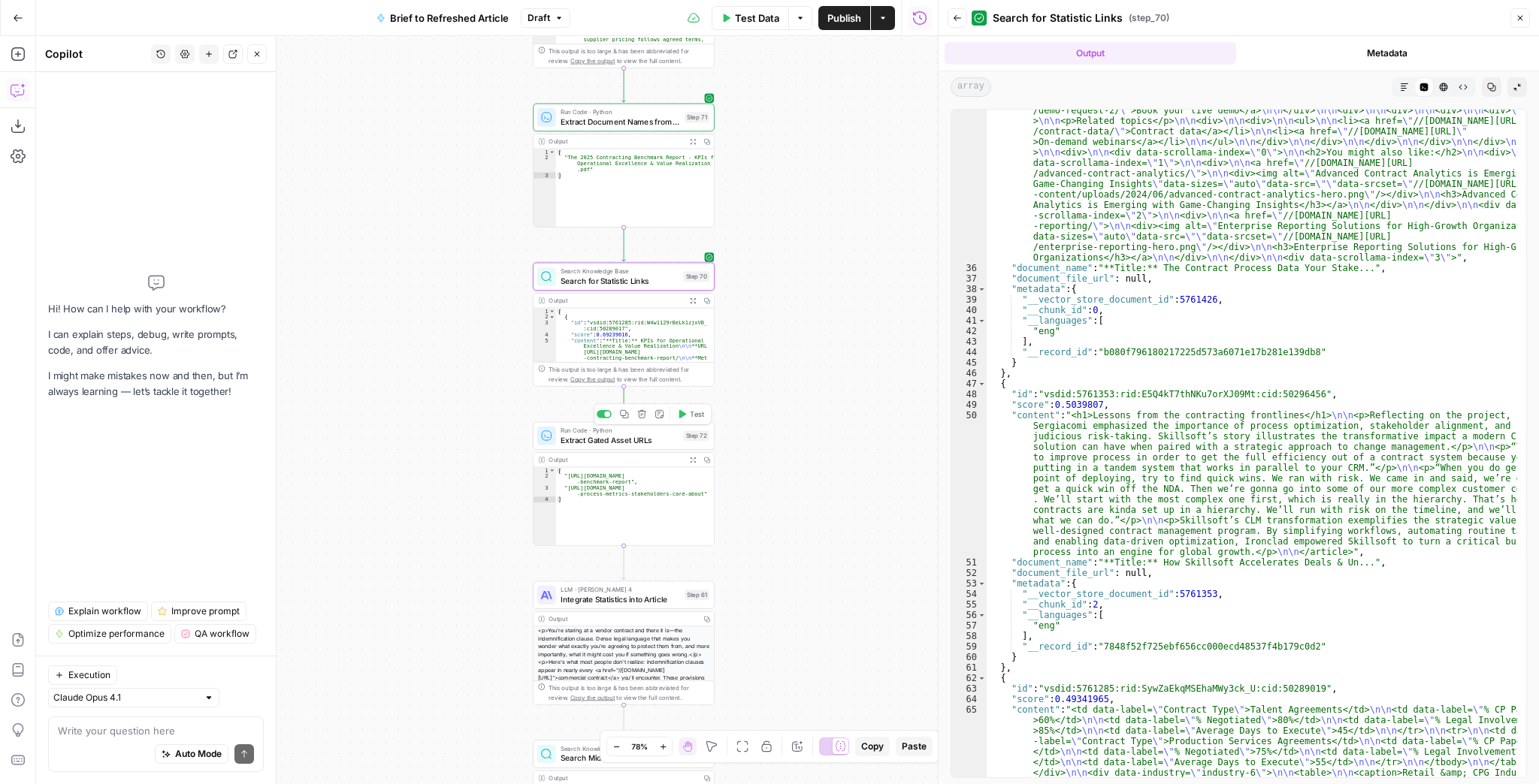
click at [693, 415] on span "Test" at bounding box center [697, 414] width 14 height 10
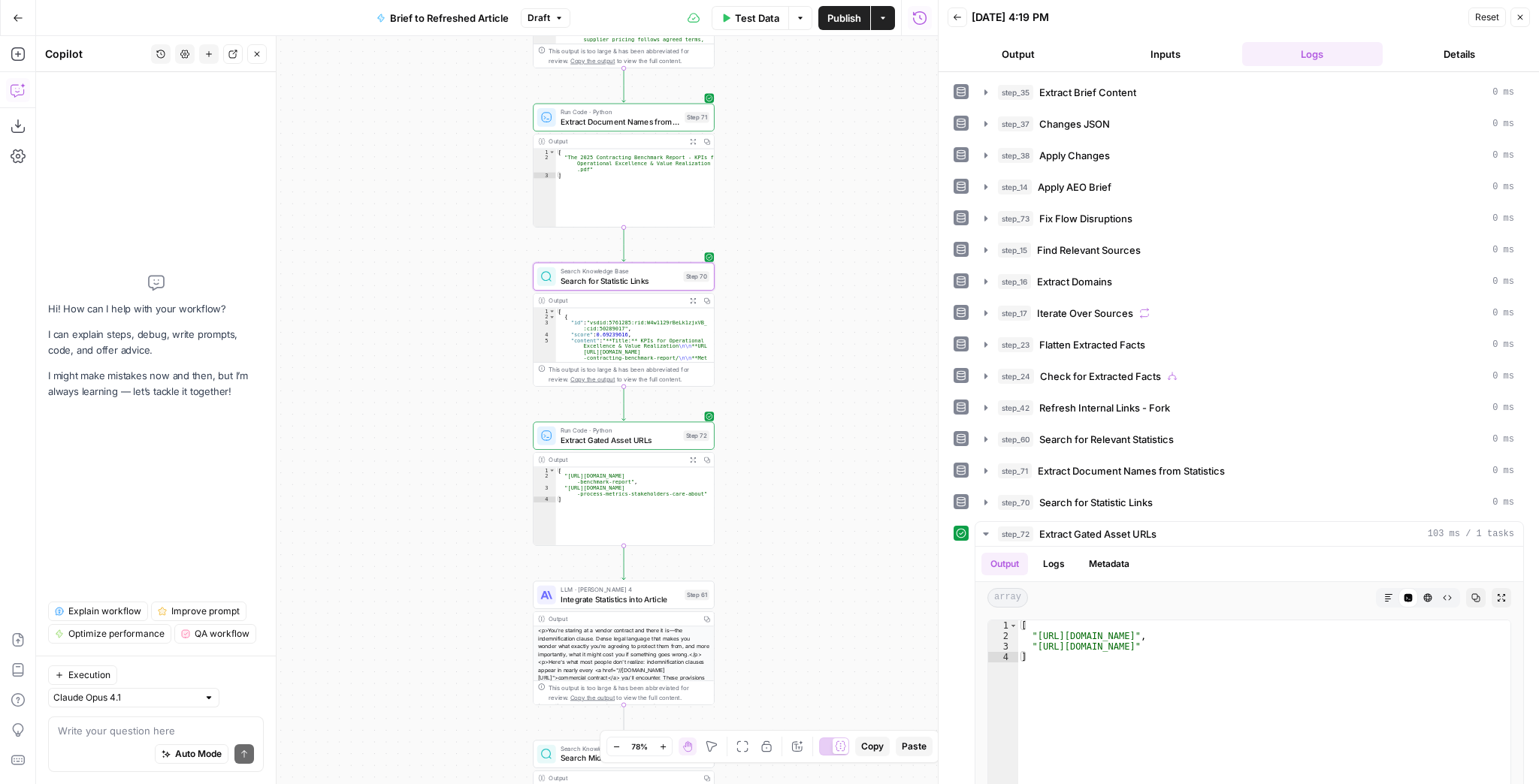
click at [662, 281] on span "Search for Statistic Links" at bounding box center [620, 281] width 118 height 12
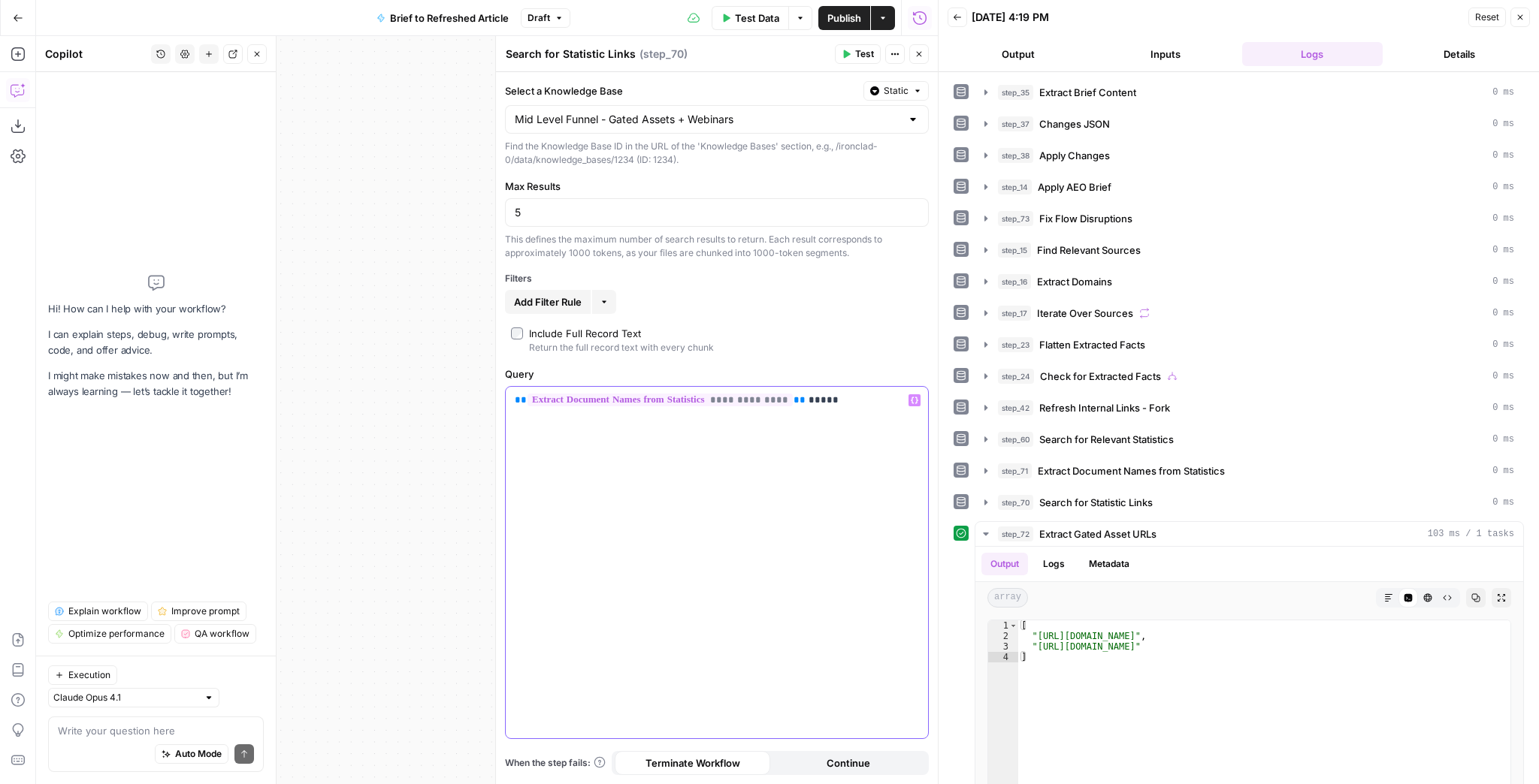
click at [843, 405] on div "**********" at bounding box center [717, 563] width 422 height 352
click at [857, 51] on span "Test" at bounding box center [865, 55] width 19 height 14
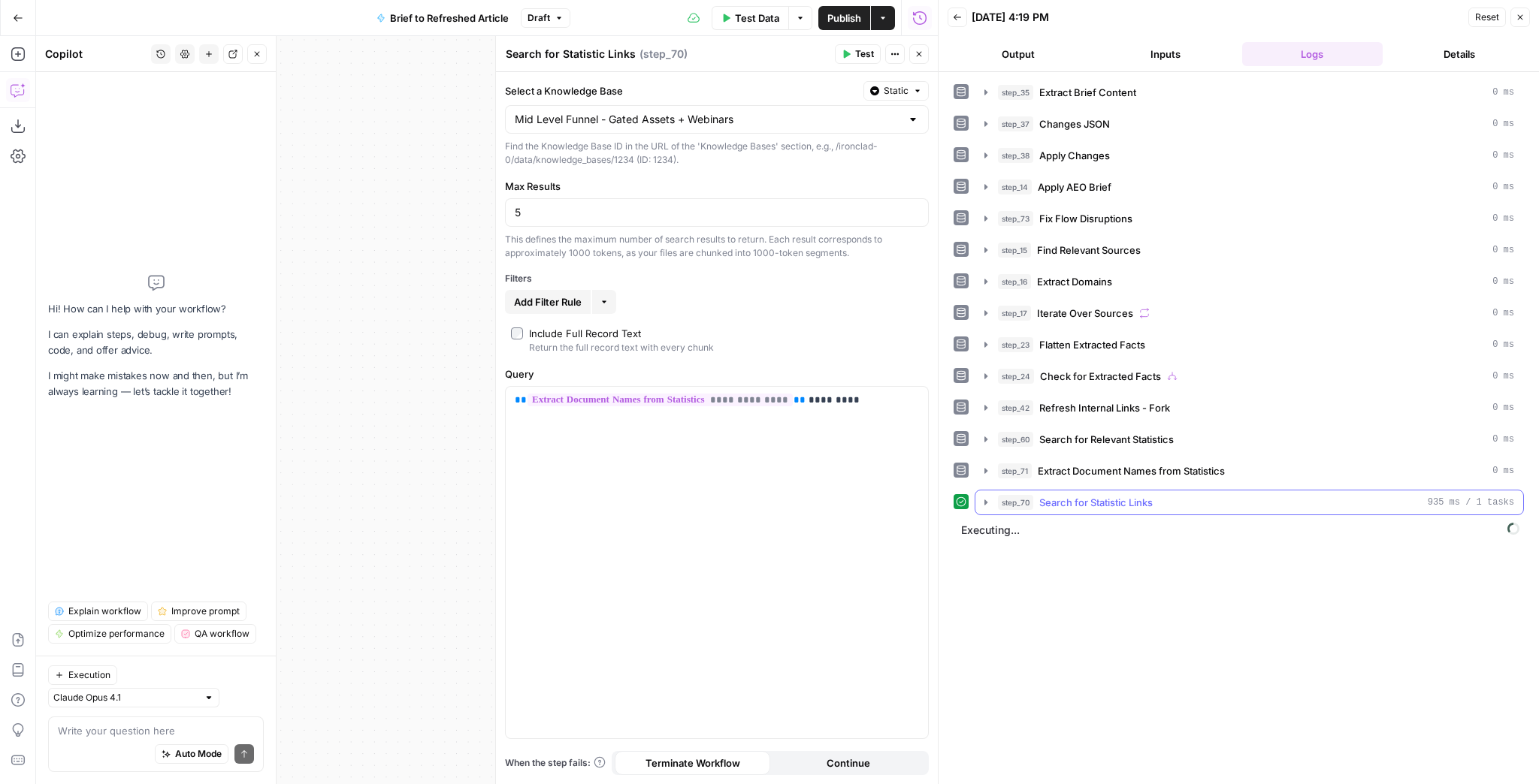
click at [1502, 506] on button "step_70 Search for Statistic Links 935 ms / 1 tasks" at bounding box center [1250, 502] width 548 height 24
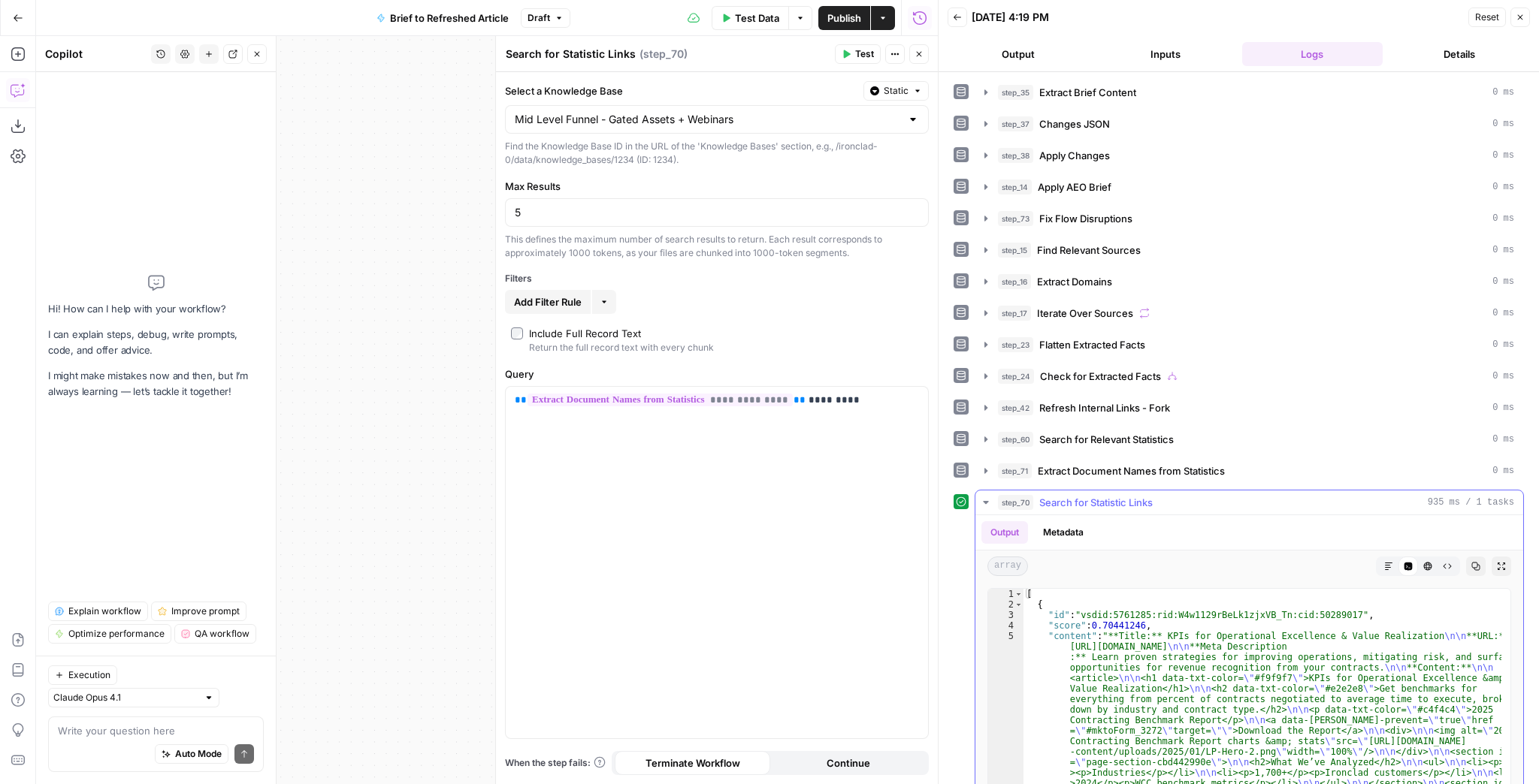
click at [1500, 505] on div "step_70 Search for Statistic Links 935 ms / 1 tasks" at bounding box center [1257, 502] width 516 height 15
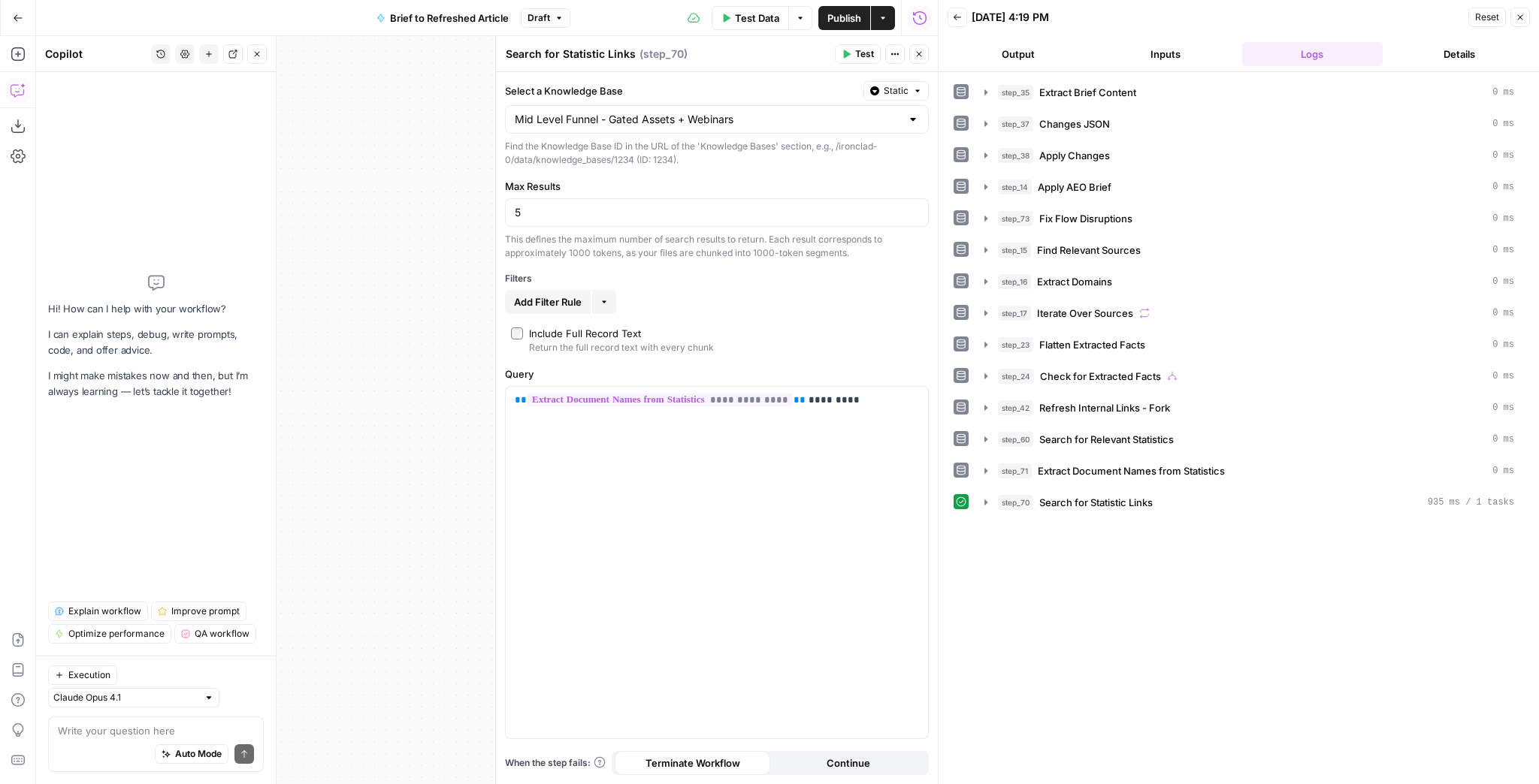
click at [919, 62] on button "Close" at bounding box center [919, 54] width 20 height 20
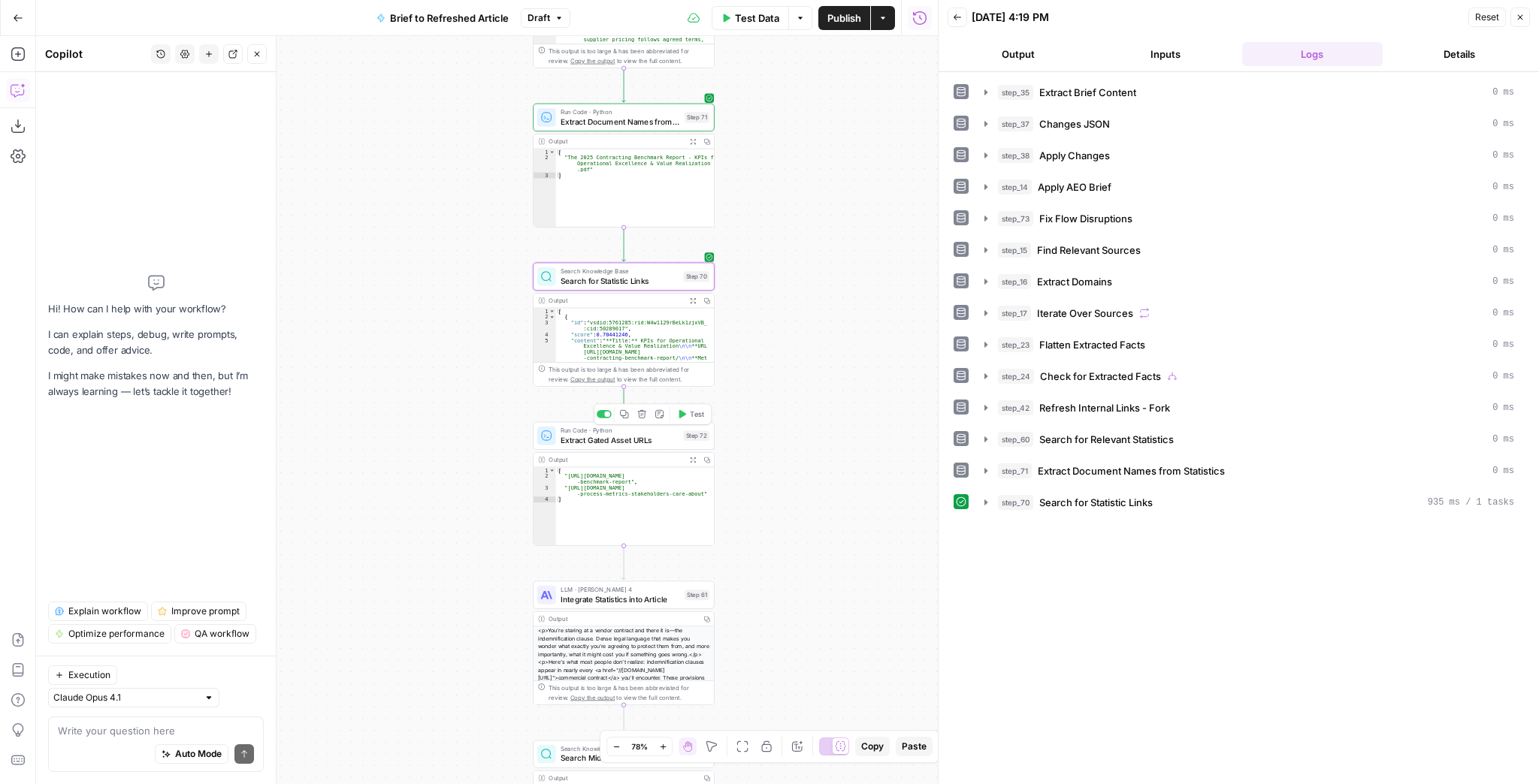
click at [698, 411] on span "Test" at bounding box center [697, 414] width 14 height 10
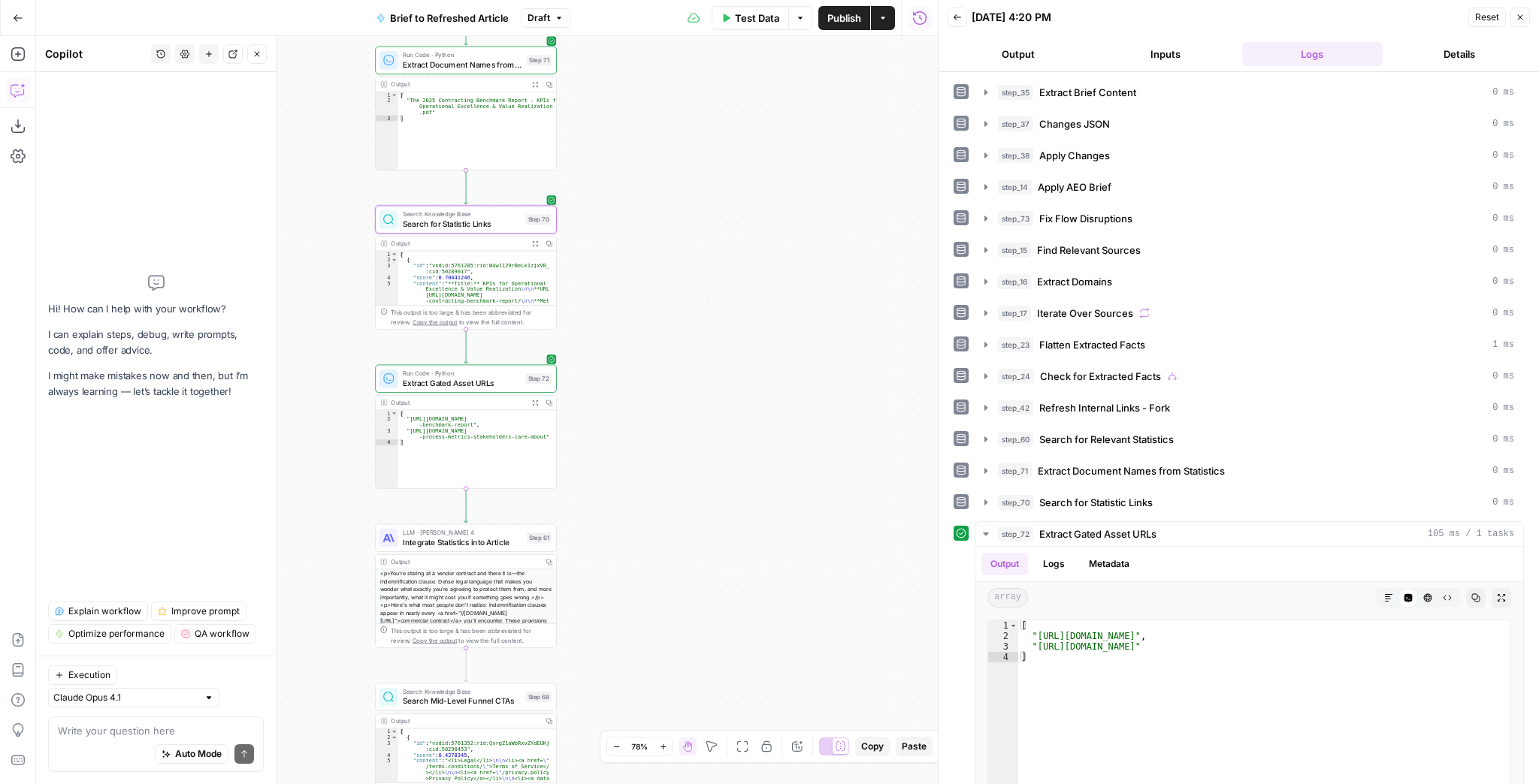
drag, startPoint x: 775, startPoint y: 424, endPoint x: 601, endPoint y: 365, distance: 183.7
click at [601, 365] on div "true false false true false true Workflow Input Settings Inputs LLM · GPT-4.1 E…" at bounding box center [487, 411] width 902 height 748
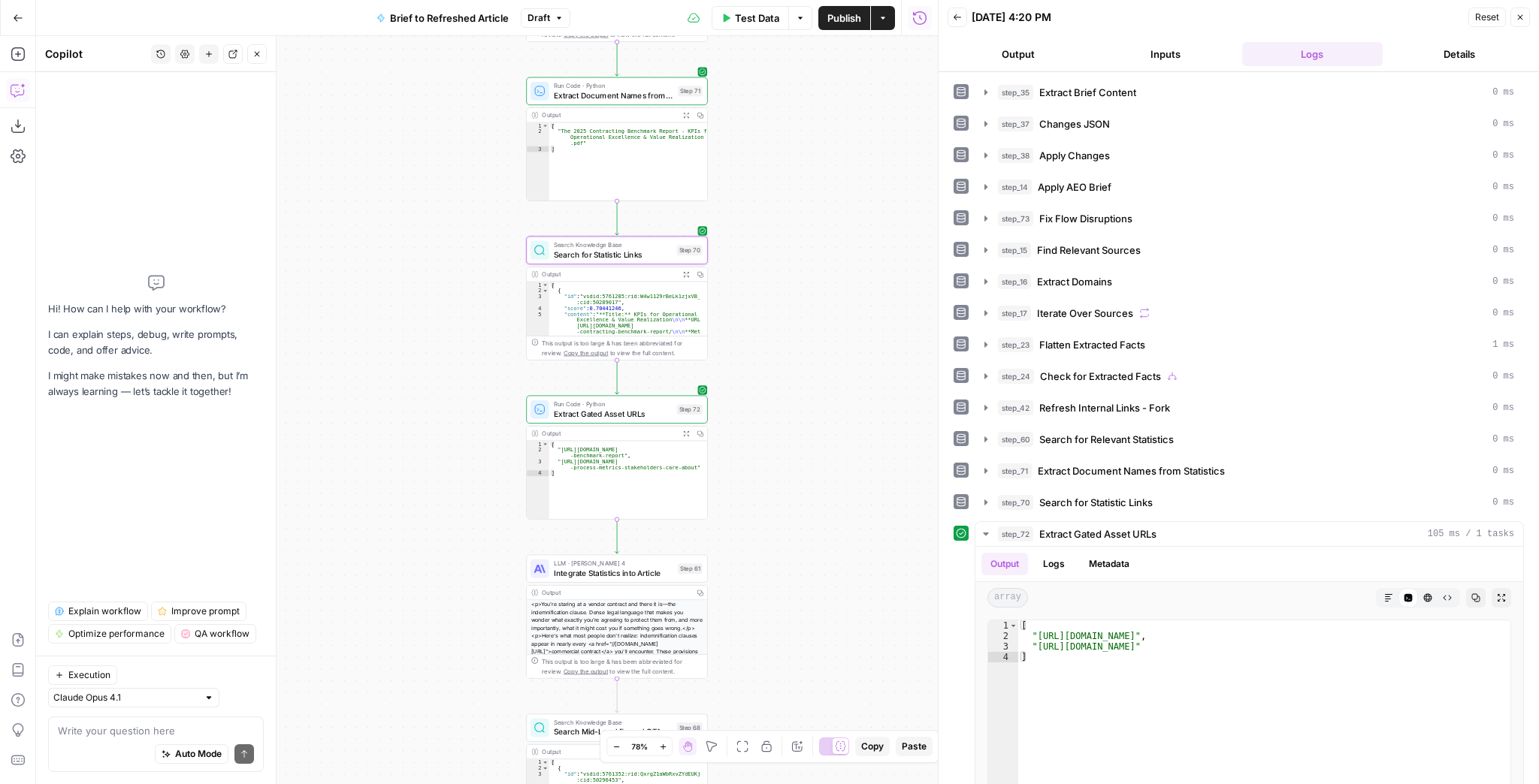
drag, startPoint x: 601, startPoint y: 365, endPoint x: 770, endPoint y: 398, distance: 172.2
click at [770, 398] on div "true false false true false true Workflow Input Settings Inputs LLM · GPT-4.1 E…" at bounding box center [487, 411] width 902 height 748
click at [607, 408] on span "Extract Gated Asset URLs" at bounding box center [614, 414] width 118 height 12
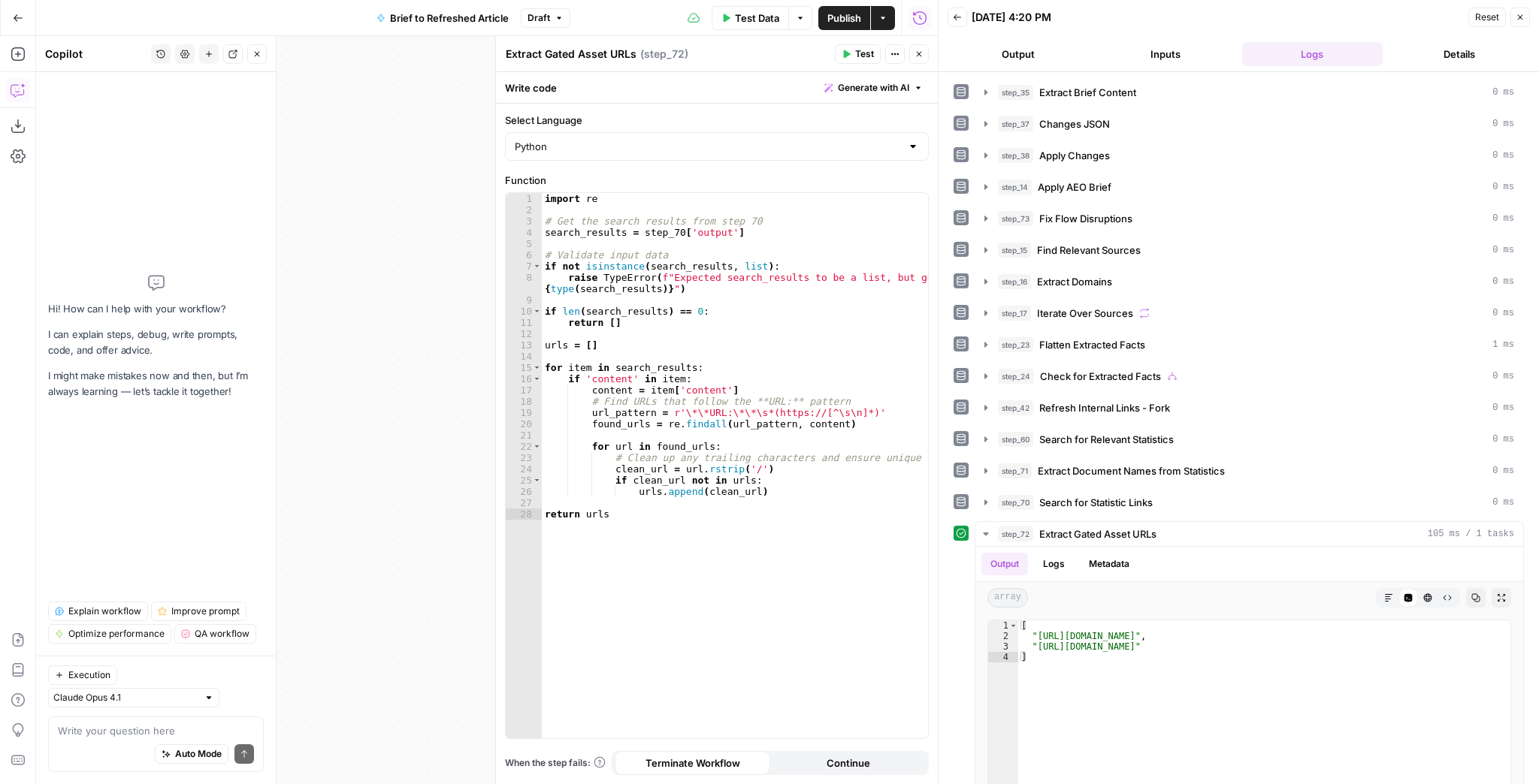
drag, startPoint x: 504, startPoint y: 347, endPoint x: 600, endPoint y: 352, distance: 96.1
click at [621, 352] on div "1 2 3 4 5 6 7 8 9 10 11 12 13 14 15 16 17 18 19 20 21 22 23 24 25 26 27 28 impo…" at bounding box center [717, 465] width 424 height 547
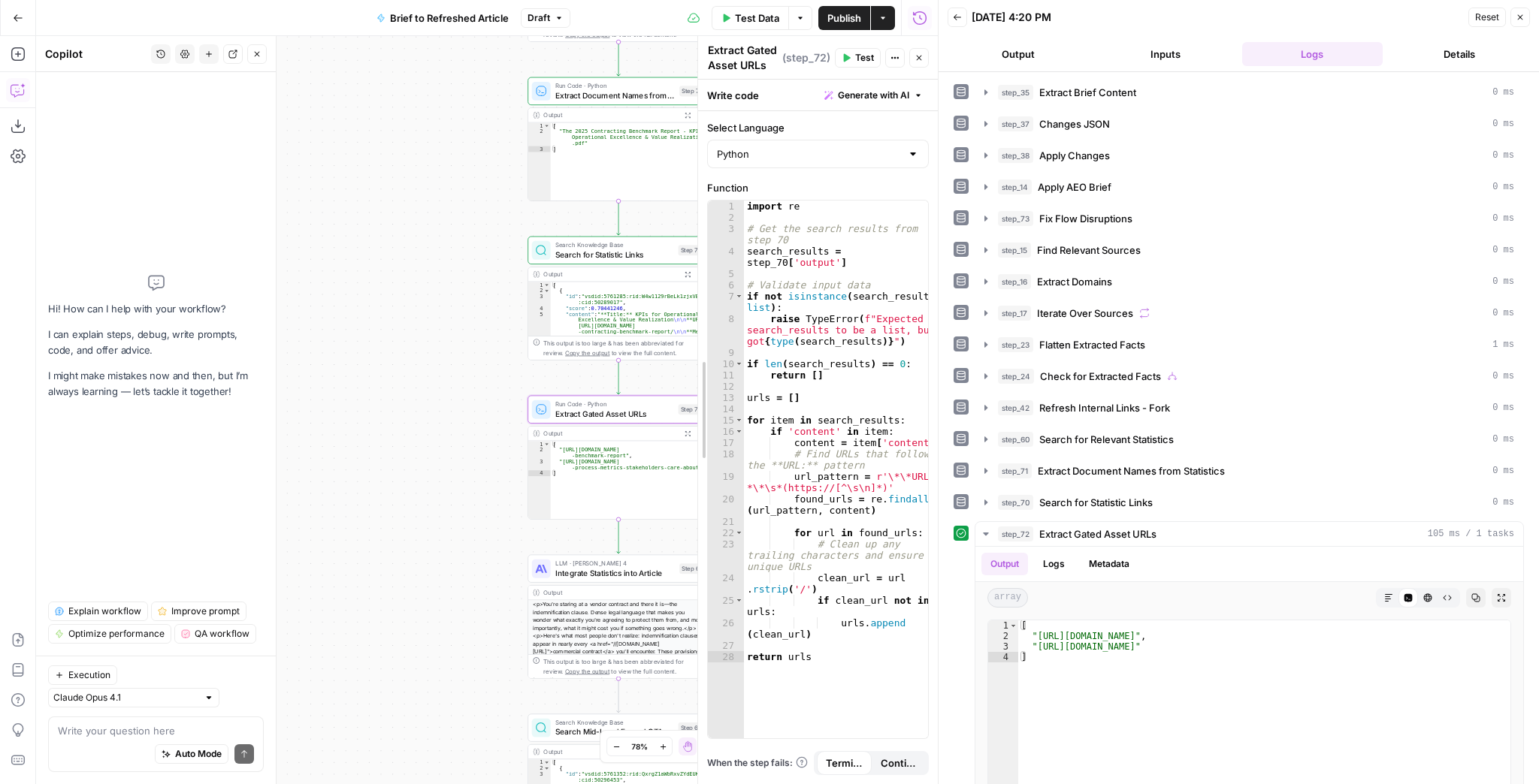
drag, startPoint x: 501, startPoint y: 347, endPoint x: 740, endPoint y: 342, distance: 239.1
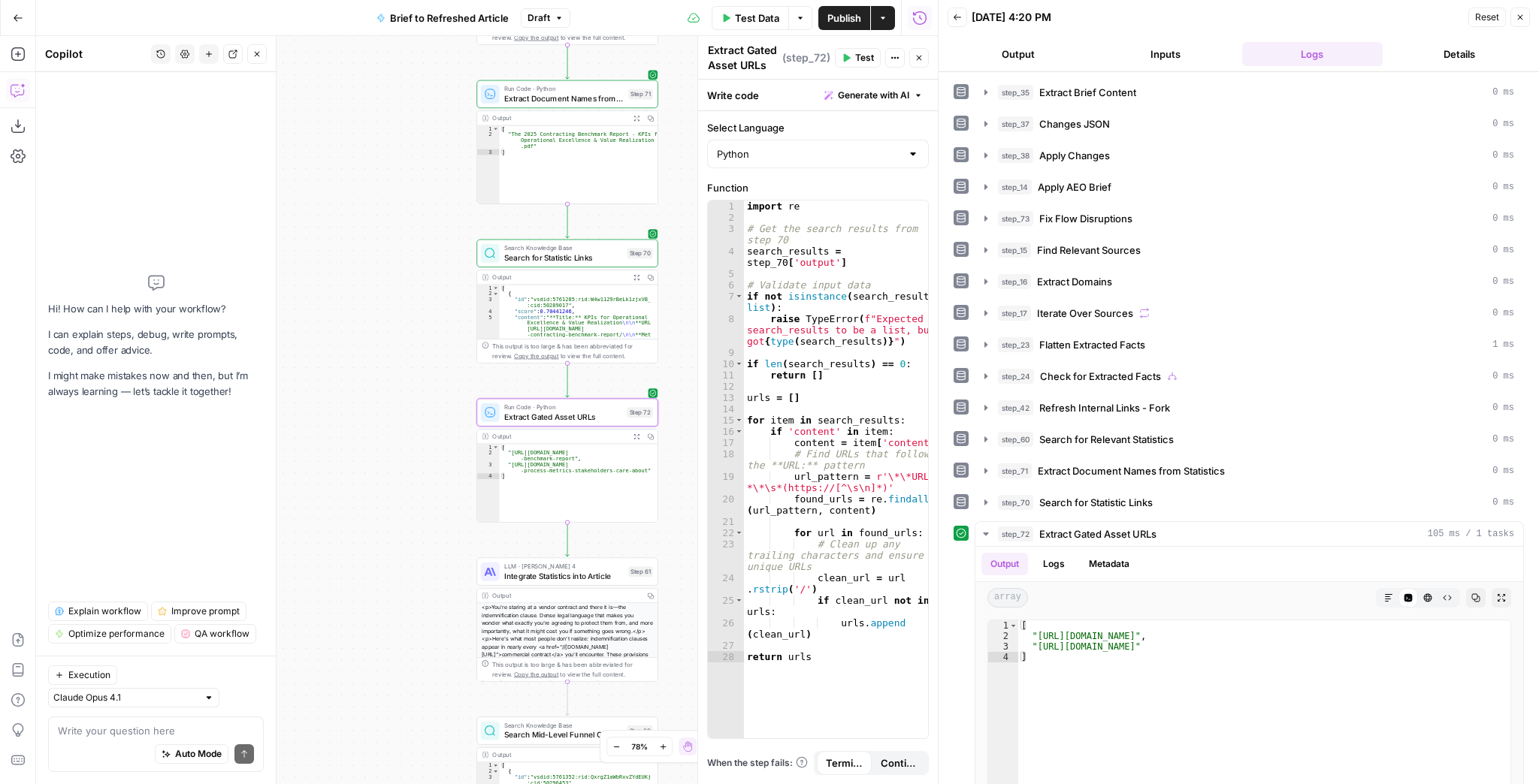
click at [432, 356] on div "true false false true false true Workflow Input Settings Inputs LLM · GPT-4.1 E…" at bounding box center [487, 411] width 902 height 748
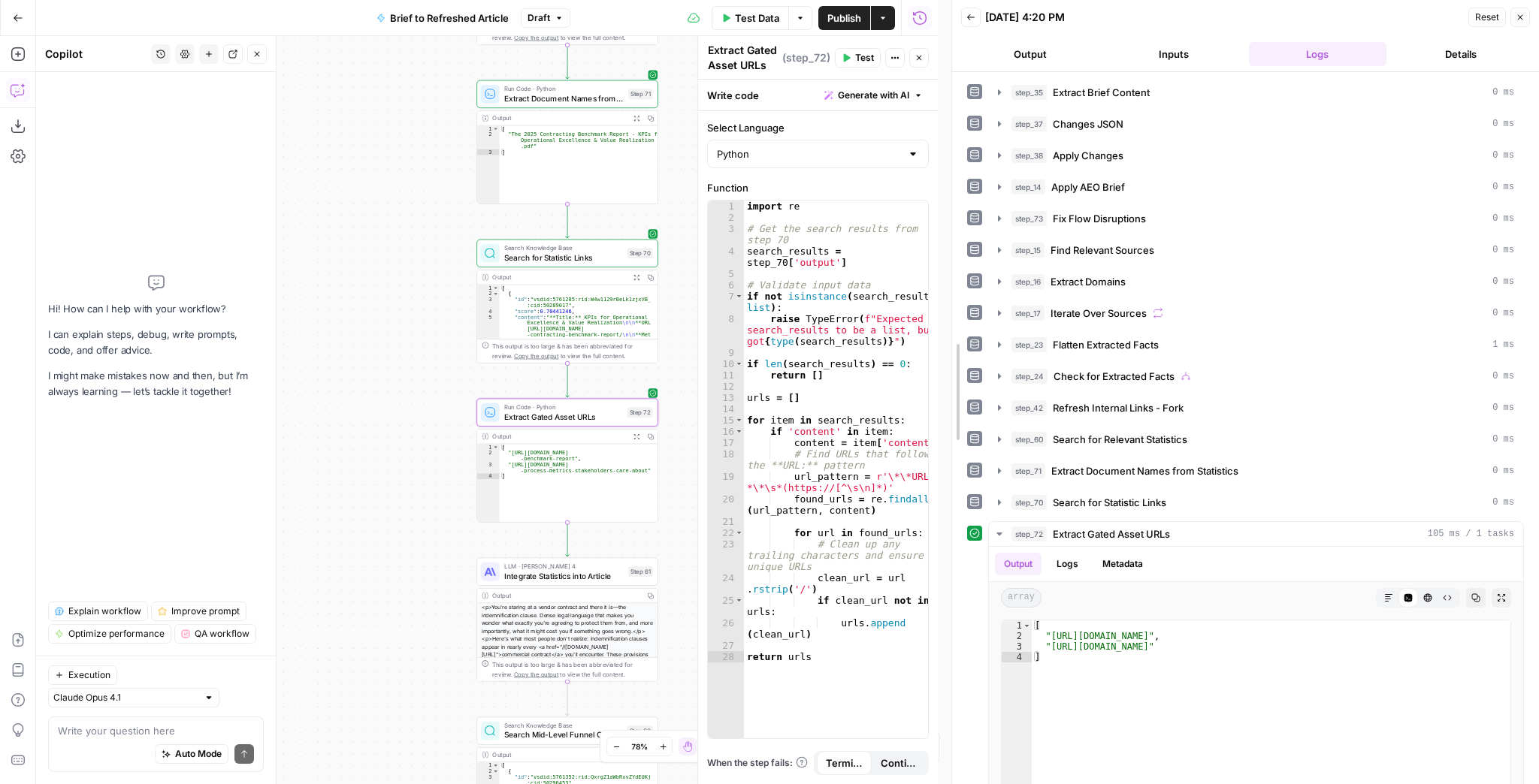
drag, startPoint x: 937, startPoint y: 360, endPoint x: 1076, endPoint y: 360, distance: 139.0
click at [959, 360] on div at bounding box center [951, 392] width 15 height 784
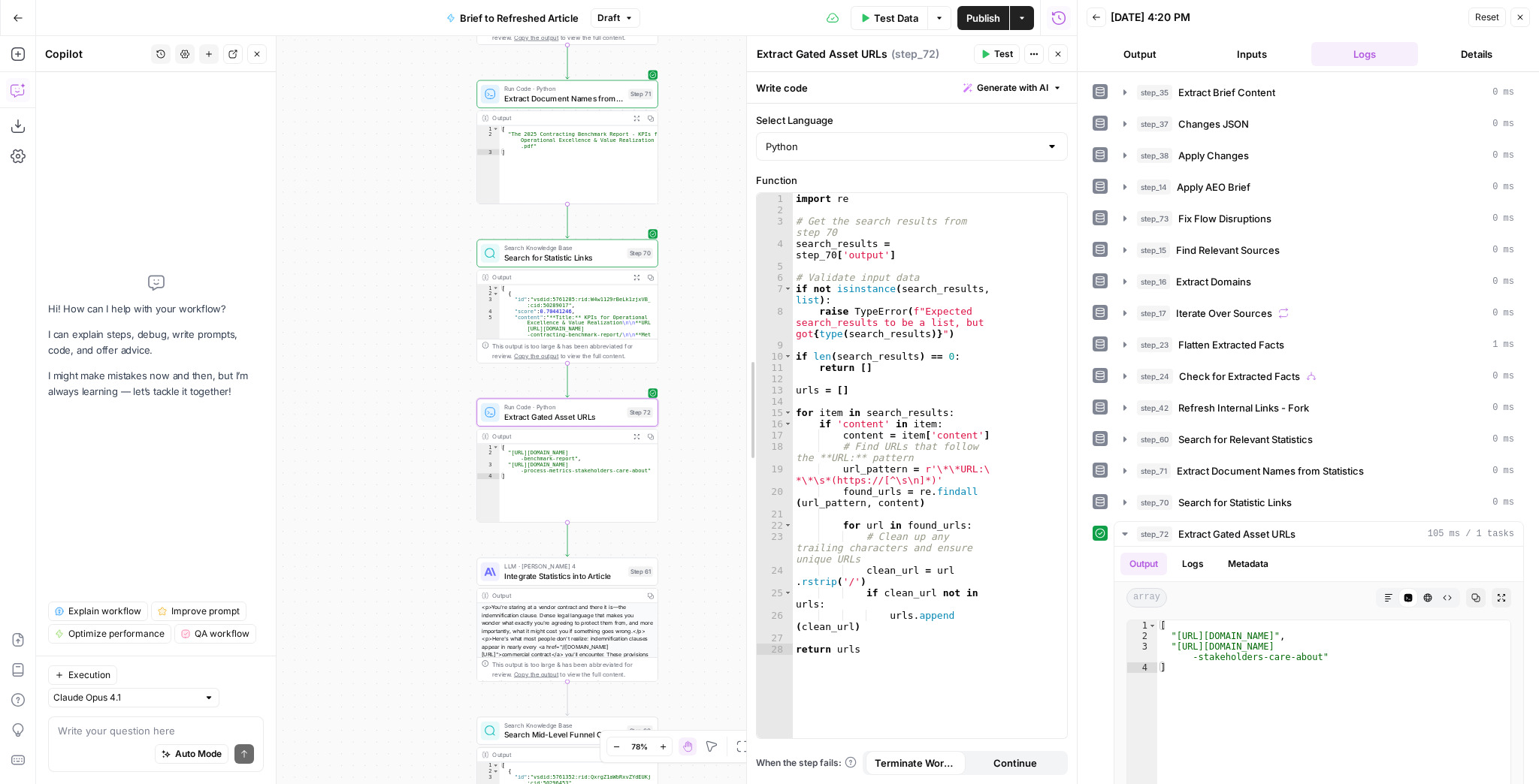
drag, startPoint x: 839, startPoint y: 366, endPoint x: 749, endPoint y: 366, distance: 90.0
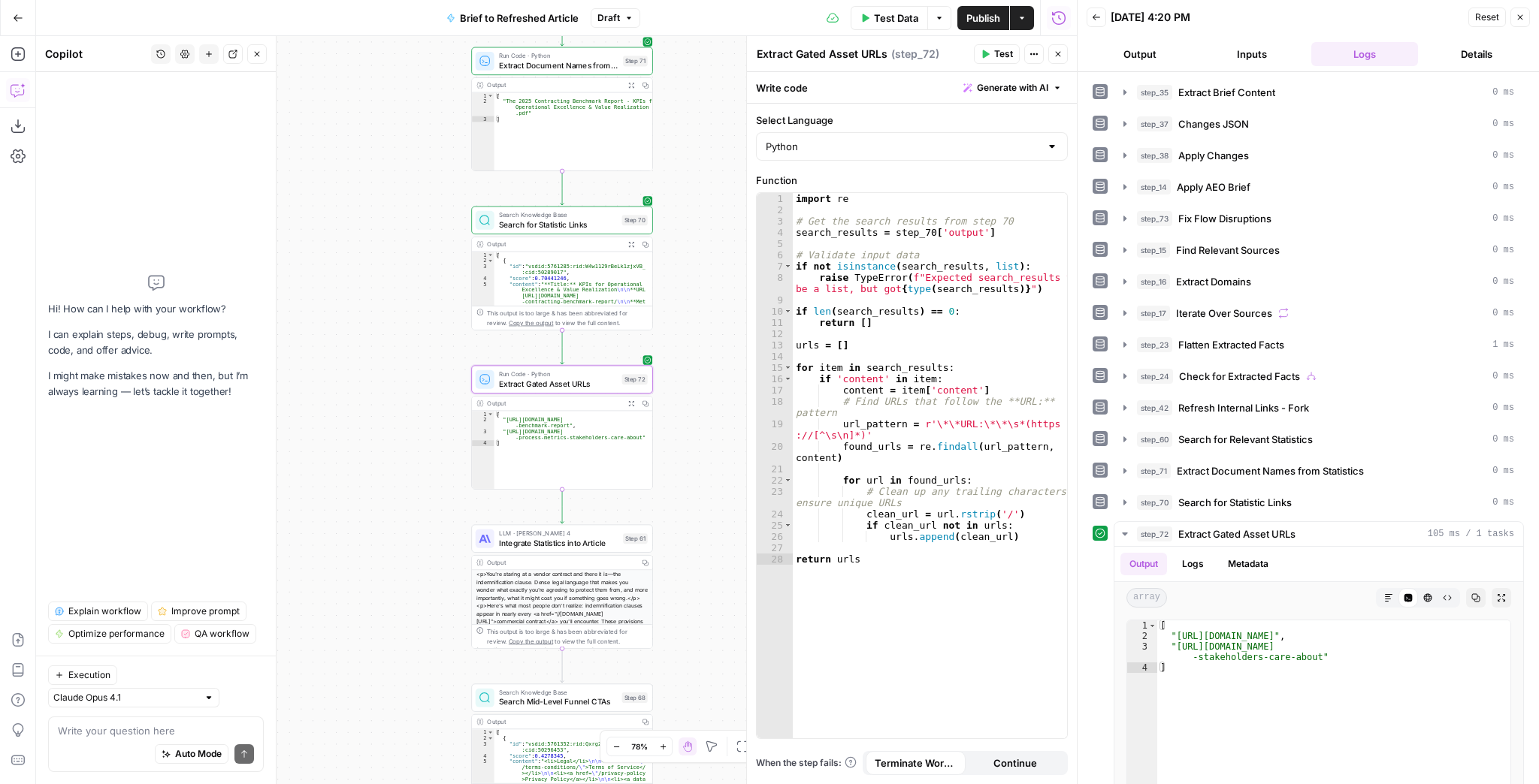
drag, startPoint x: 716, startPoint y: 507, endPoint x: 711, endPoint y: 474, distance: 33.4
click at [711, 474] on div "true false false true false true Workflow Input Settings Inputs LLM · GPT-4.1 E…" at bounding box center [556, 411] width 1041 height 748
click at [168, 736] on textarea at bounding box center [156, 730] width 196 height 15
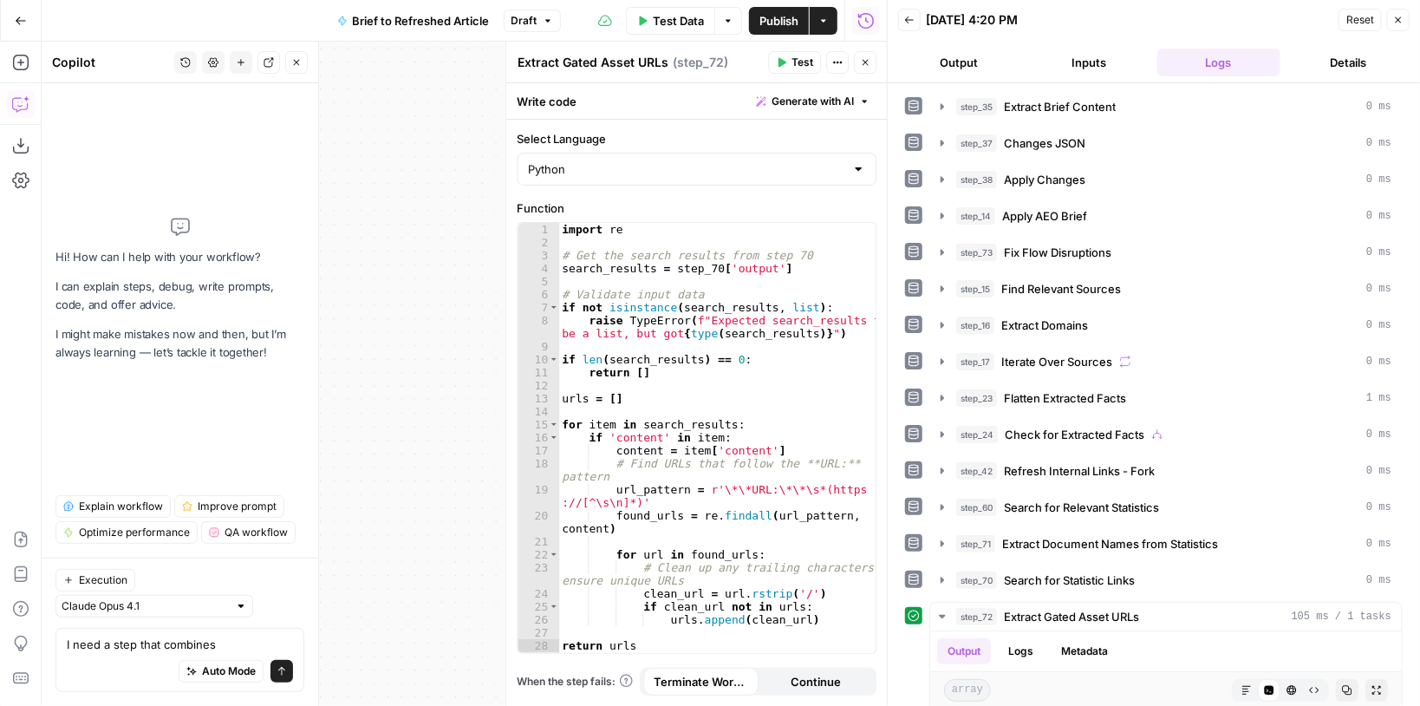
drag, startPoint x: 873, startPoint y: 62, endPoint x: 852, endPoint y: 93, distance: 36.8
click at [873, 62] on button "Close" at bounding box center [865, 62] width 23 height 23
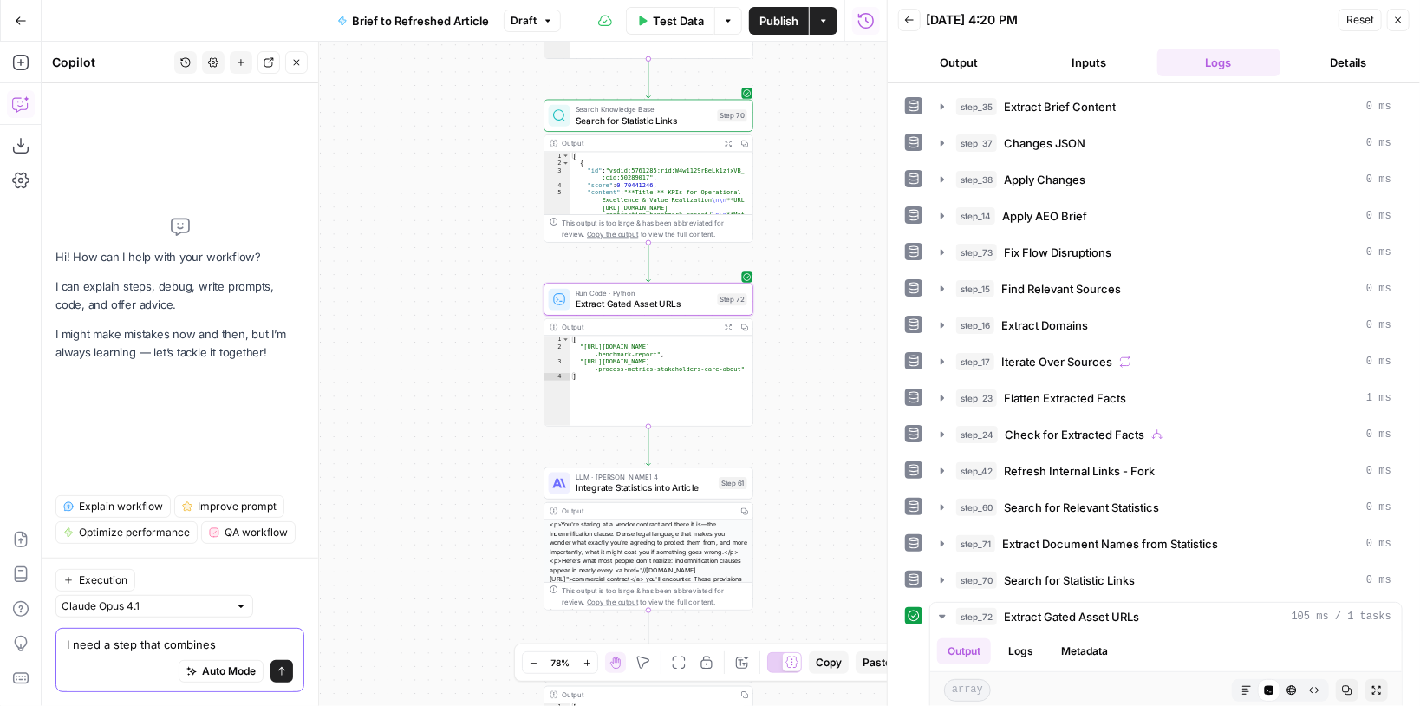
click at [229, 645] on textarea "I need a step that combines" at bounding box center [180, 644] width 226 height 17
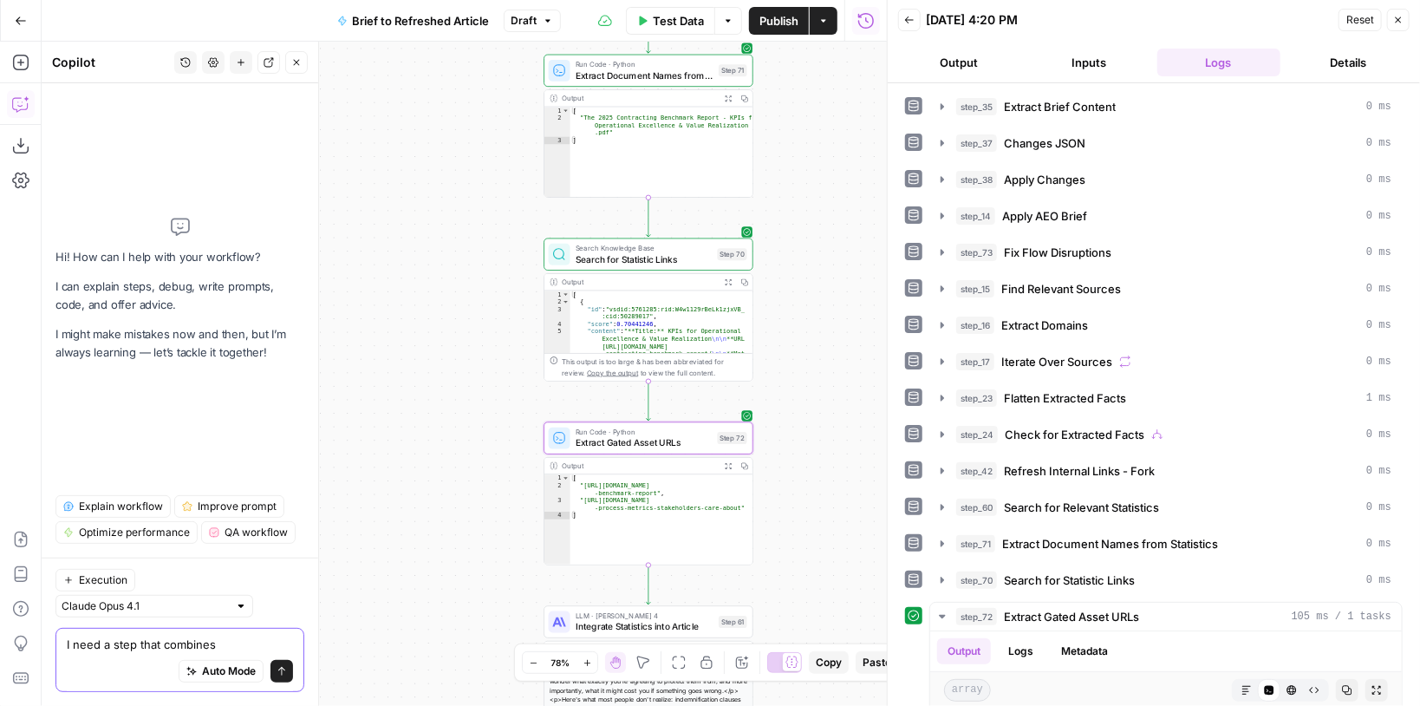
click at [256, 636] on textarea "I need a step that combines" at bounding box center [180, 644] width 226 height 17
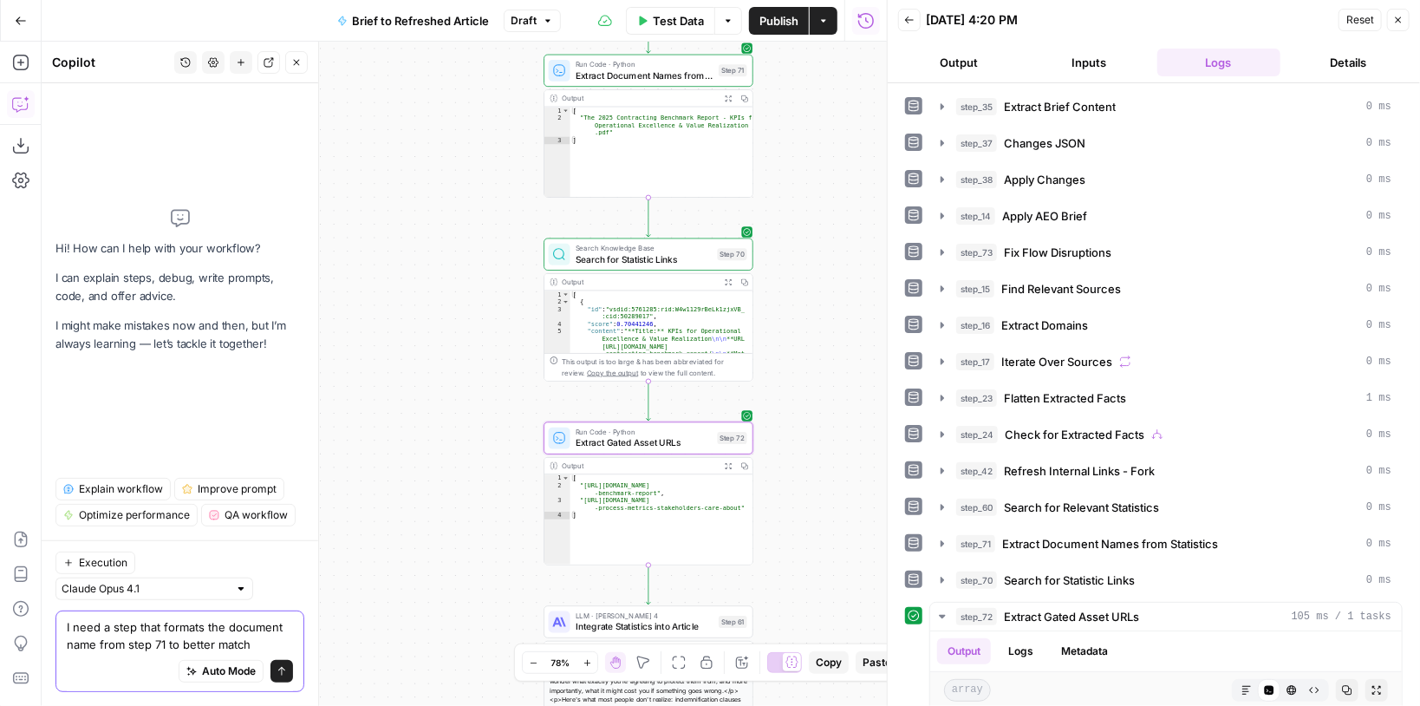
type textarea "I need a step that formats the document name from step 71 to better match"
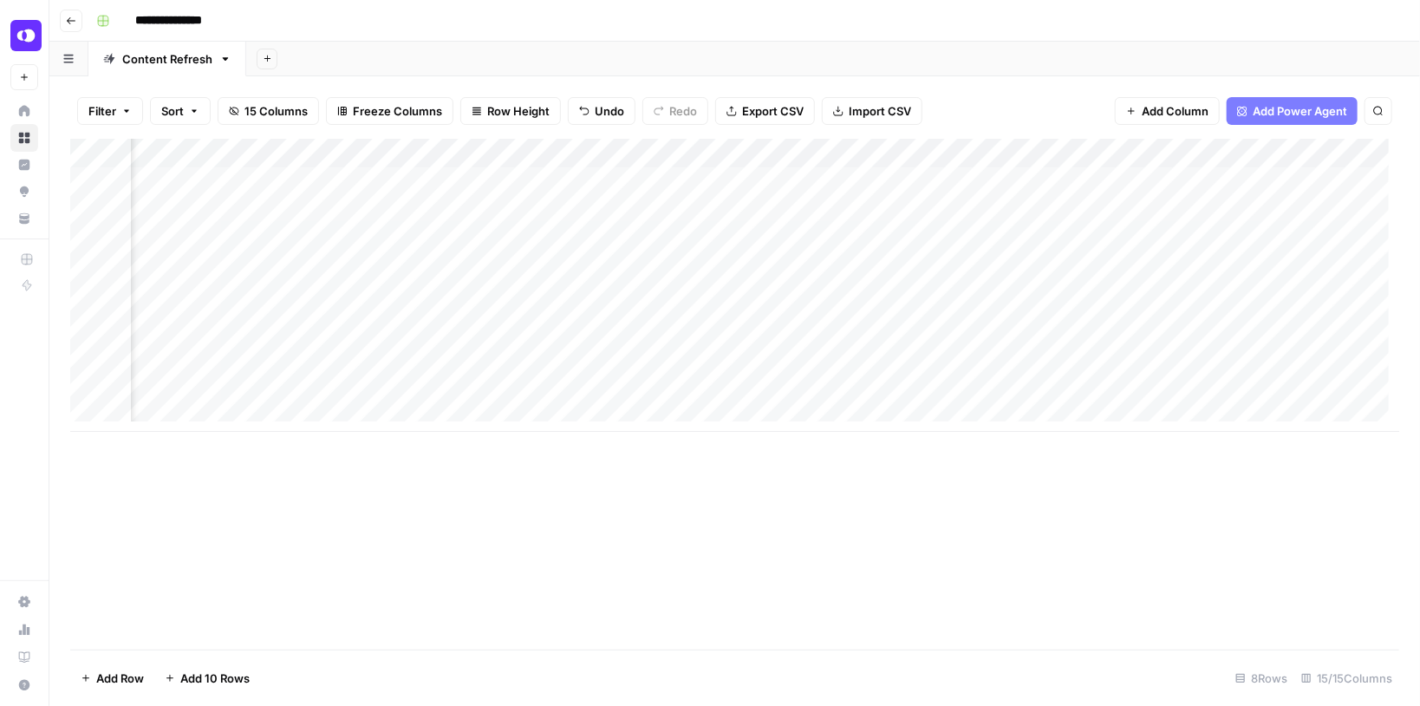
scroll to position [0, 898]
click at [815, 271] on div "Add Column" at bounding box center [734, 285] width 1329 height 293
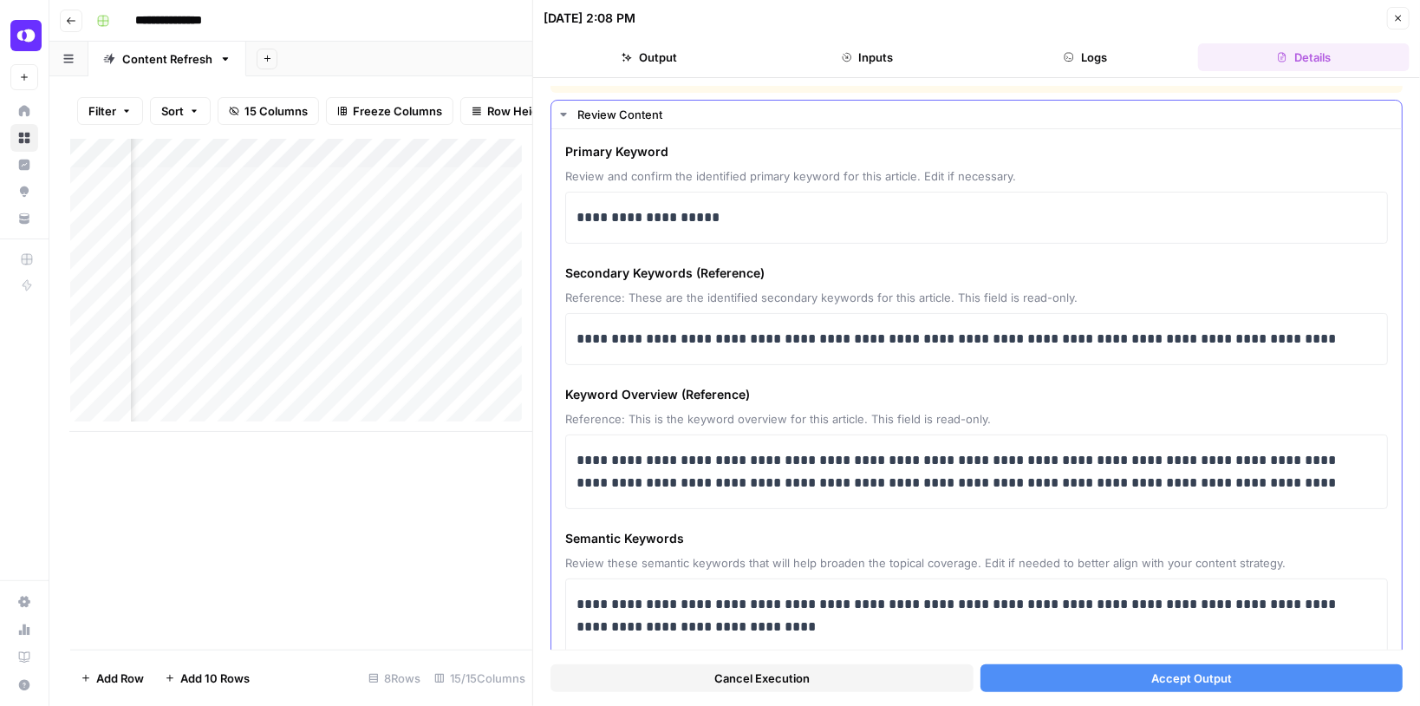
scroll to position [74, 0]
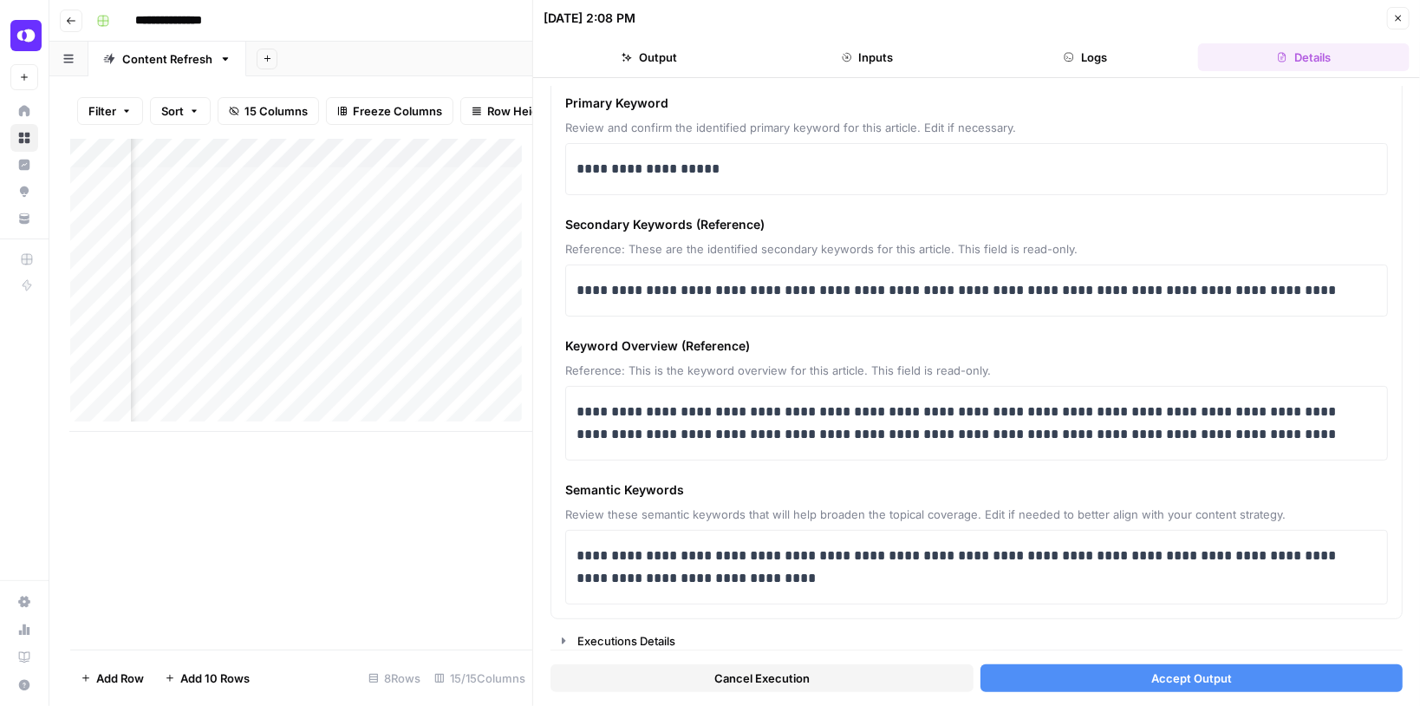
click at [1398, 17] on icon "button" at bounding box center [1399, 19] width 6 height 6
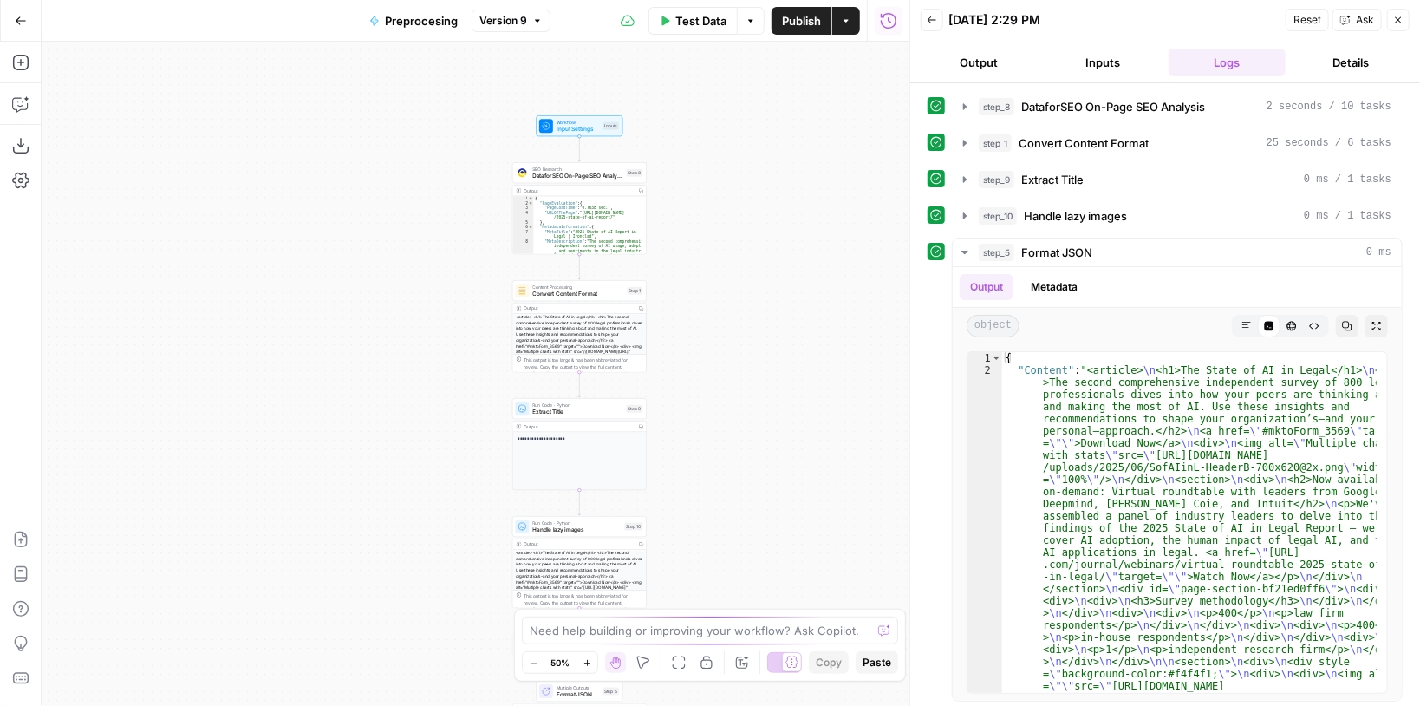
drag, startPoint x: 629, startPoint y: 232, endPoint x: 741, endPoint y: 310, distance: 136.4
click at [741, 310] on div "**********" at bounding box center [476, 374] width 868 height 664
click at [963, 106] on icon "button" at bounding box center [964, 106] width 3 height 6
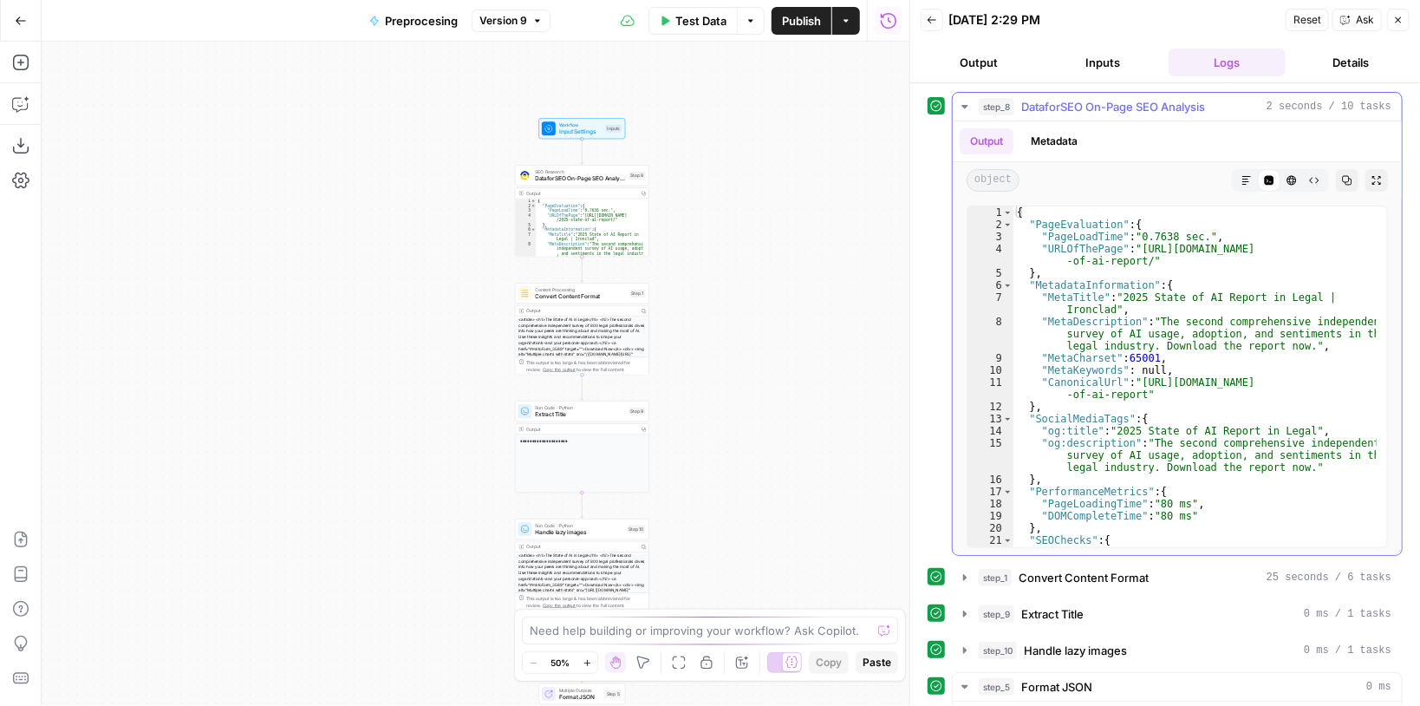
click at [963, 106] on icon "button" at bounding box center [965, 107] width 14 height 14
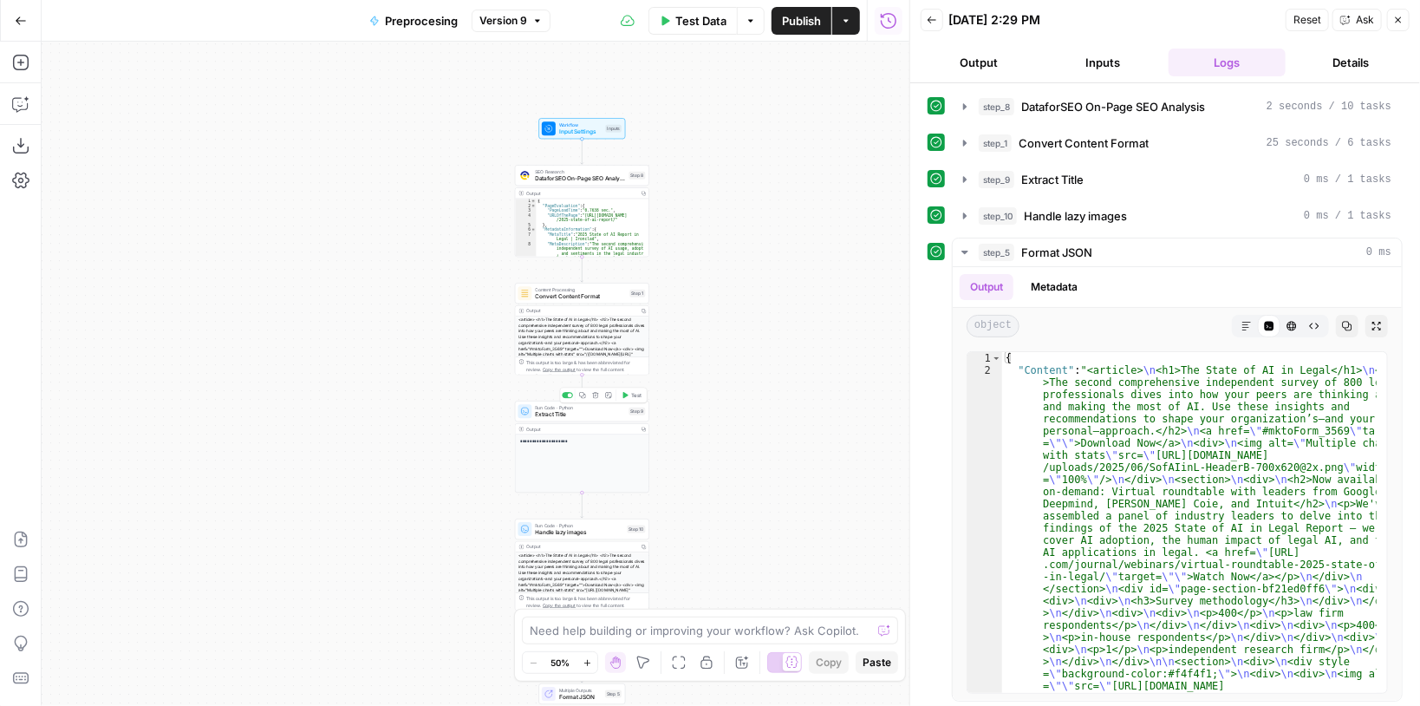
drag, startPoint x: 618, startPoint y: 428, endPoint x: 617, endPoint y: 391, distance: 36.5
click at [617, 401] on div "**********" at bounding box center [582, 447] width 134 height 92
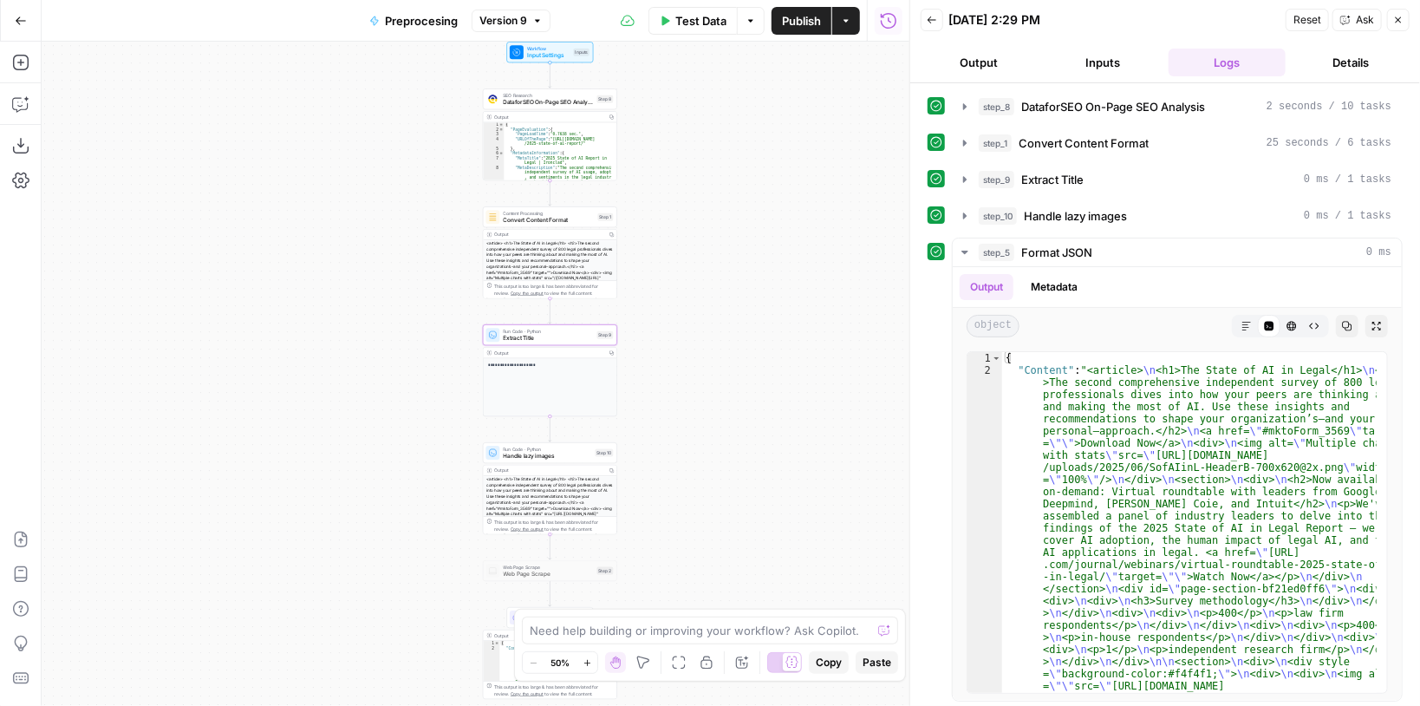
drag, startPoint x: 773, startPoint y: 356, endPoint x: 739, endPoint y: 272, distance: 90.2
click at [739, 272] on div "**********" at bounding box center [476, 374] width 868 height 664
click at [552, 333] on span "Extract Title" at bounding box center [546, 331] width 90 height 9
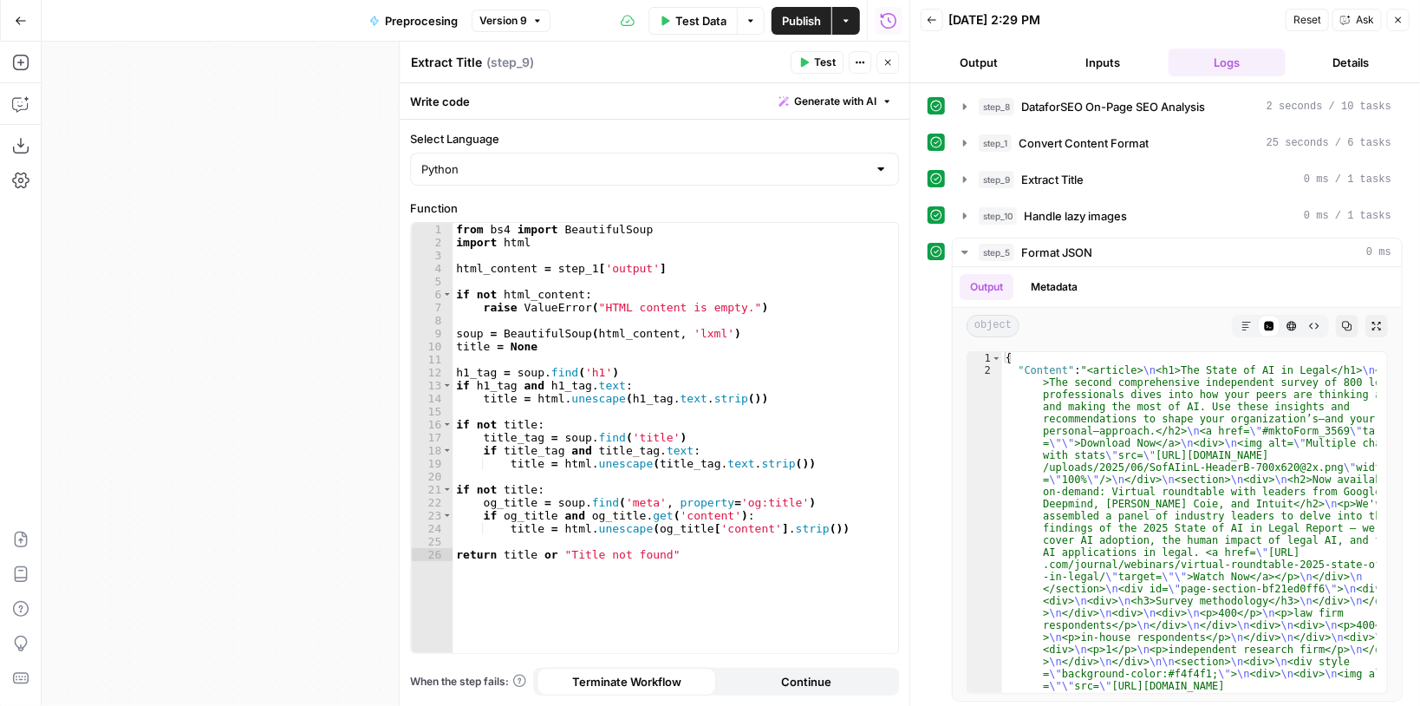
click at [888, 61] on icon "button" at bounding box center [888, 62] width 10 height 10
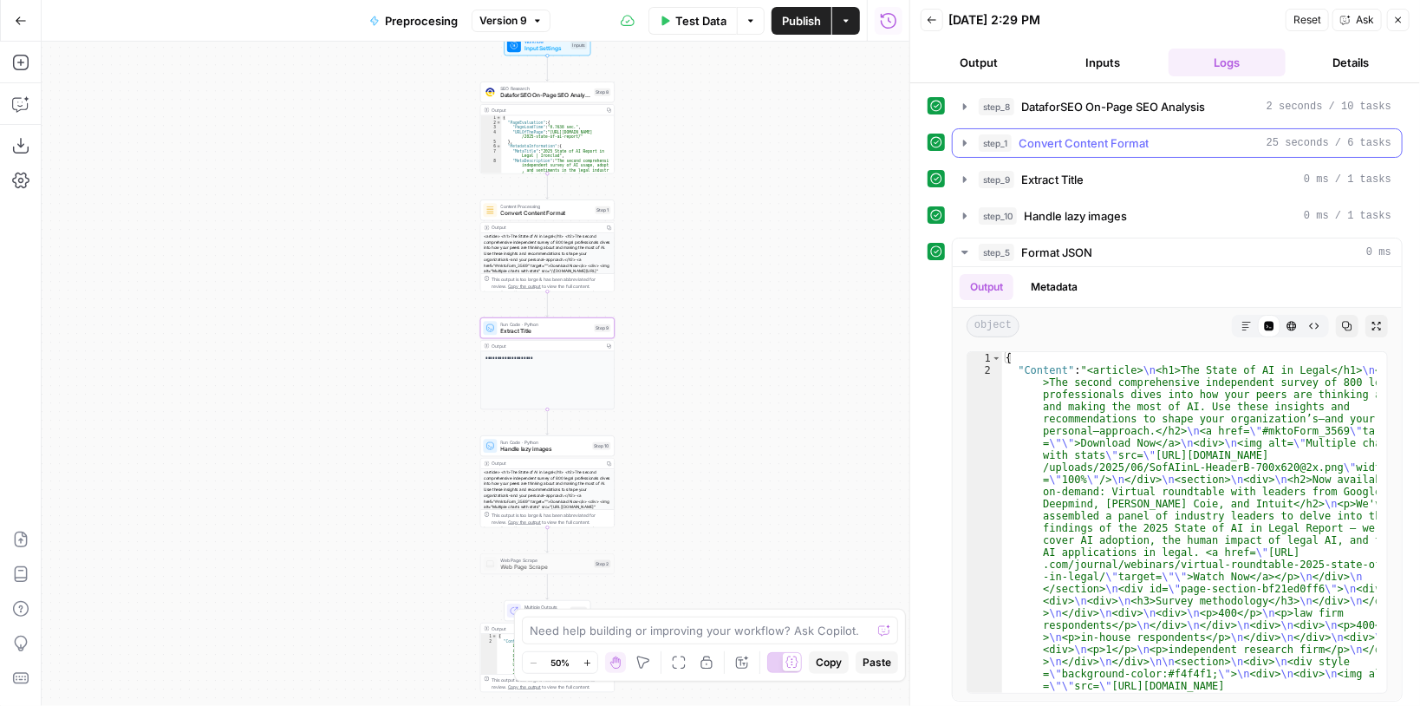
click at [962, 148] on button "step_1 Convert Content Format 25 seconds / 6 tasks" at bounding box center [1177, 143] width 449 height 28
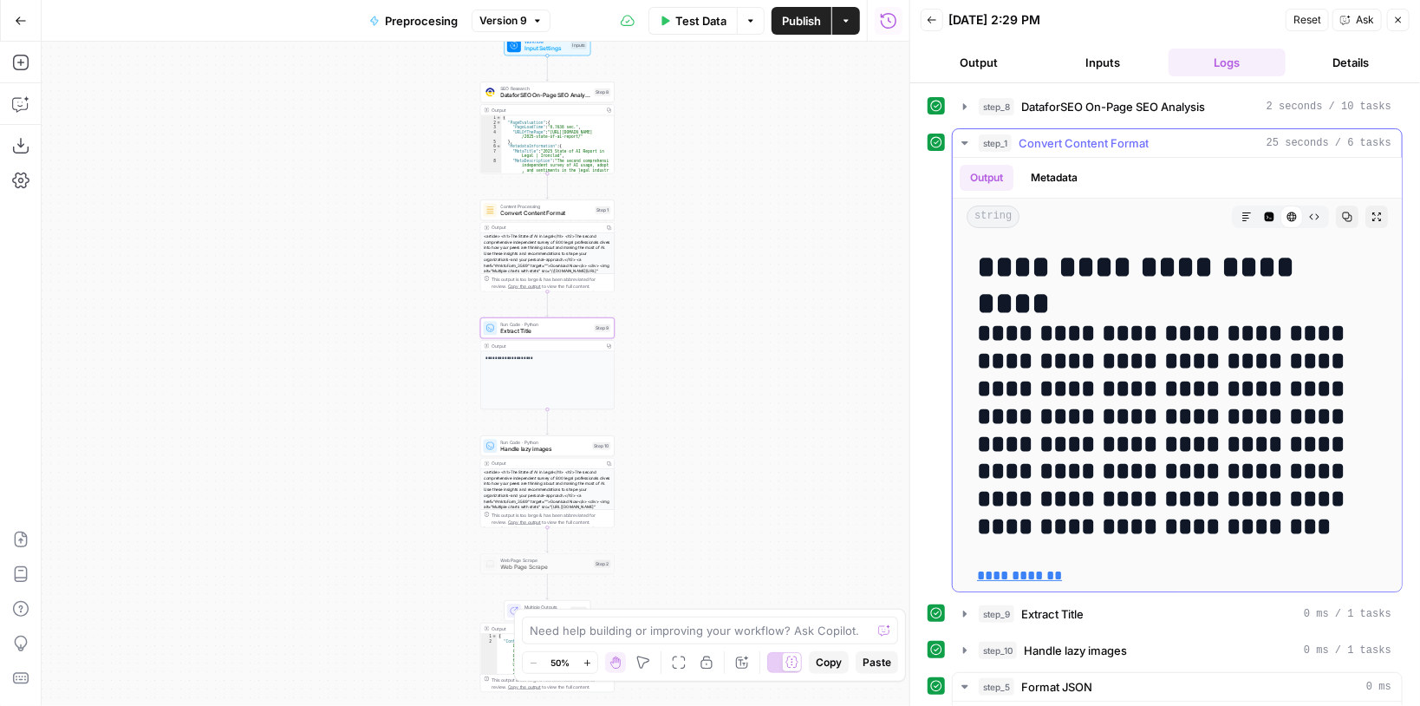
click at [962, 148] on button "step_1 Convert Content Format 25 seconds / 6 tasks" at bounding box center [1177, 143] width 449 height 28
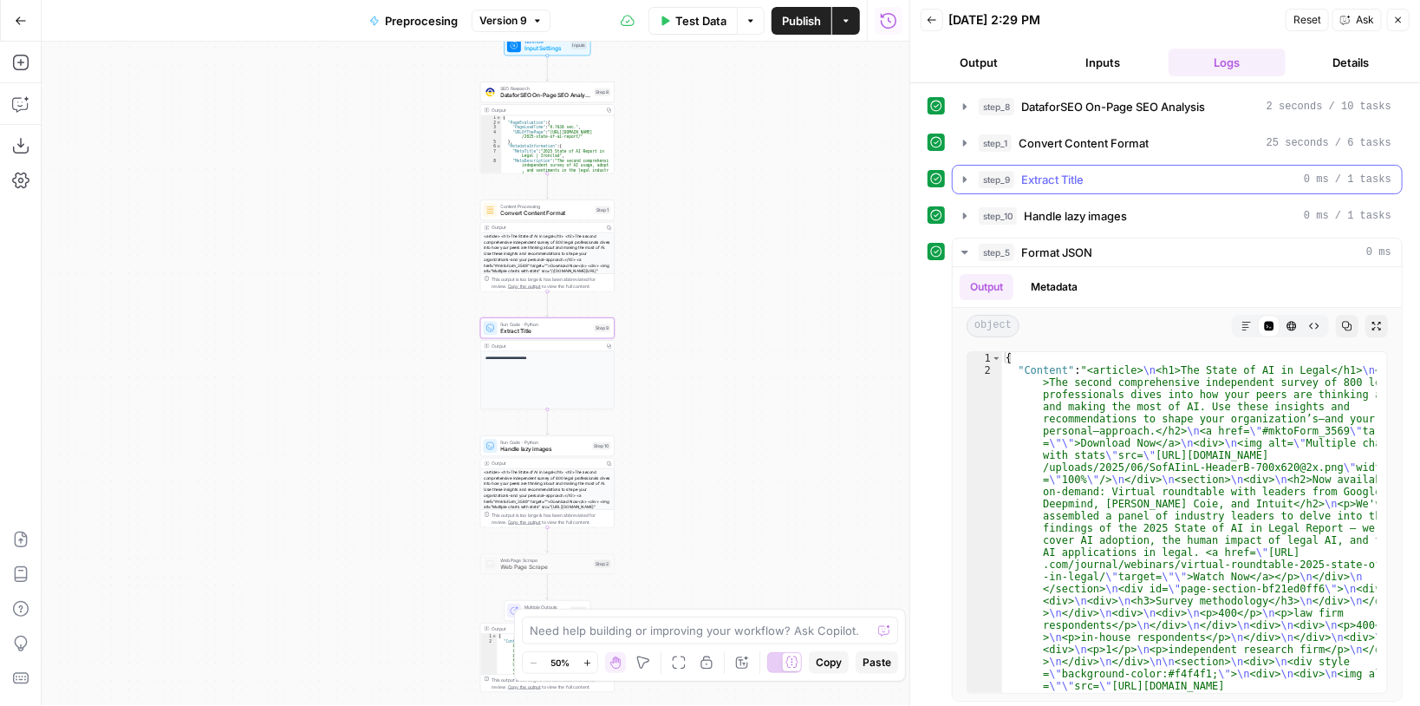
click at [963, 176] on icon "button" at bounding box center [964, 179] width 3 height 6
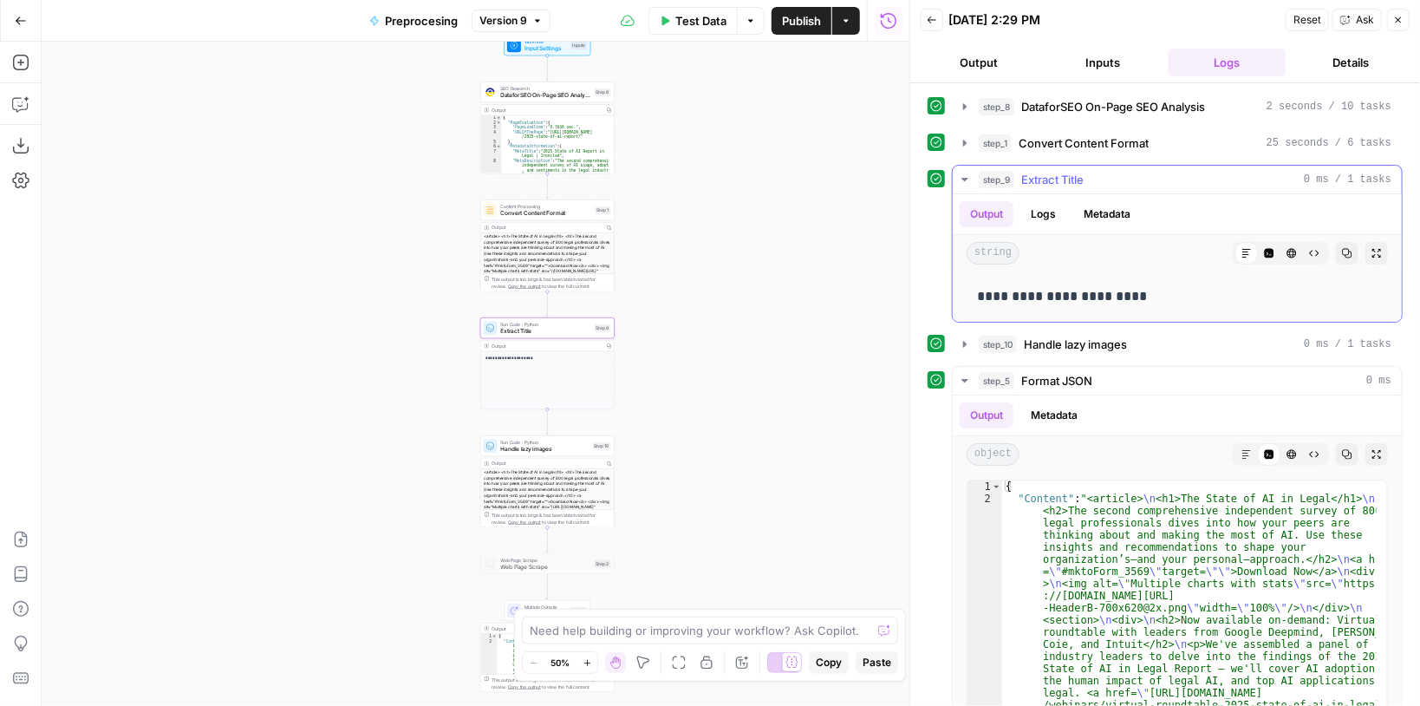
click at [963, 178] on icon "button" at bounding box center [965, 179] width 6 height 3
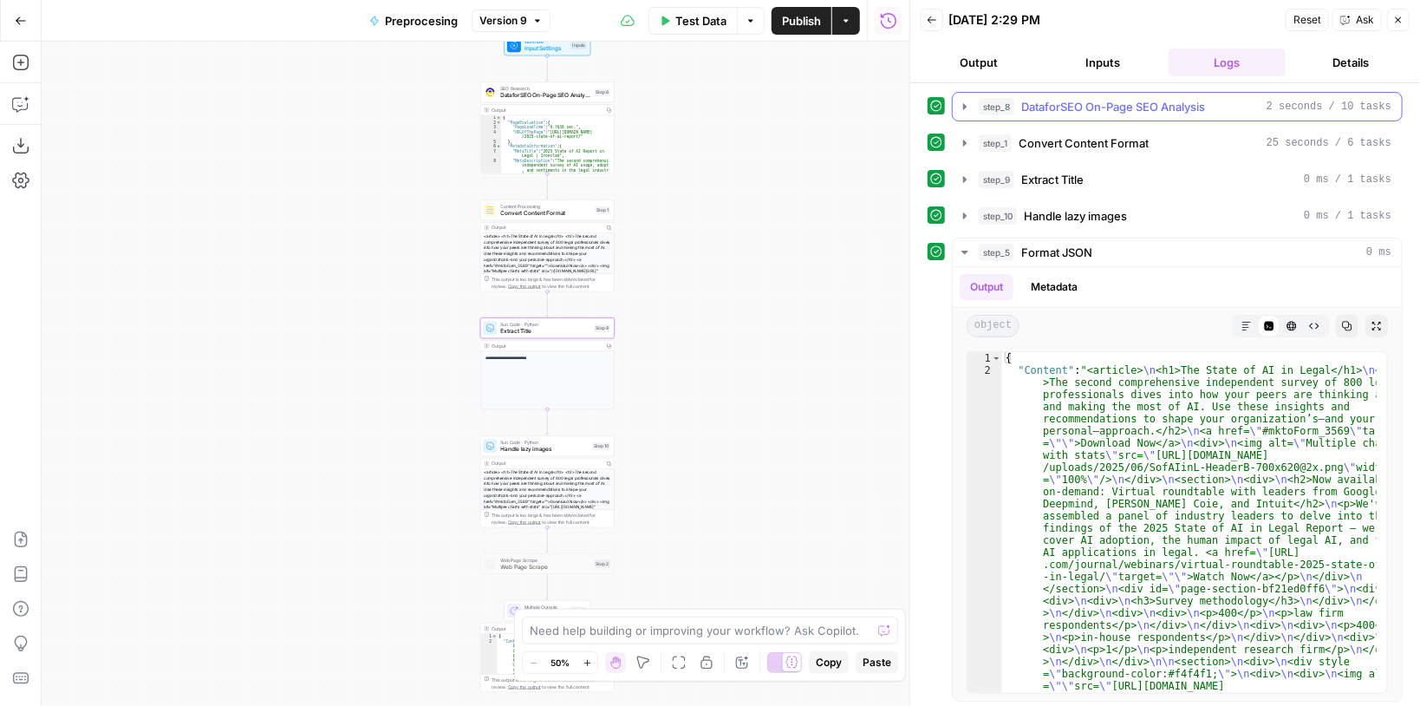
click at [966, 107] on icon "button" at bounding box center [965, 107] width 14 height 14
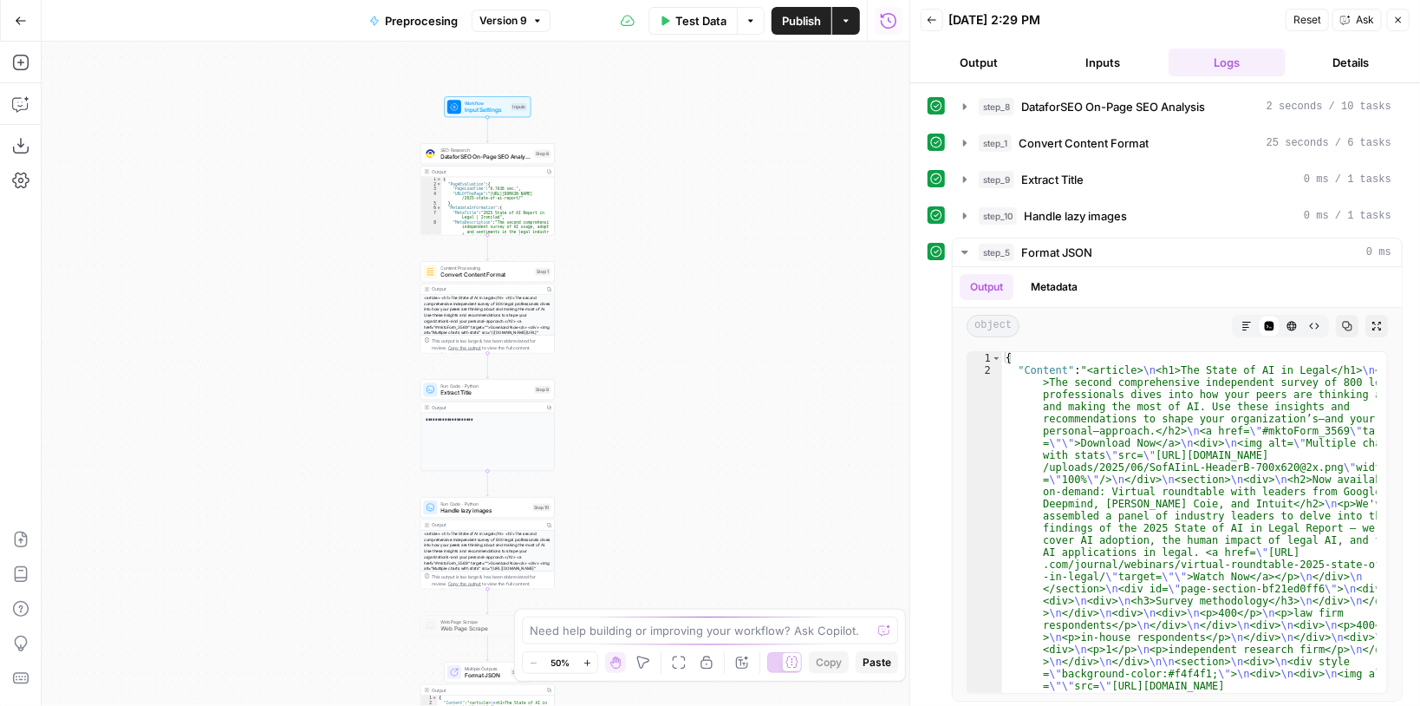
drag, startPoint x: 708, startPoint y: 252, endPoint x: 744, endPoint y: 346, distance: 100.5
click at [743, 345] on div "**********" at bounding box center [476, 374] width 868 height 664
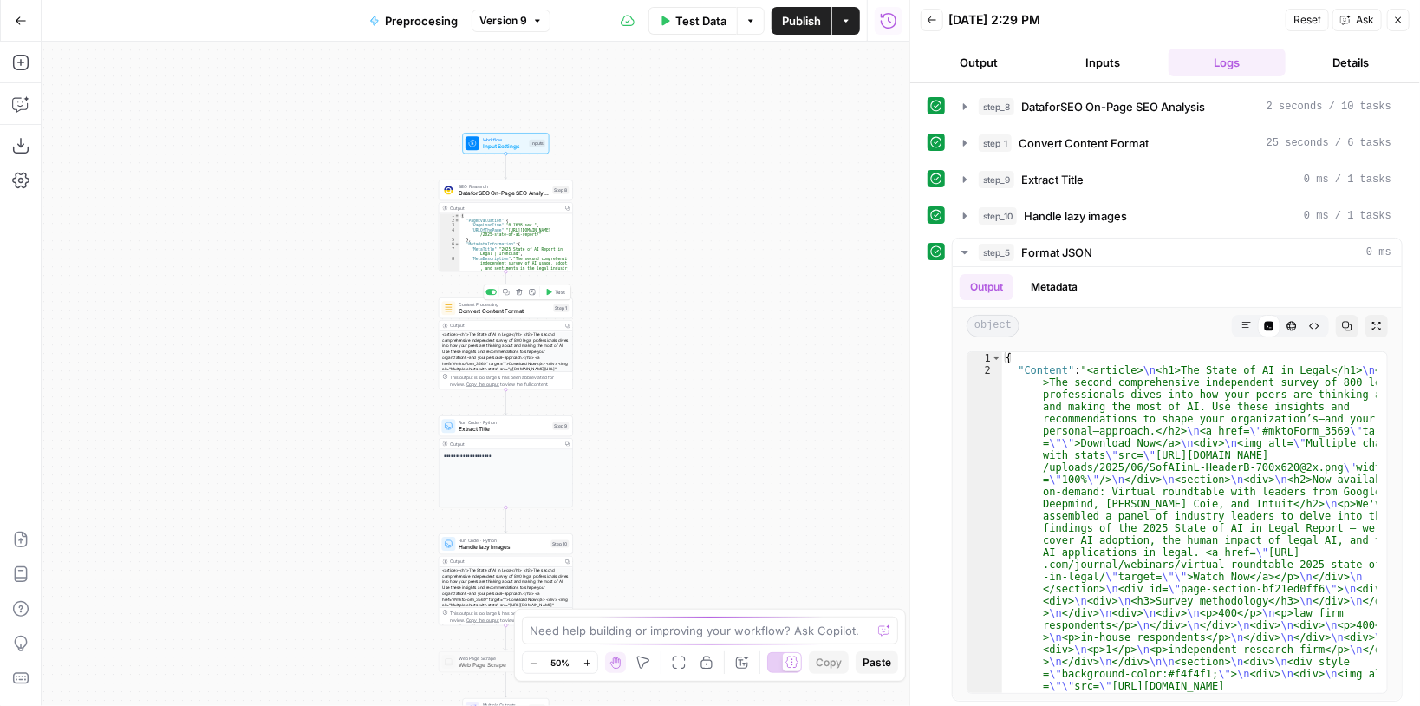
click at [504, 316] on div "Content Processing Convert Content Format Step 1 Copy step Delete step Add Note…" at bounding box center [506, 307] width 134 height 21
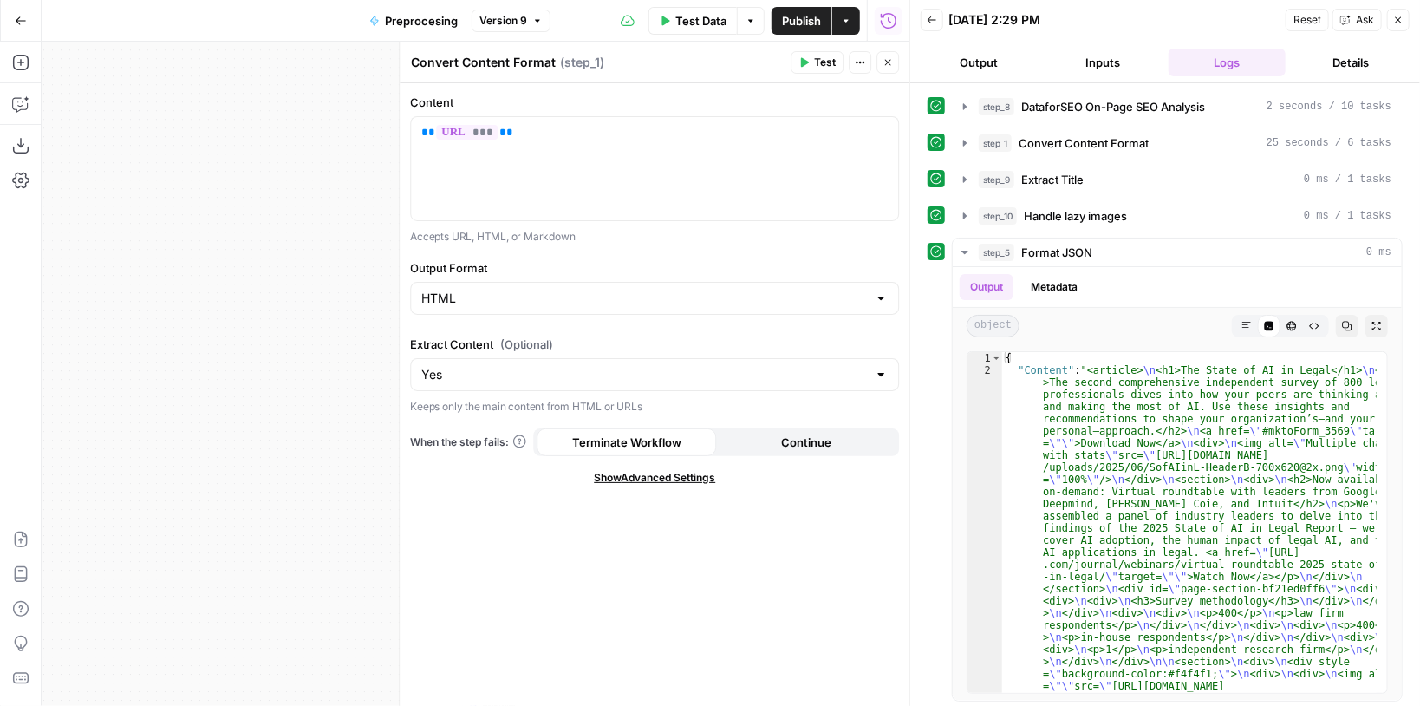
click at [886, 57] on icon "button" at bounding box center [888, 62] width 10 height 10
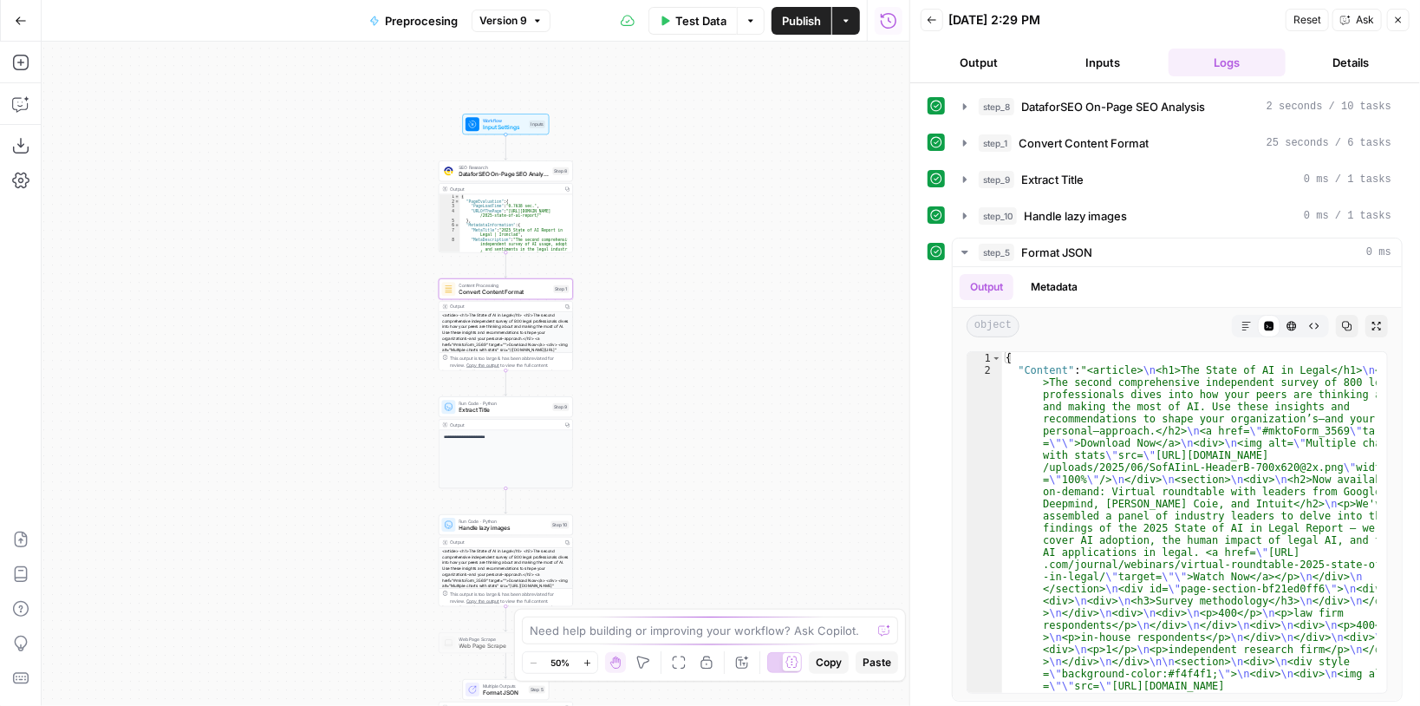
drag, startPoint x: 645, startPoint y: 363, endPoint x: 659, endPoint y: 276, distance: 88.7
click at [659, 277] on div "**********" at bounding box center [476, 374] width 868 height 664
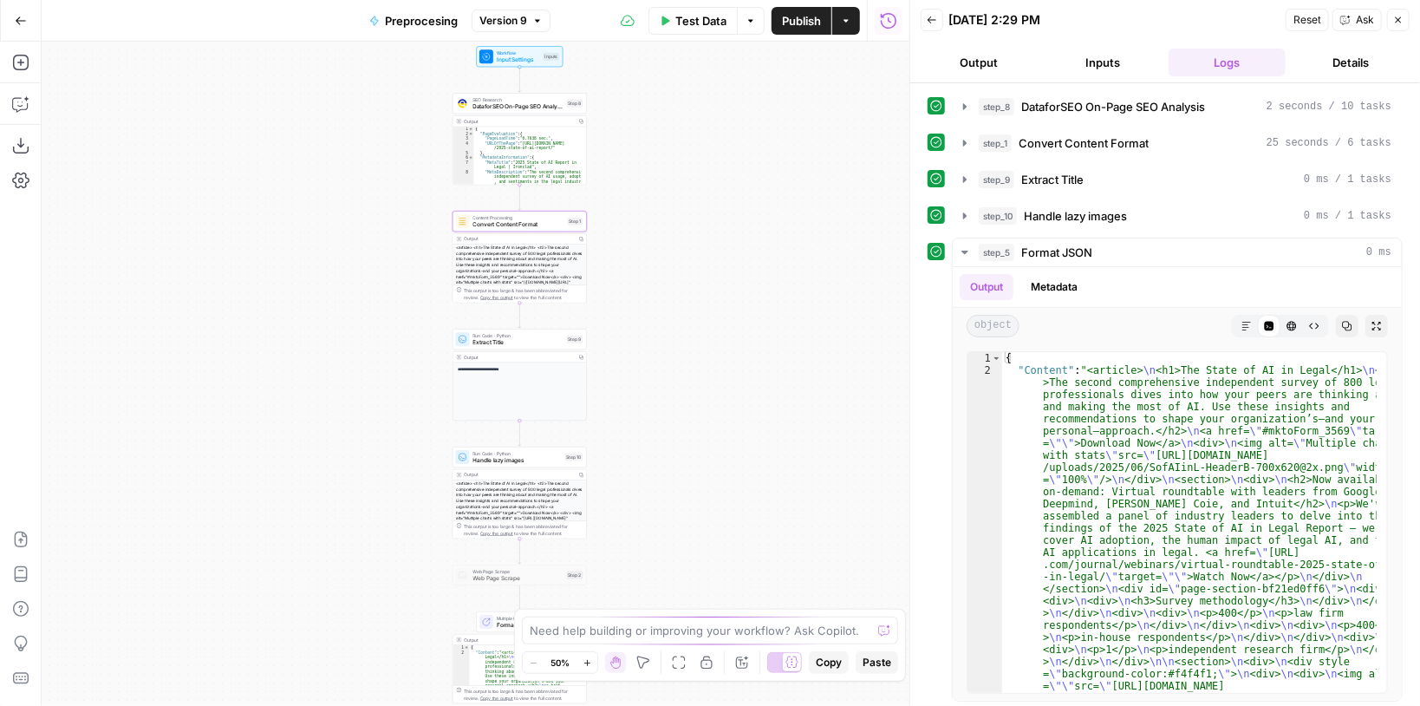
click at [495, 344] on span "Extract Title" at bounding box center [518, 342] width 90 height 9
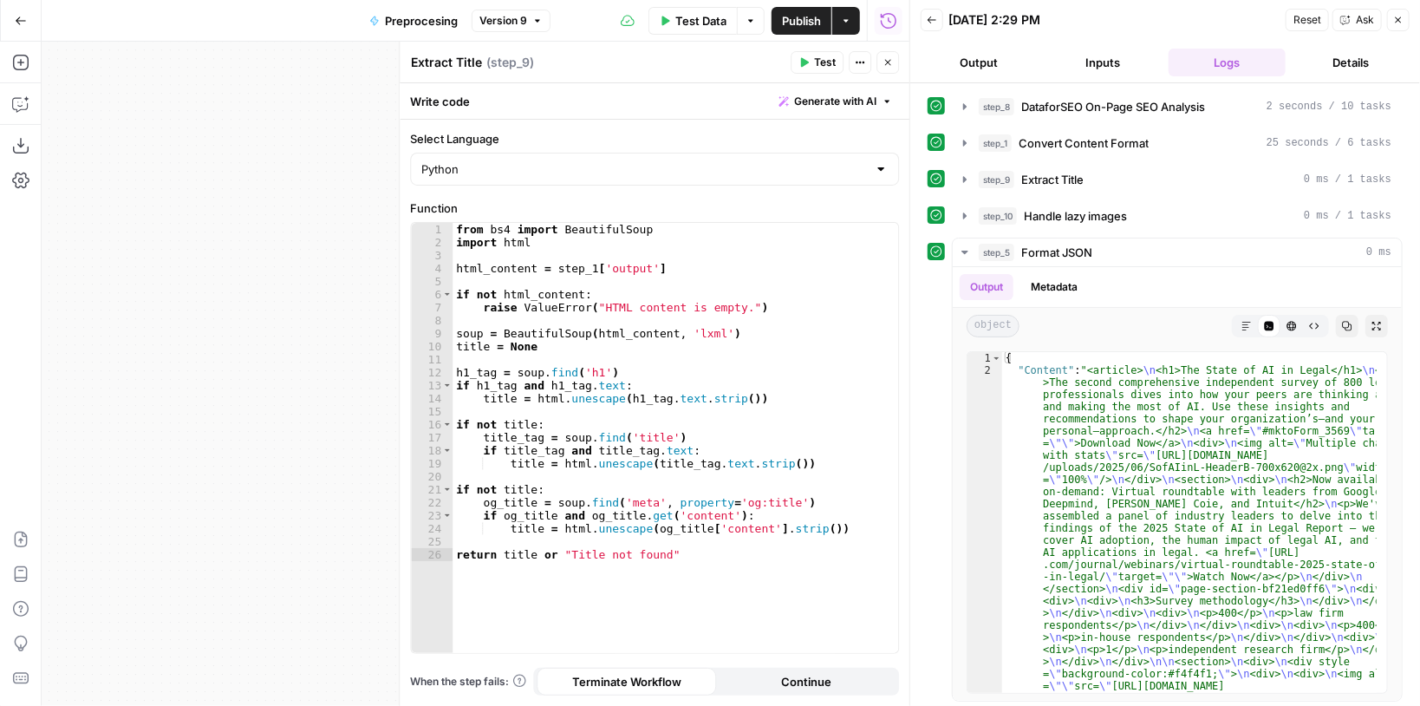
click at [890, 64] on icon "button" at bounding box center [888, 63] width 6 height 6
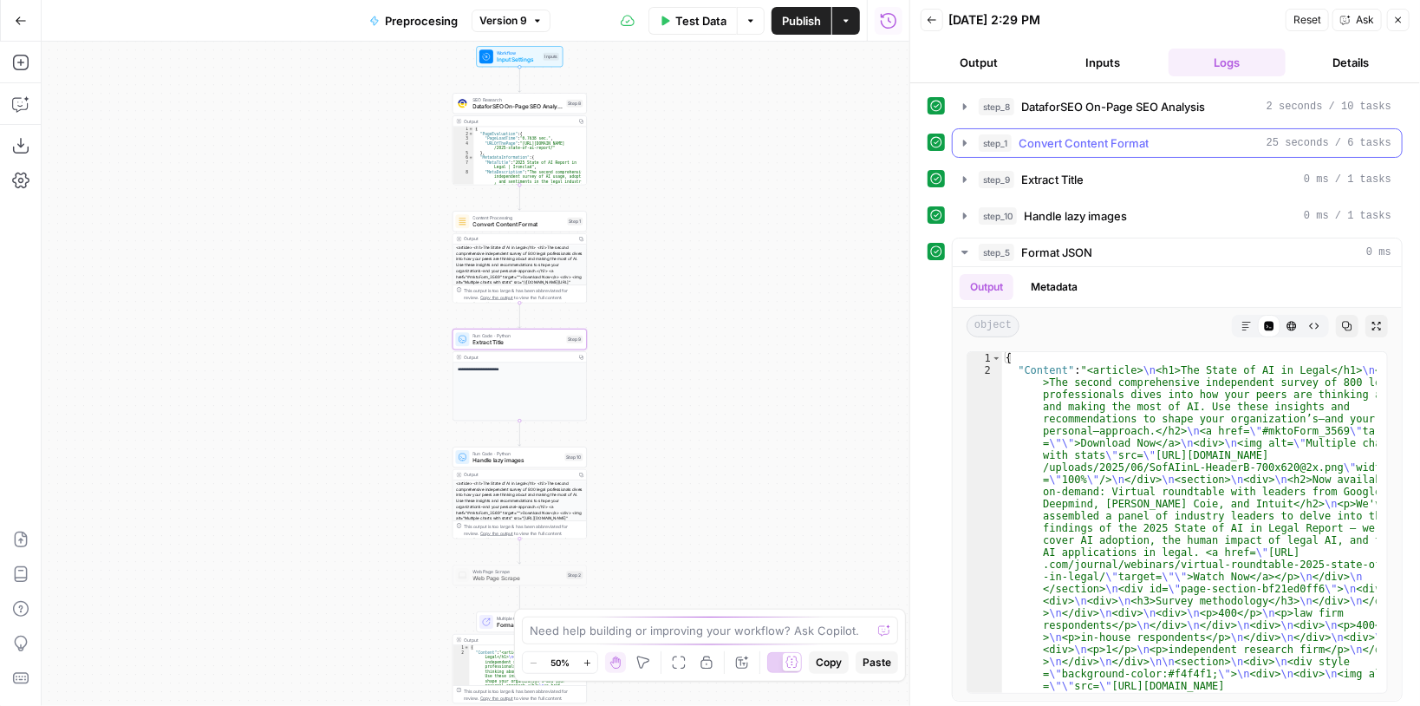
drag, startPoint x: 975, startPoint y: 134, endPoint x: 966, endPoint y: 137, distance: 9.1
click at [974, 134] on button "step_1 Convert Content Format 25 seconds / 6 tasks" at bounding box center [1177, 143] width 449 height 28
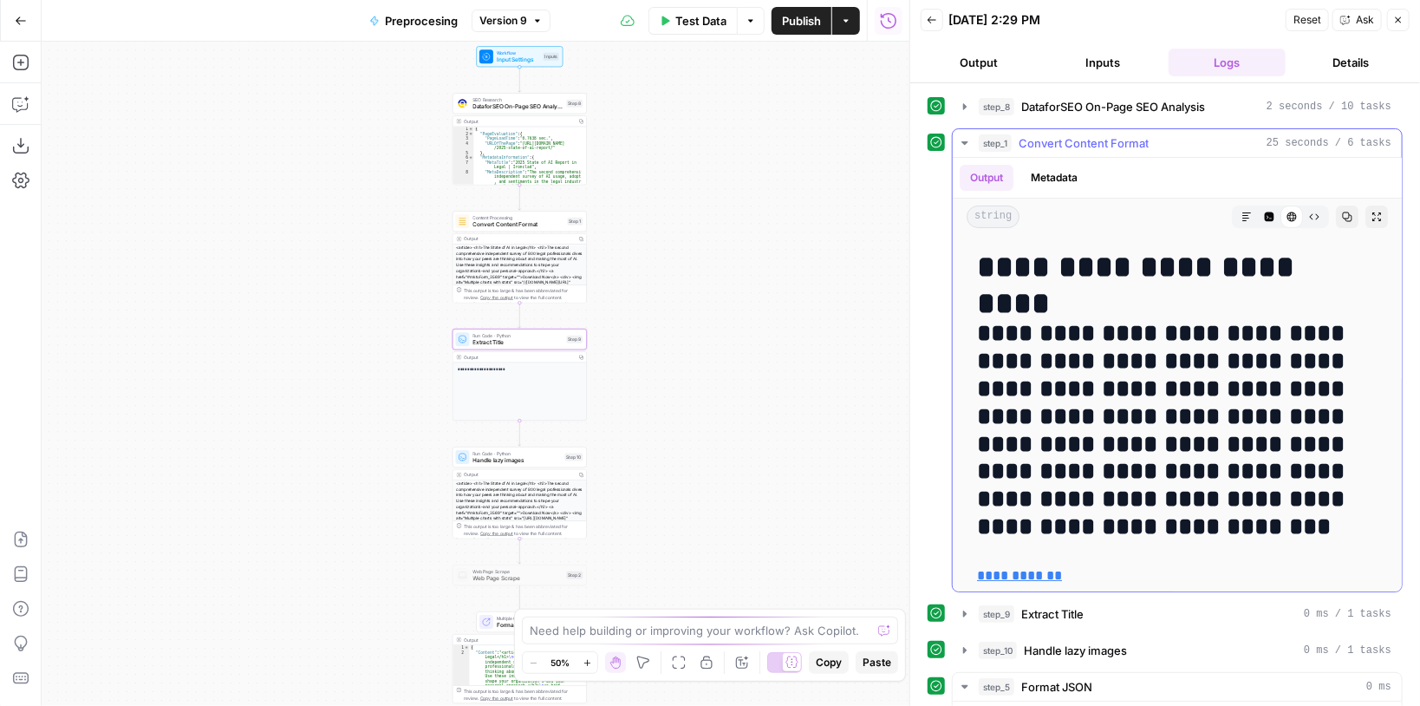
click at [964, 137] on icon "button" at bounding box center [965, 143] width 14 height 14
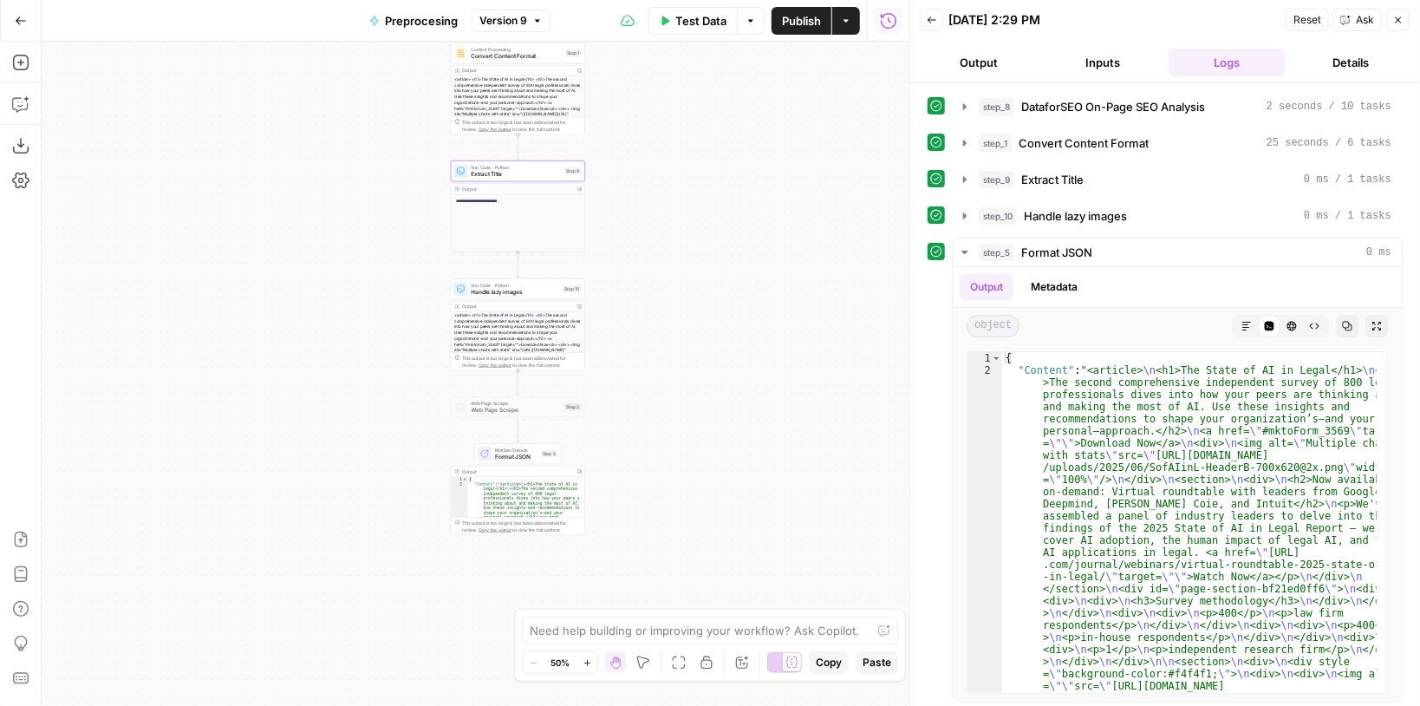
drag, startPoint x: 641, startPoint y: 242, endPoint x: 639, endPoint y: 181, distance: 60.7
click at [639, 185] on div "**********" at bounding box center [476, 374] width 868 height 664
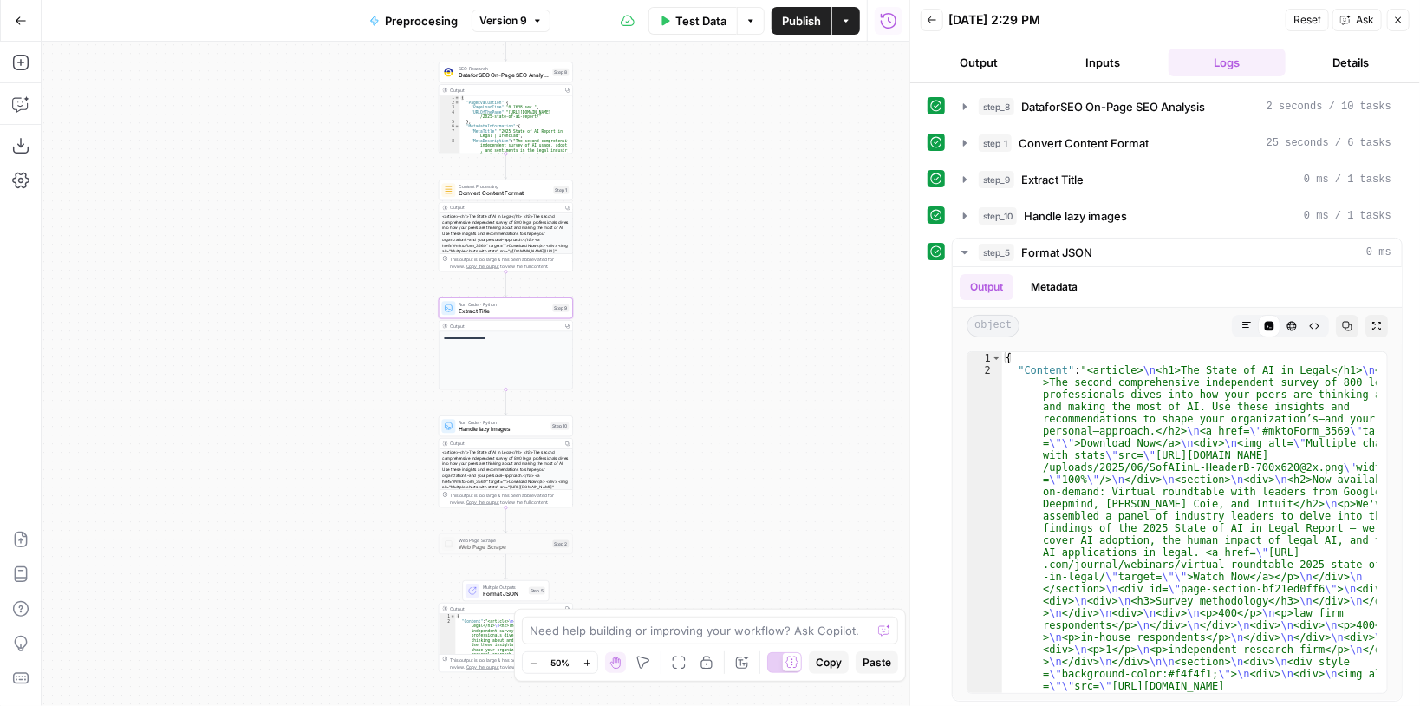
drag, startPoint x: 639, startPoint y: 181, endPoint x: 623, endPoint y: 407, distance: 226.1
click at [623, 406] on div "**********" at bounding box center [476, 374] width 868 height 664
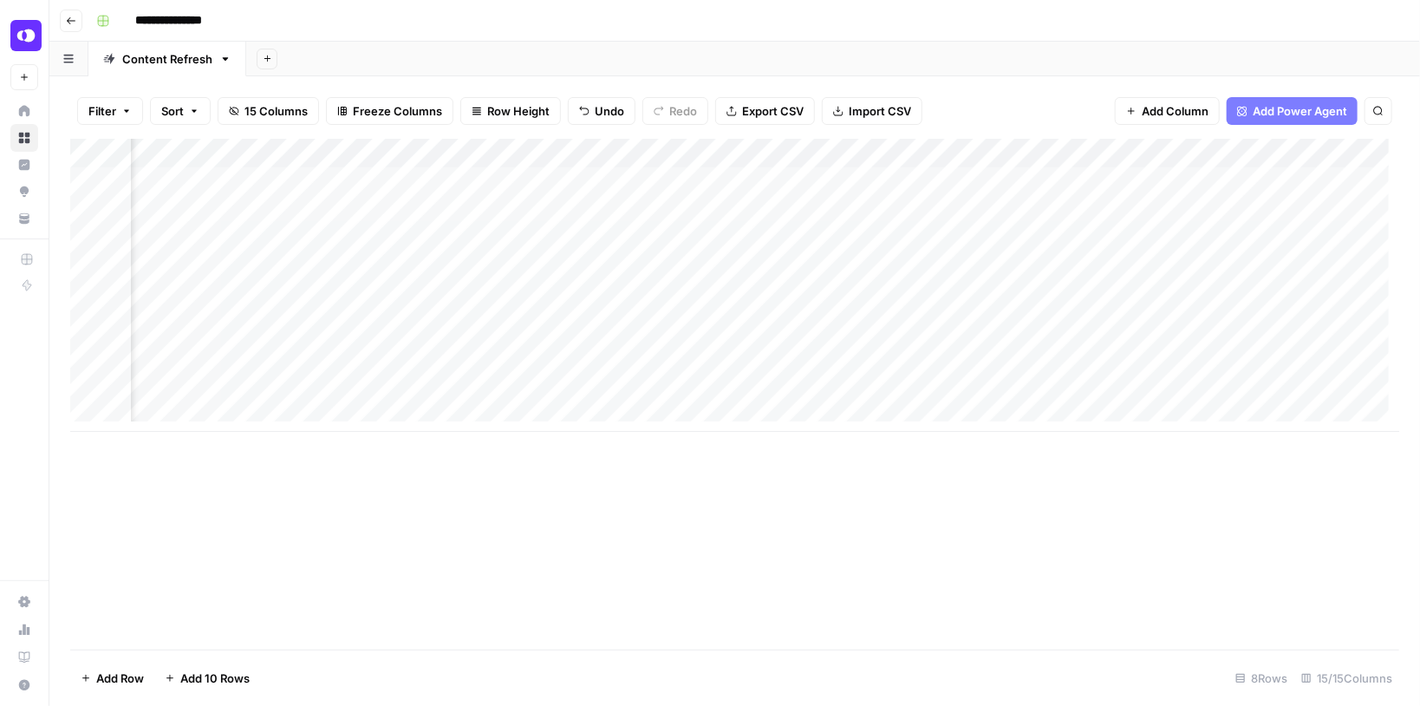
scroll to position [0, 898]
click at [813, 270] on div "Add Column" at bounding box center [734, 285] width 1329 height 293
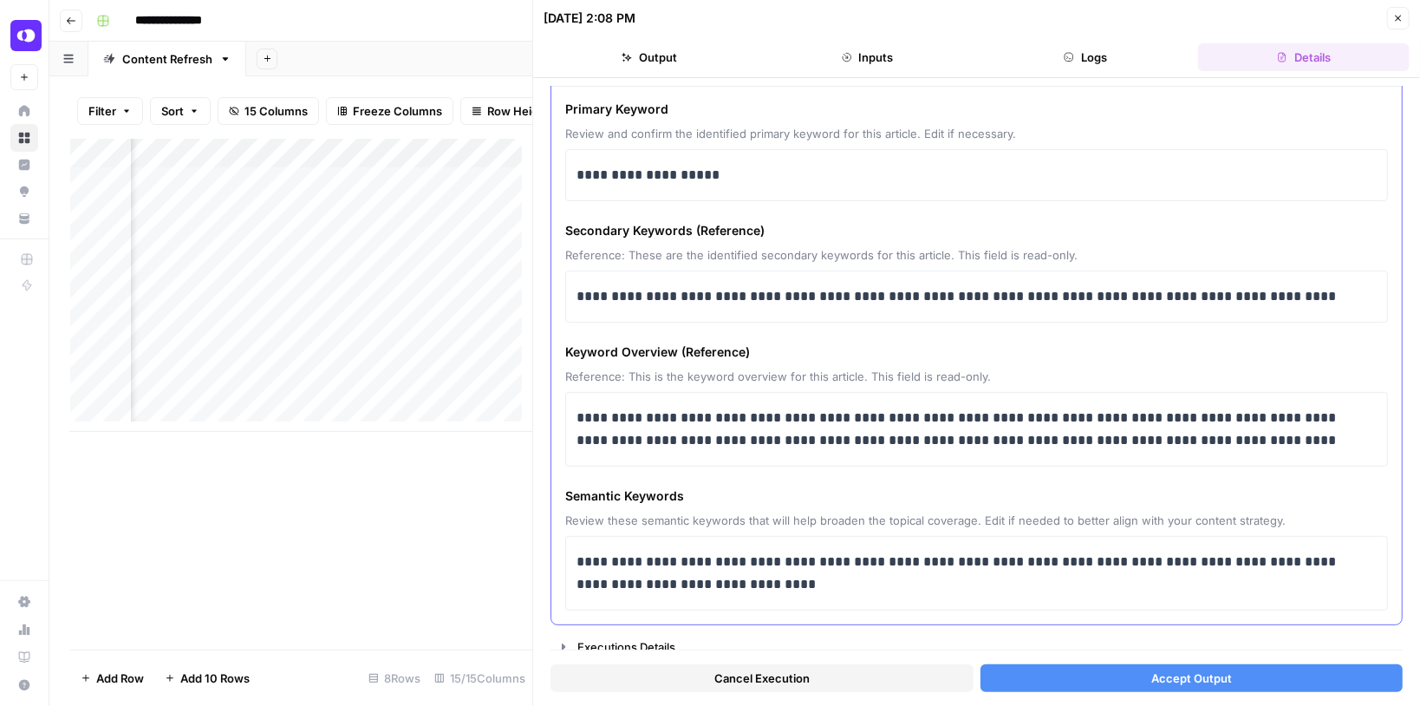
scroll to position [74, 0]
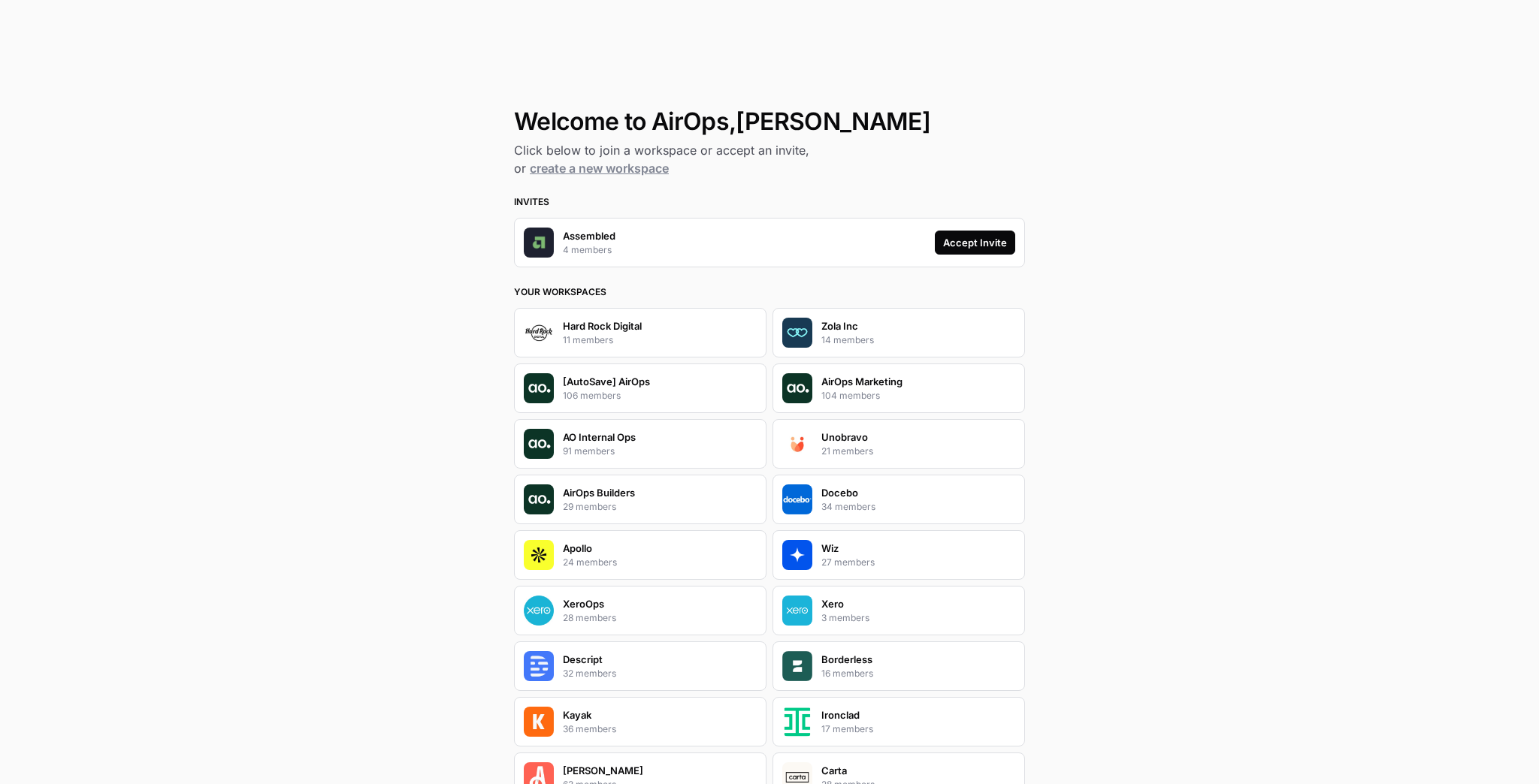
click at [945, 247] on div "Accept Invite" at bounding box center [975, 242] width 64 height 15
